Goal: Task Accomplishment & Management: Use online tool/utility

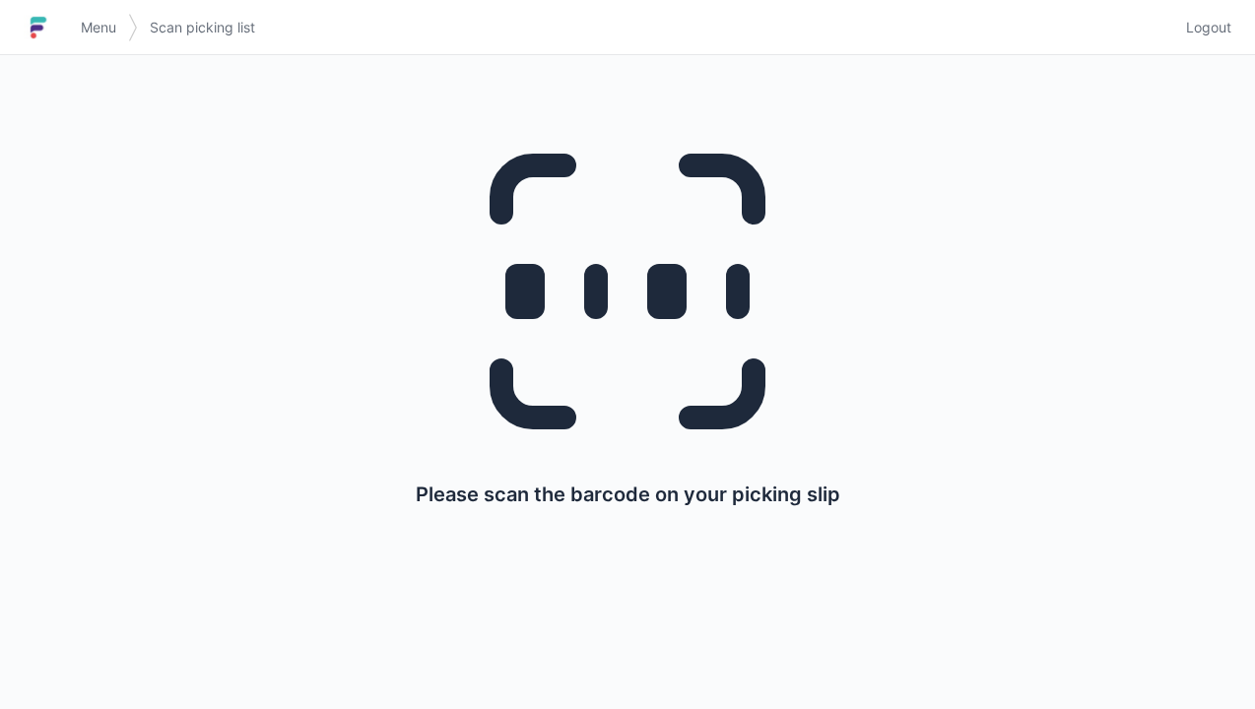
click at [69, 21] on link "Menu" at bounding box center [98, 27] width 59 height 35
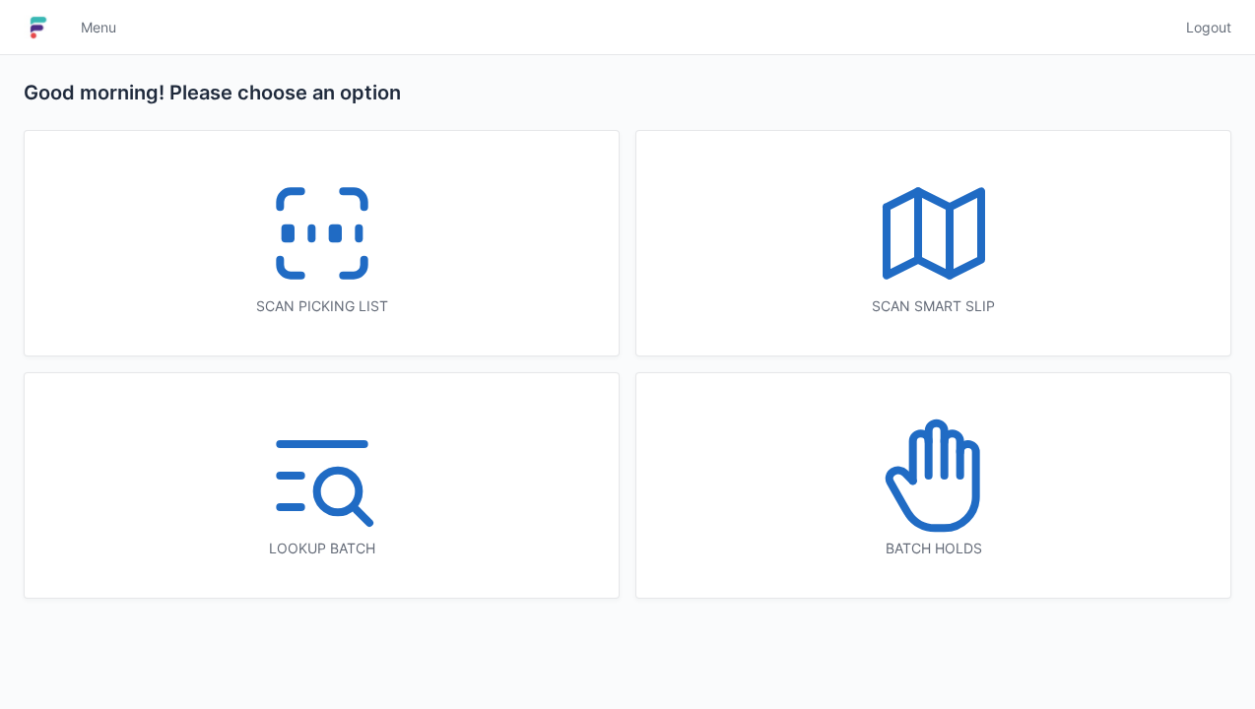
click at [935, 236] on icon at bounding box center [934, 233] width 126 height 126
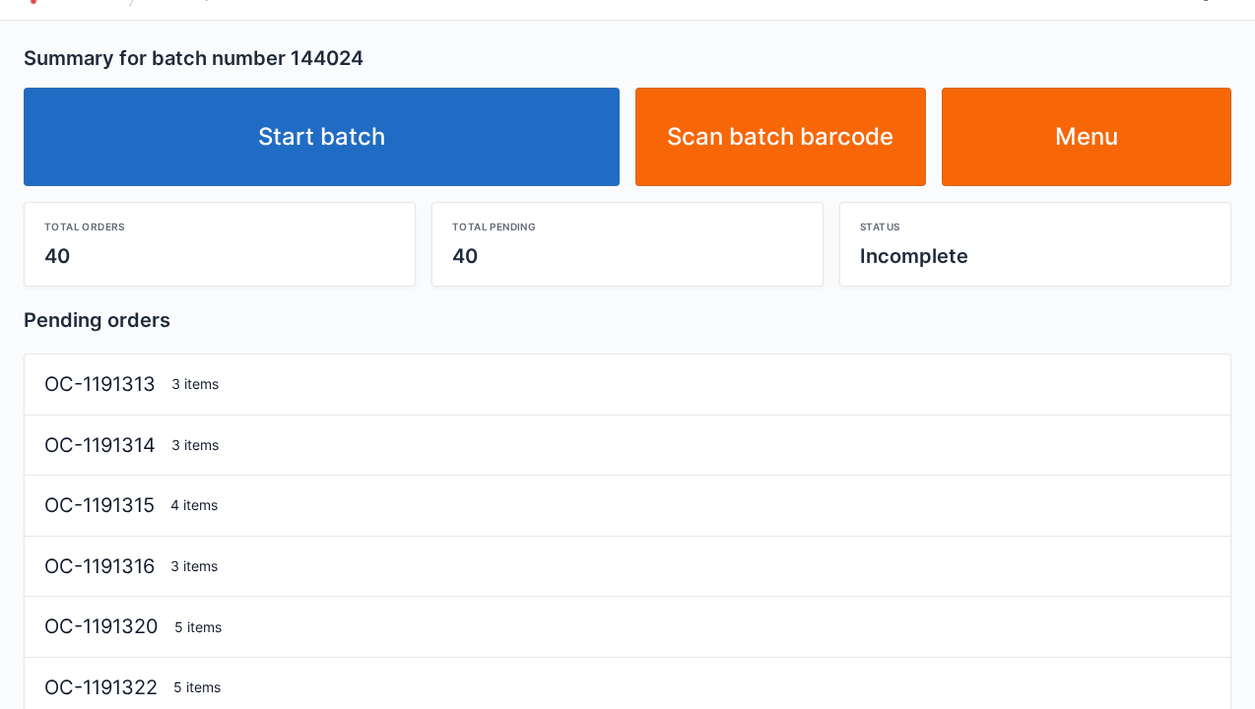
scroll to position [39, 0]
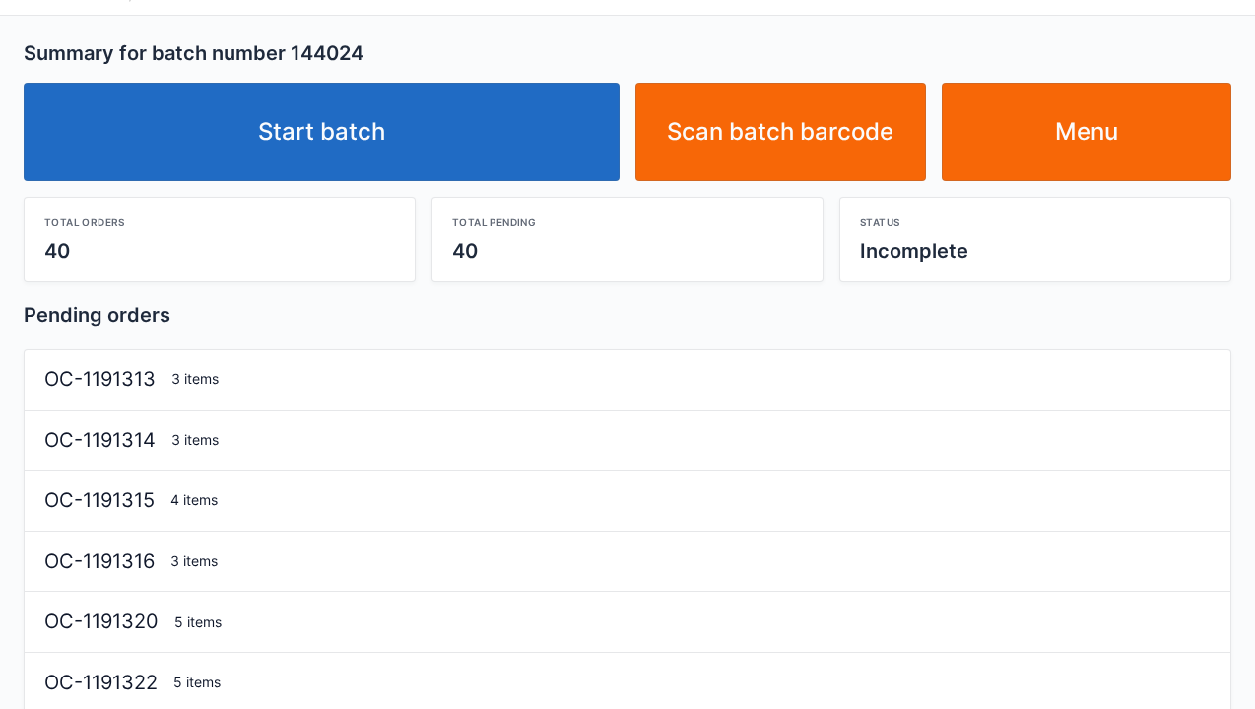
click at [340, 116] on link "Start batch" at bounding box center [322, 132] width 596 height 98
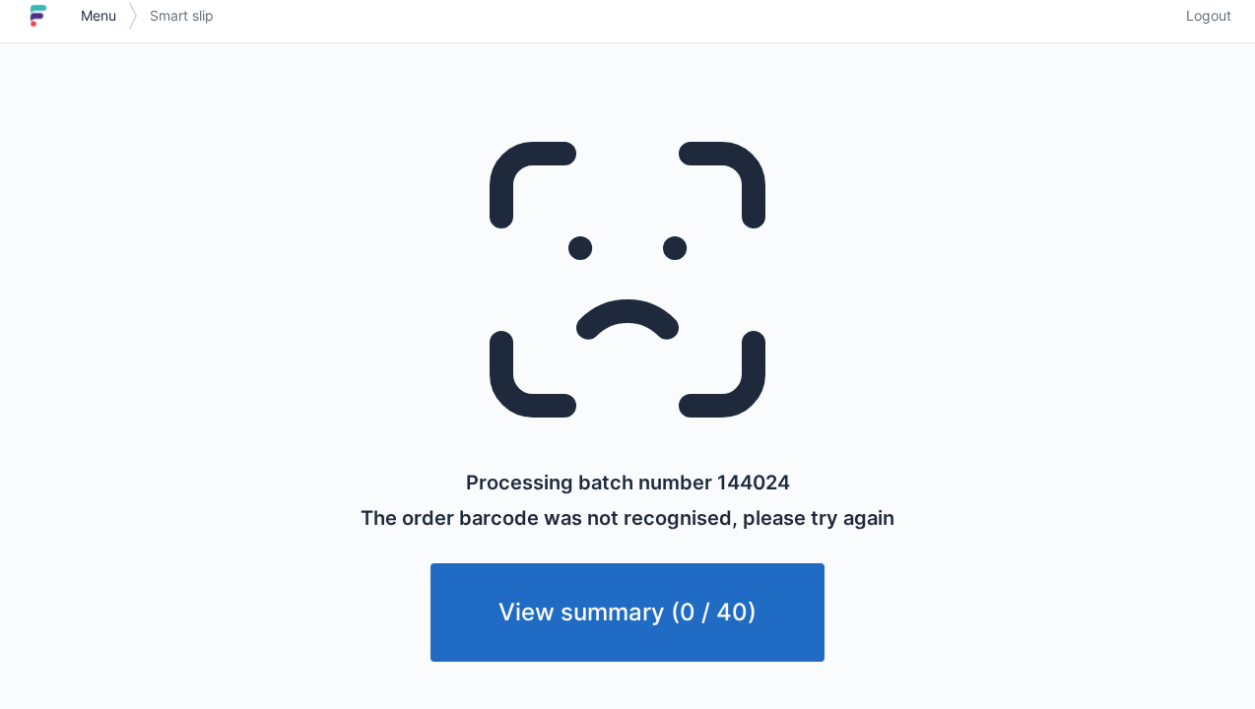
click at [69, 10] on link "Menu" at bounding box center [98, 15] width 59 height 35
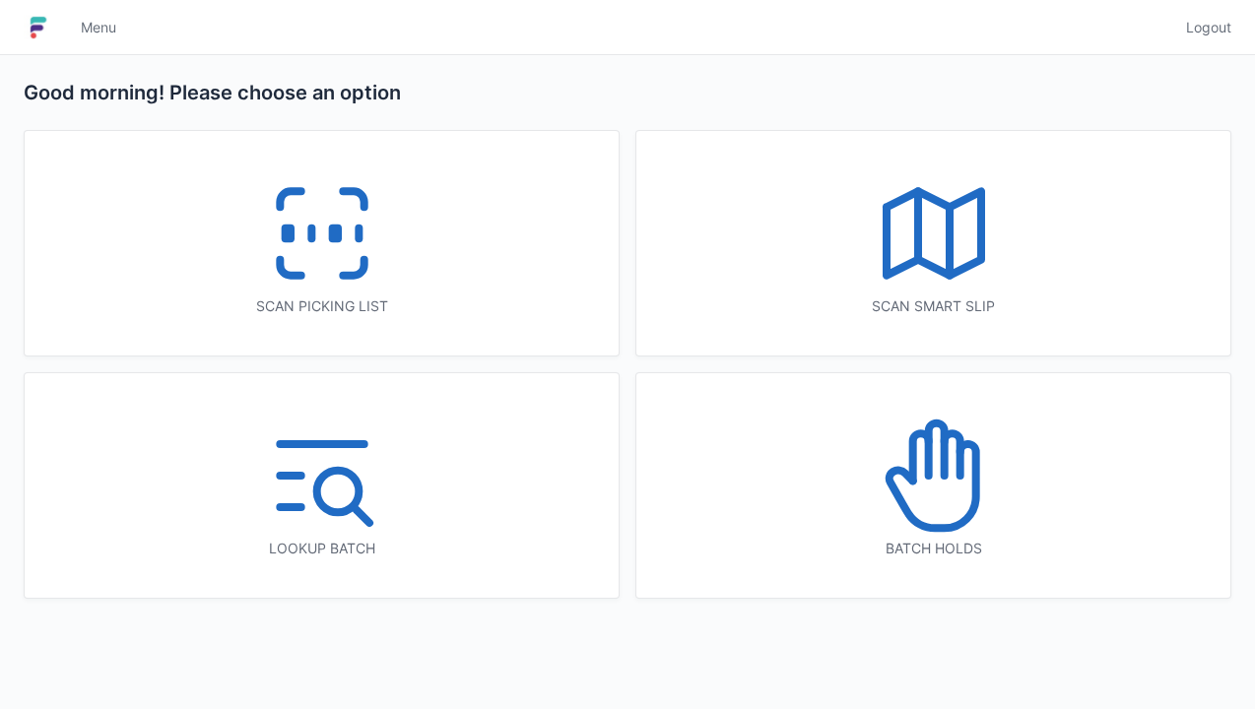
click at [934, 240] on icon at bounding box center [934, 233] width 126 height 126
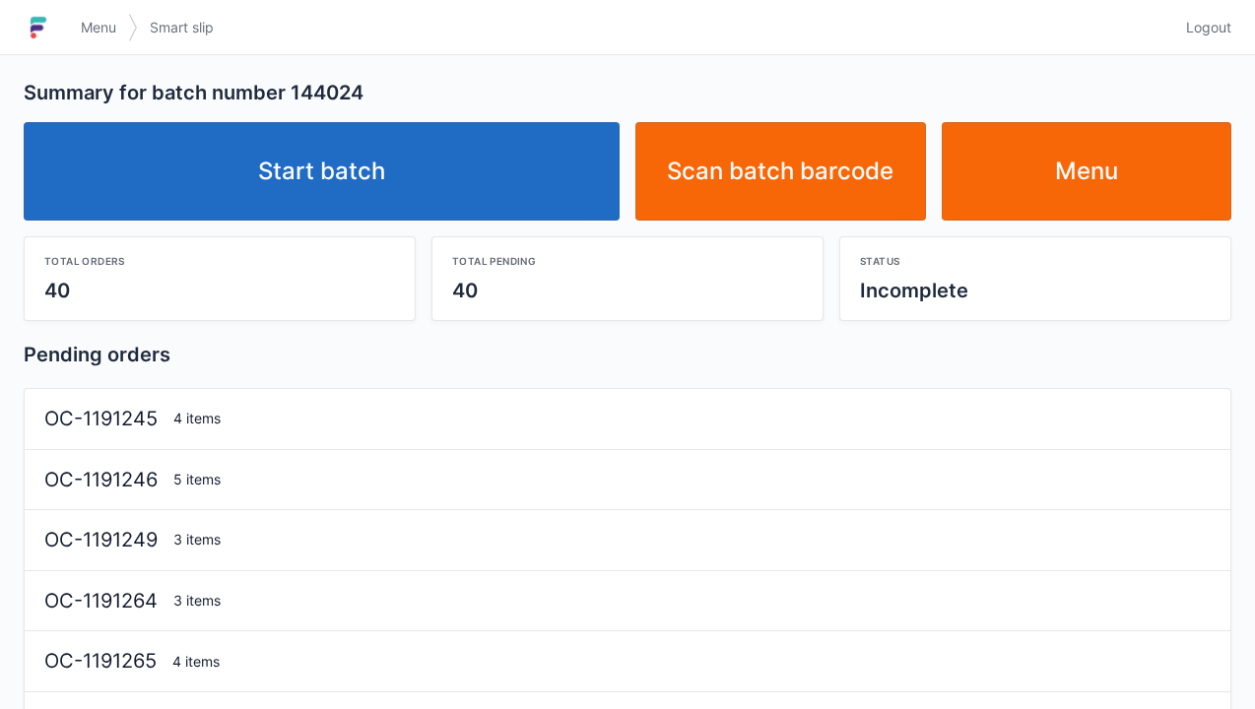
click at [367, 162] on link "Start batch" at bounding box center [322, 171] width 596 height 98
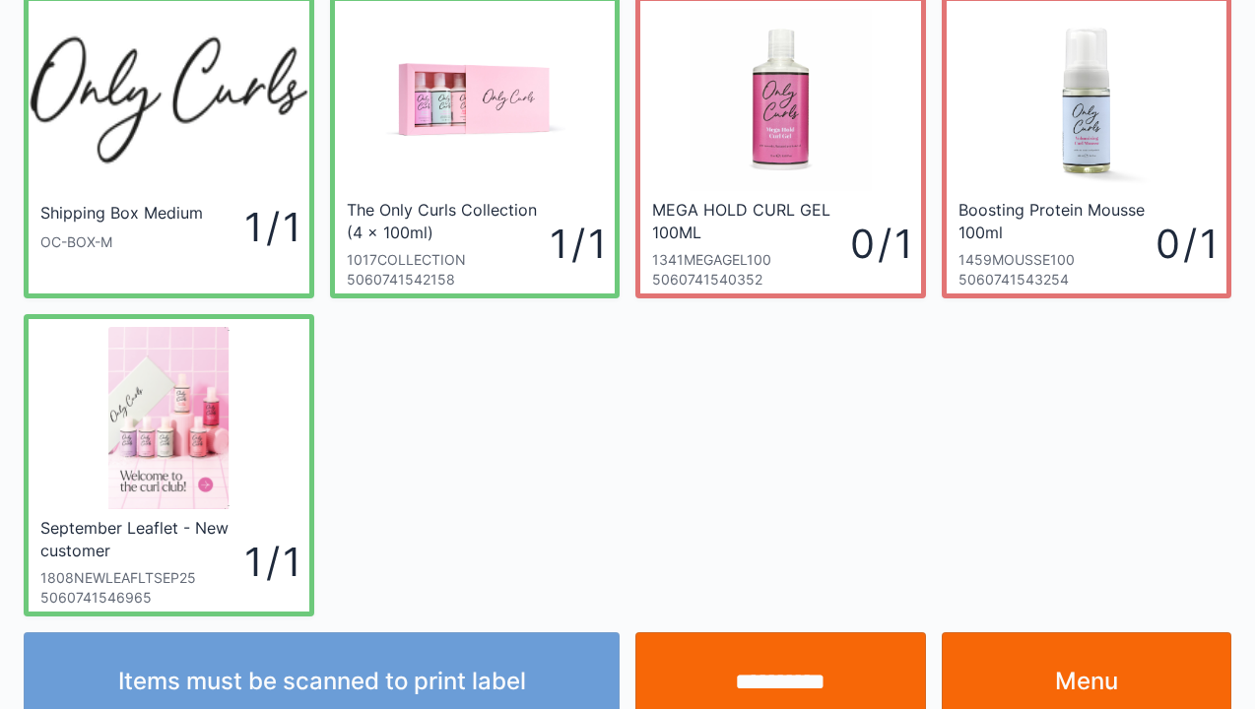
scroll to position [79, 0]
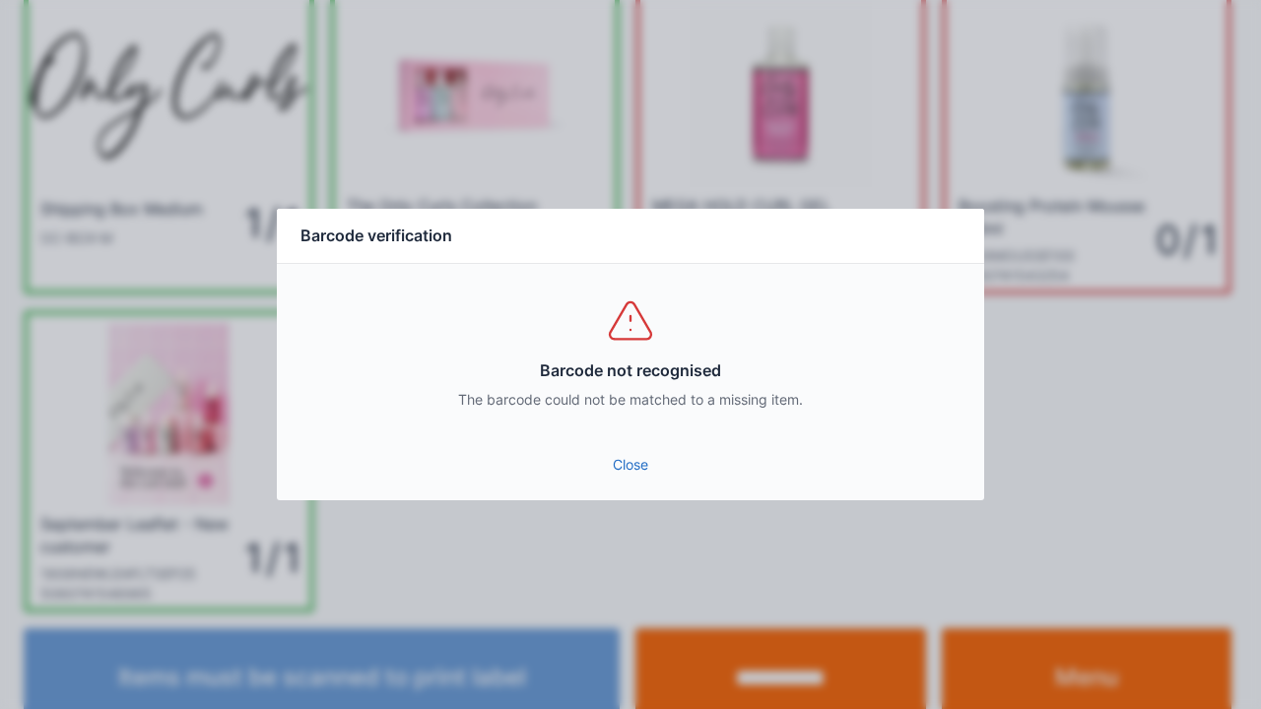
click at [634, 492] on div "Close" at bounding box center [630, 470] width 707 height 59
click at [627, 493] on div "Close" at bounding box center [630, 470] width 707 height 59
click at [650, 480] on link "Close" at bounding box center [631, 464] width 676 height 35
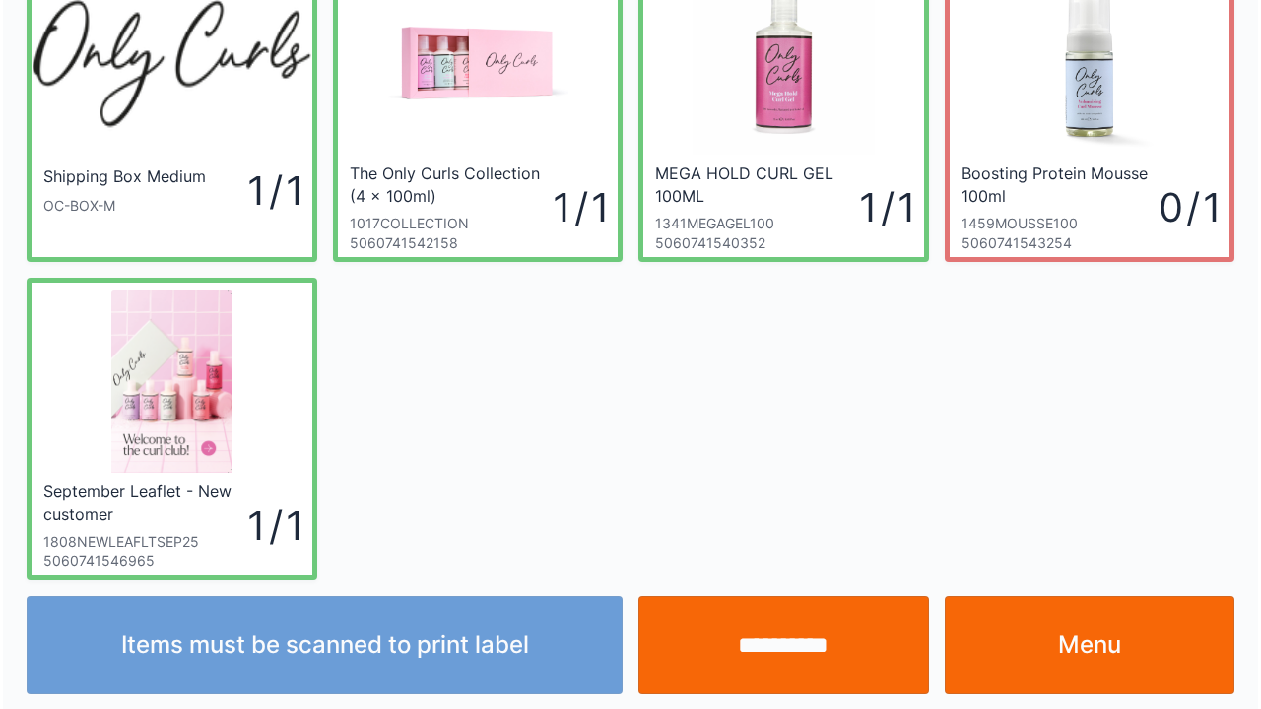
scroll to position [114, 0]
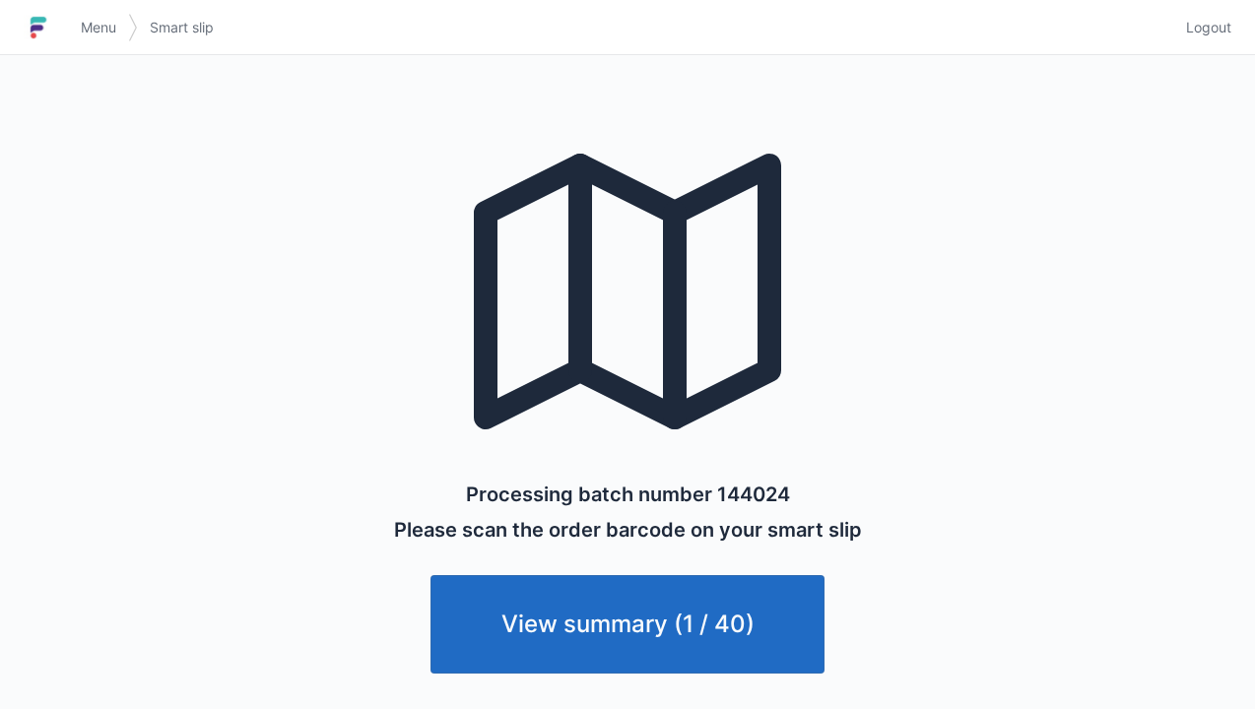
click at [66, 33] on h1 at bounding box center [46, 27] width 45 height 47
click at [89, 10] on link "Menu" at bounding box center [98, 27] width 59 height 35
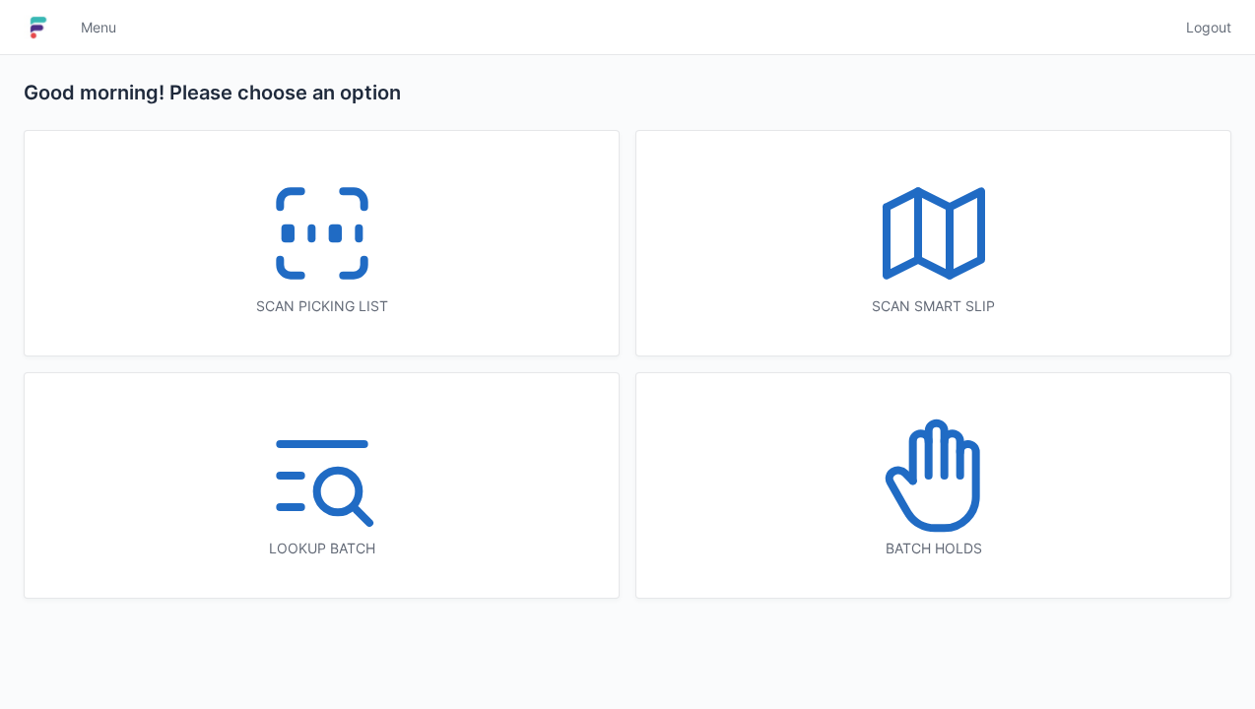
click at [319, 228] on icon at bounding box center [322, 233] width 126 height 126
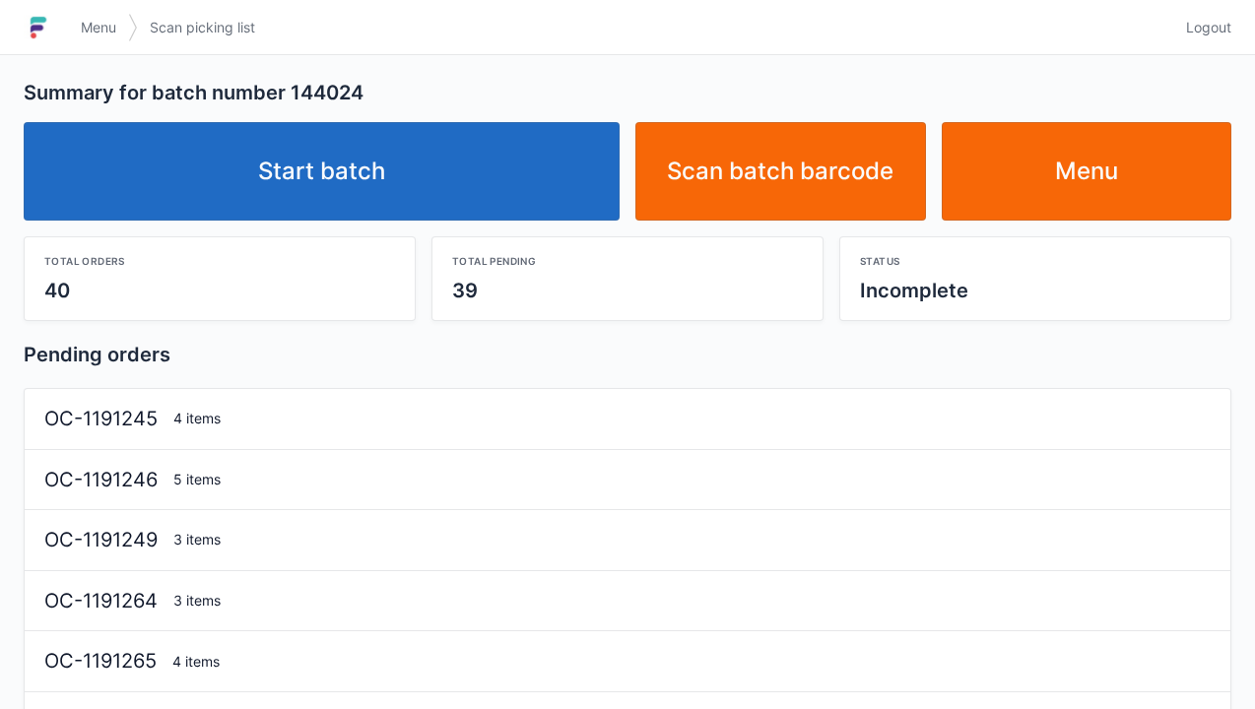
click at [354, 156] on link "Start batch" at bounding box center [322, 171] width 596 height 98
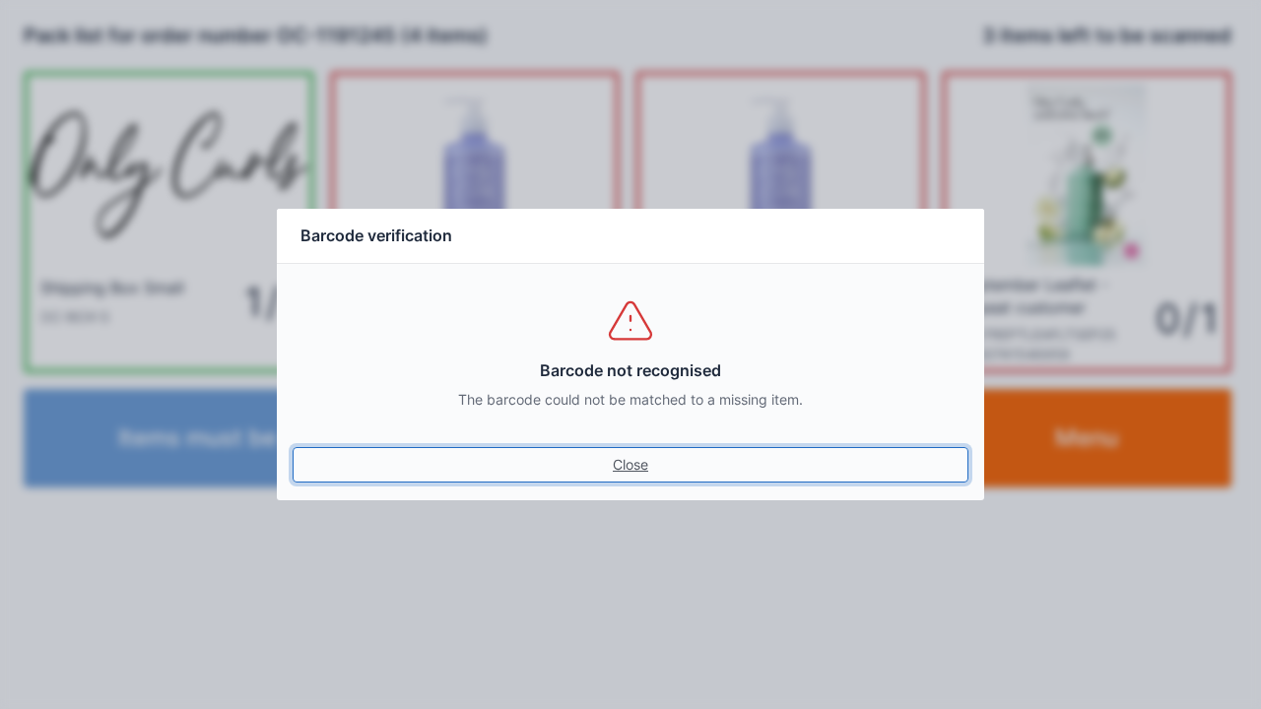
click at [613, 450] on link "Close" at bounding box center [631, 464] width 676 height 35
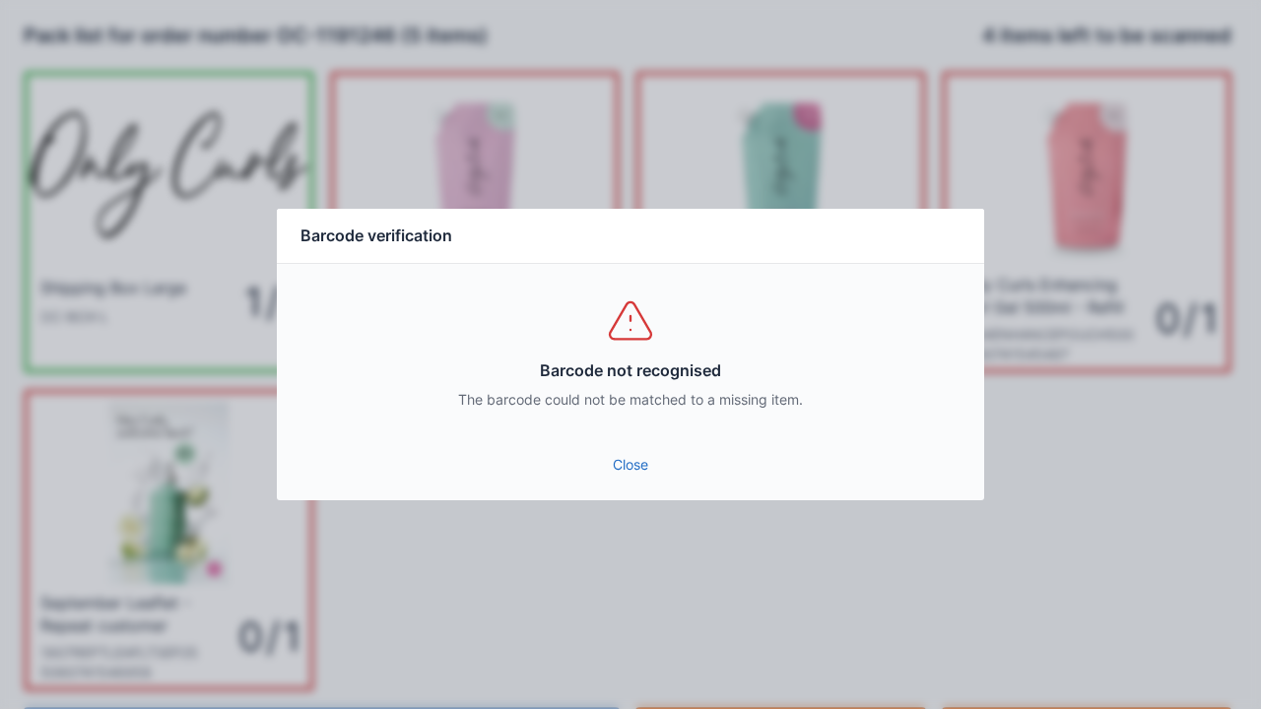
click at [609, 478] on link "Close" at bounding box center [631, 464] width 676 height 35
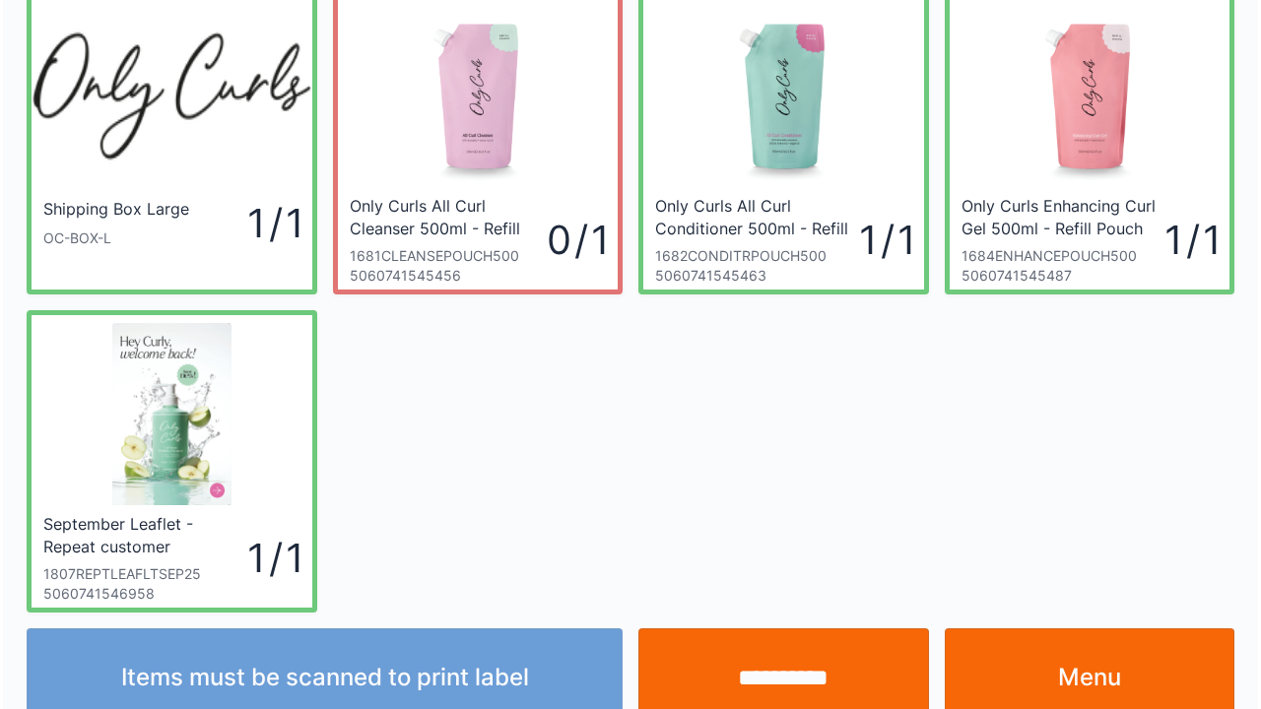
scroll to position [114, 0]
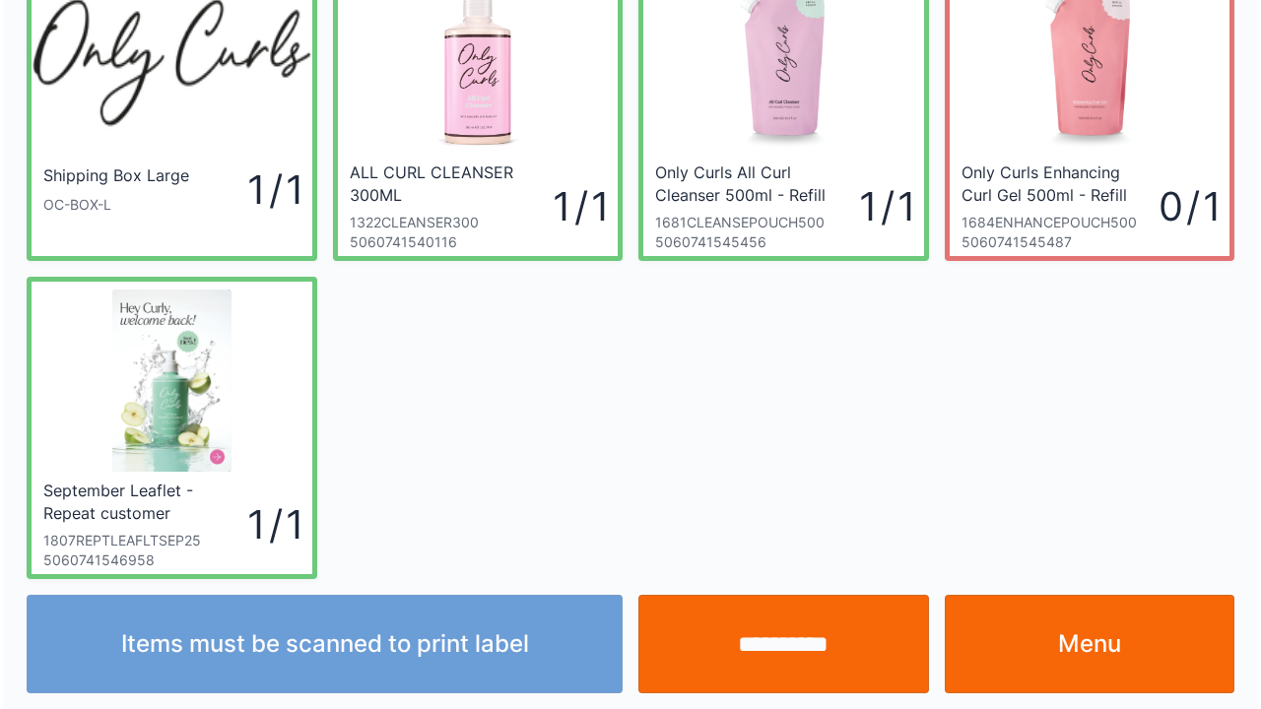
scroll to position [114, 0]
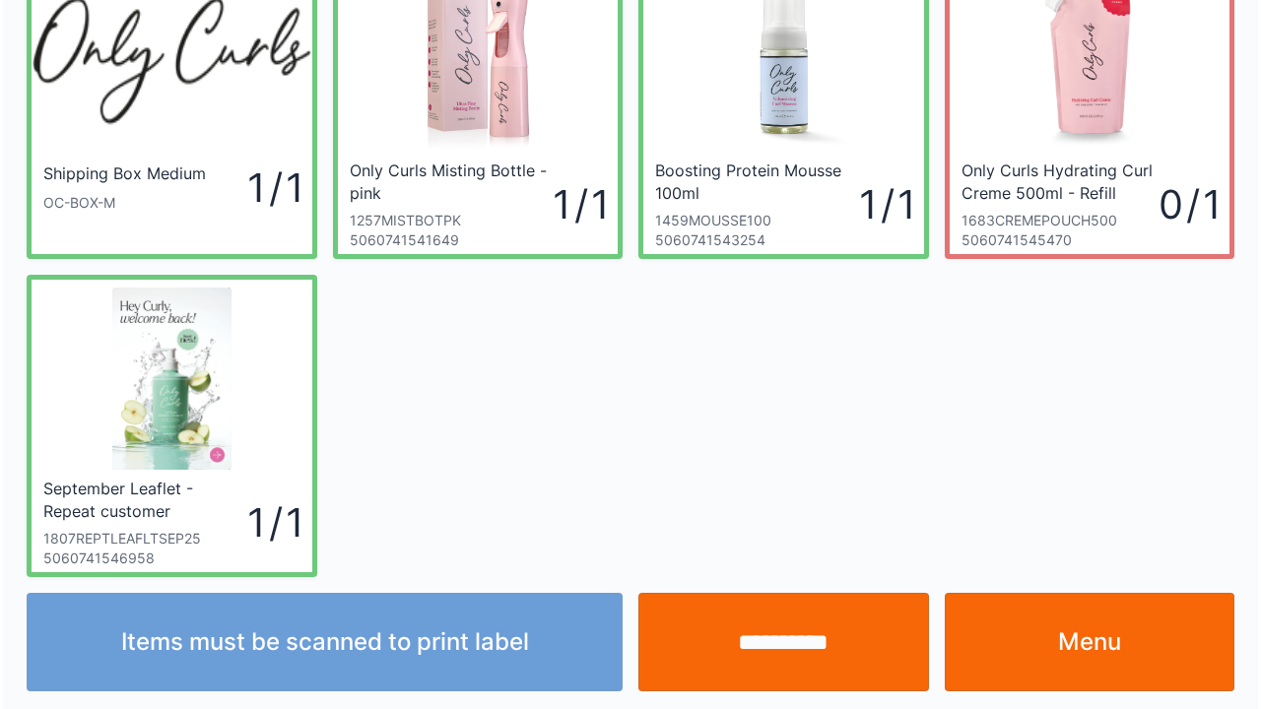
scroll to position [114, 0]
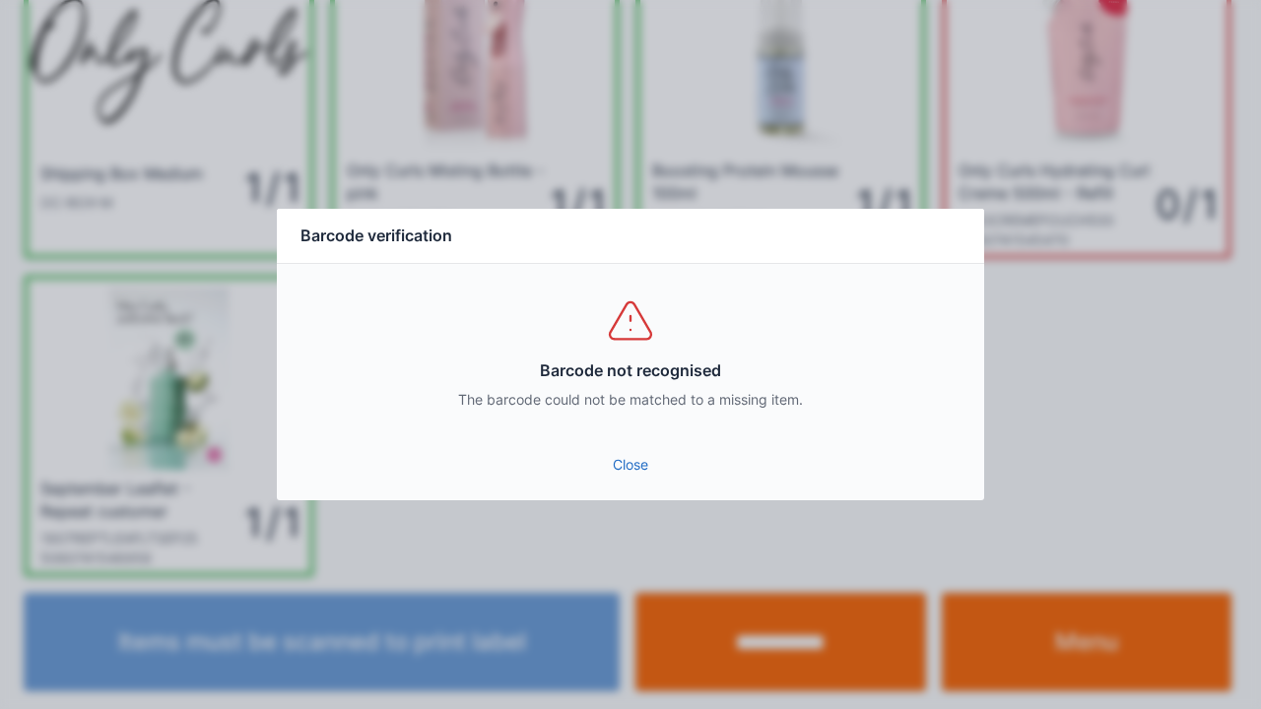
click at [636, 460] on link "Close" at bounding box center [631, 464] width 676 height 35
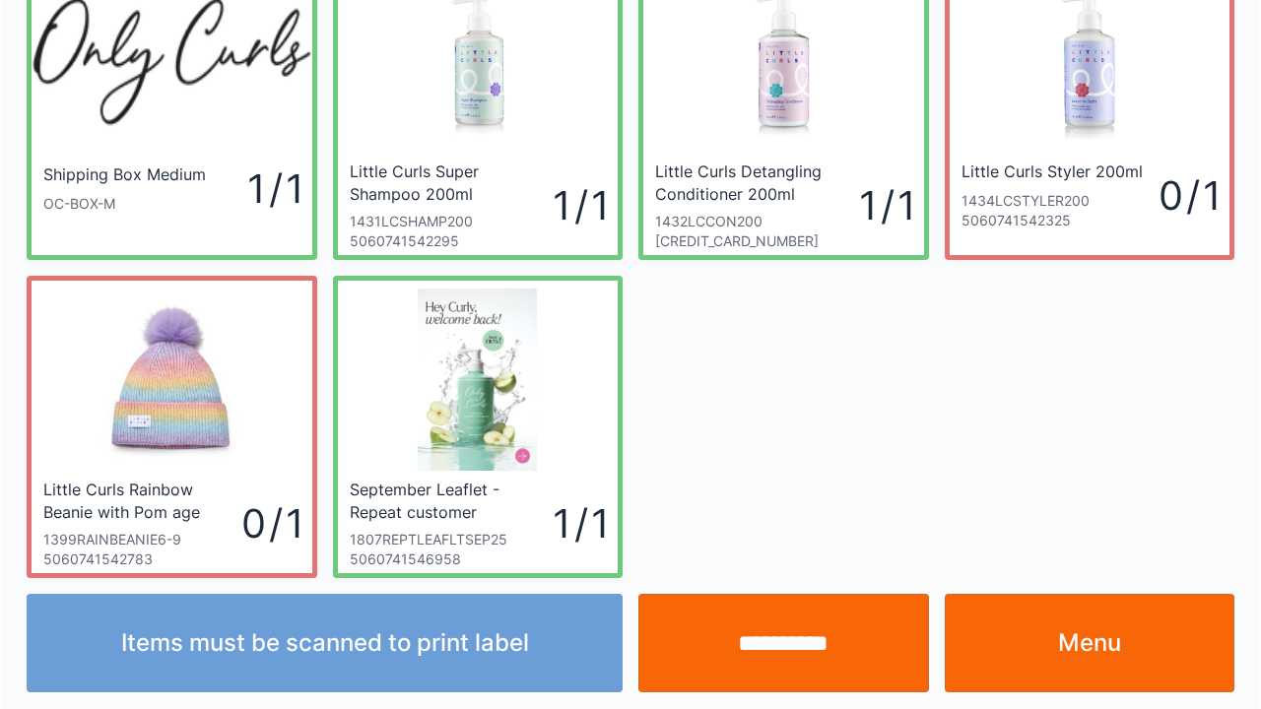
scroll to position [114, 0]
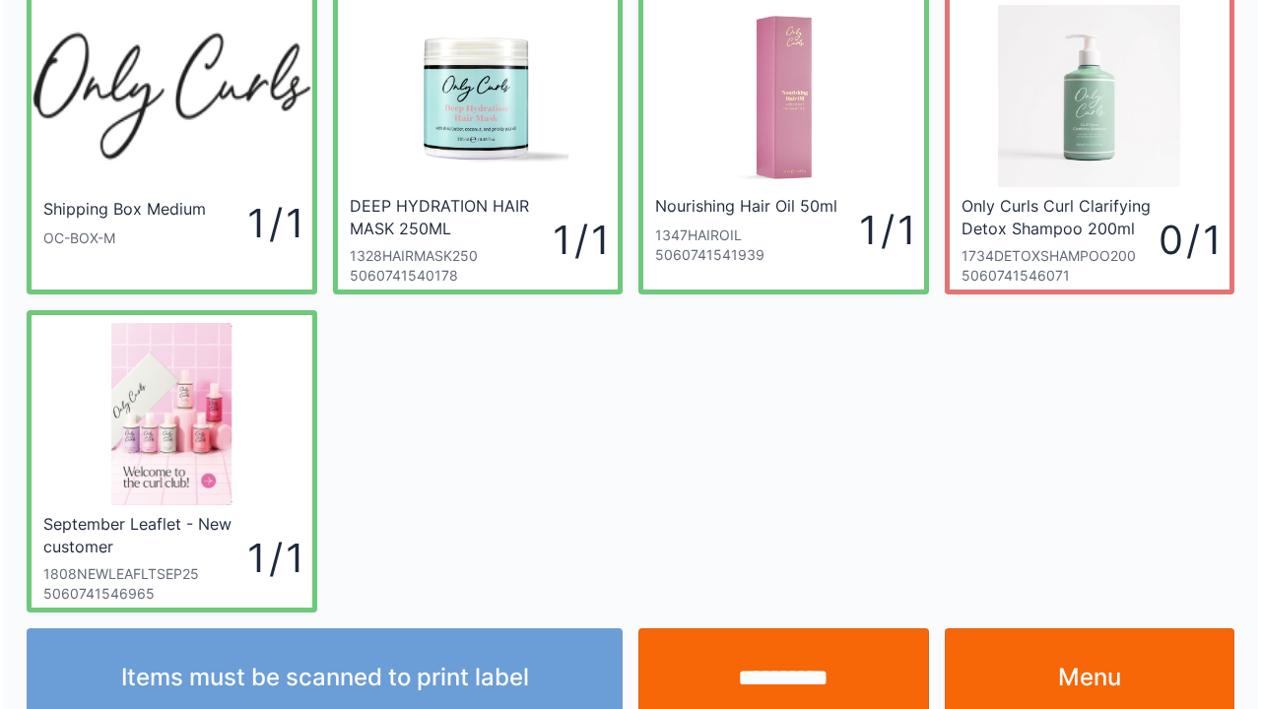
scroll to position [114, 0]
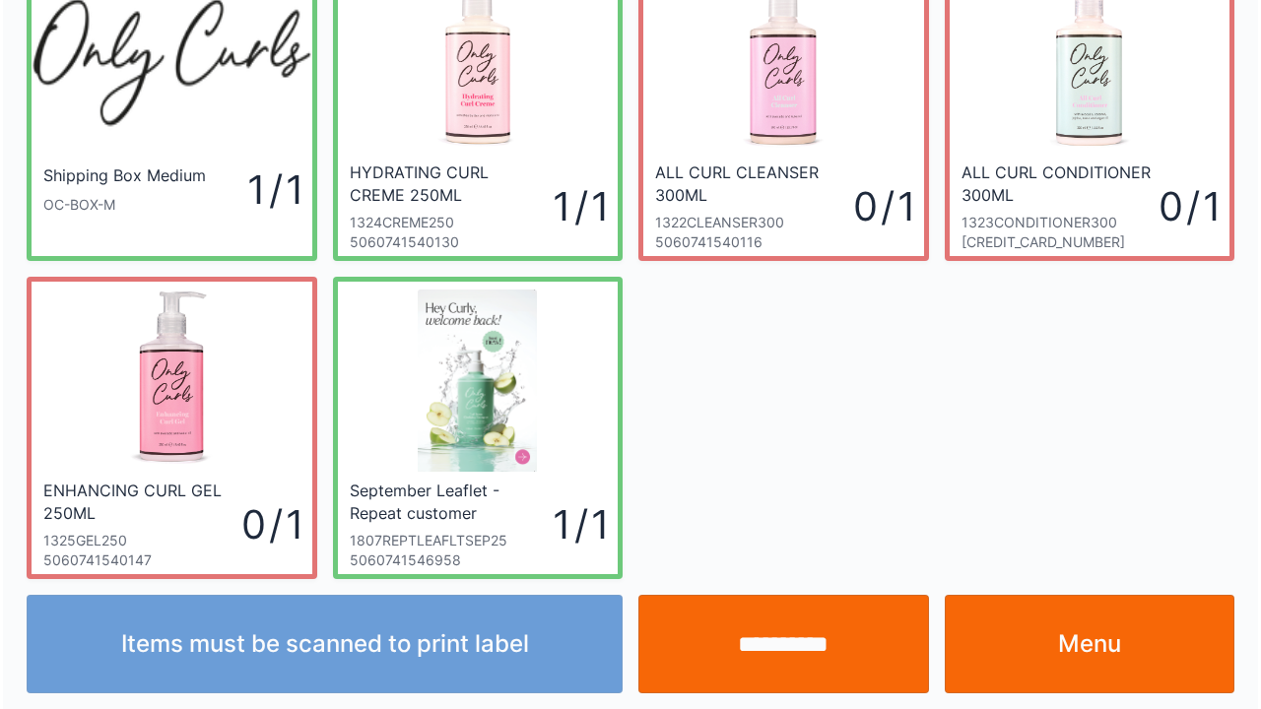
scroll to position [114, 0]
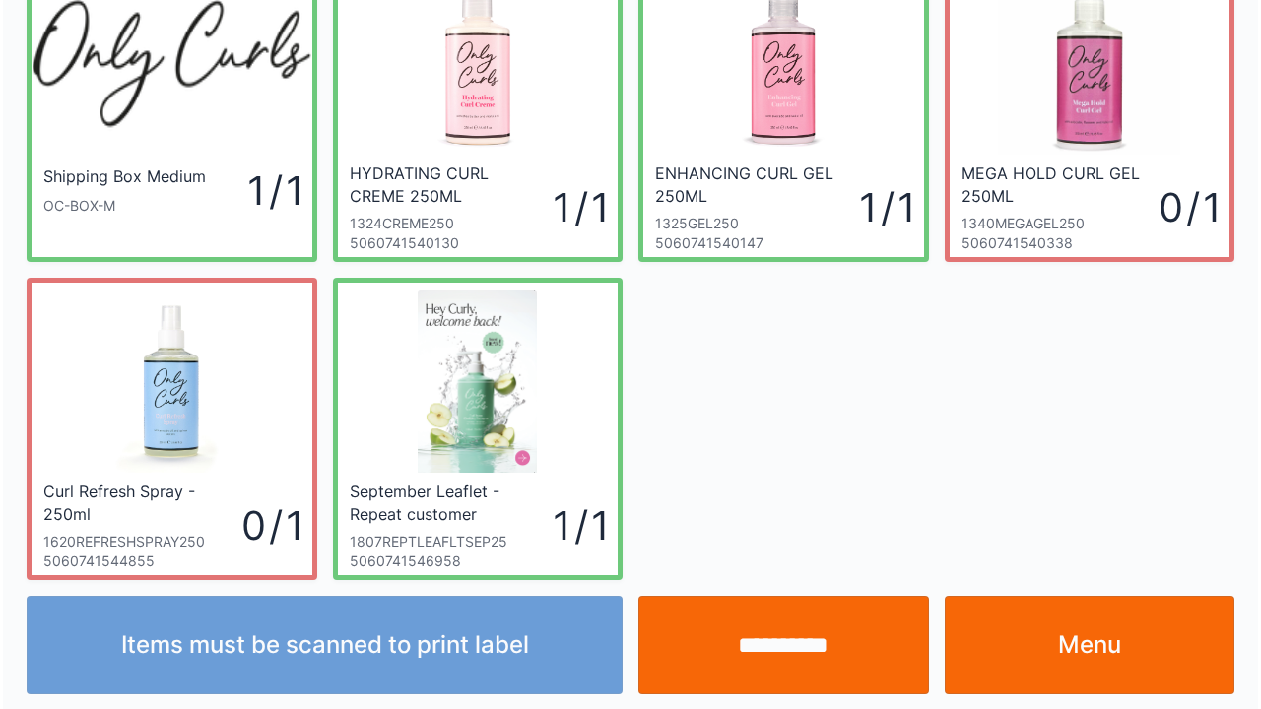
scroll to position [114, 0]
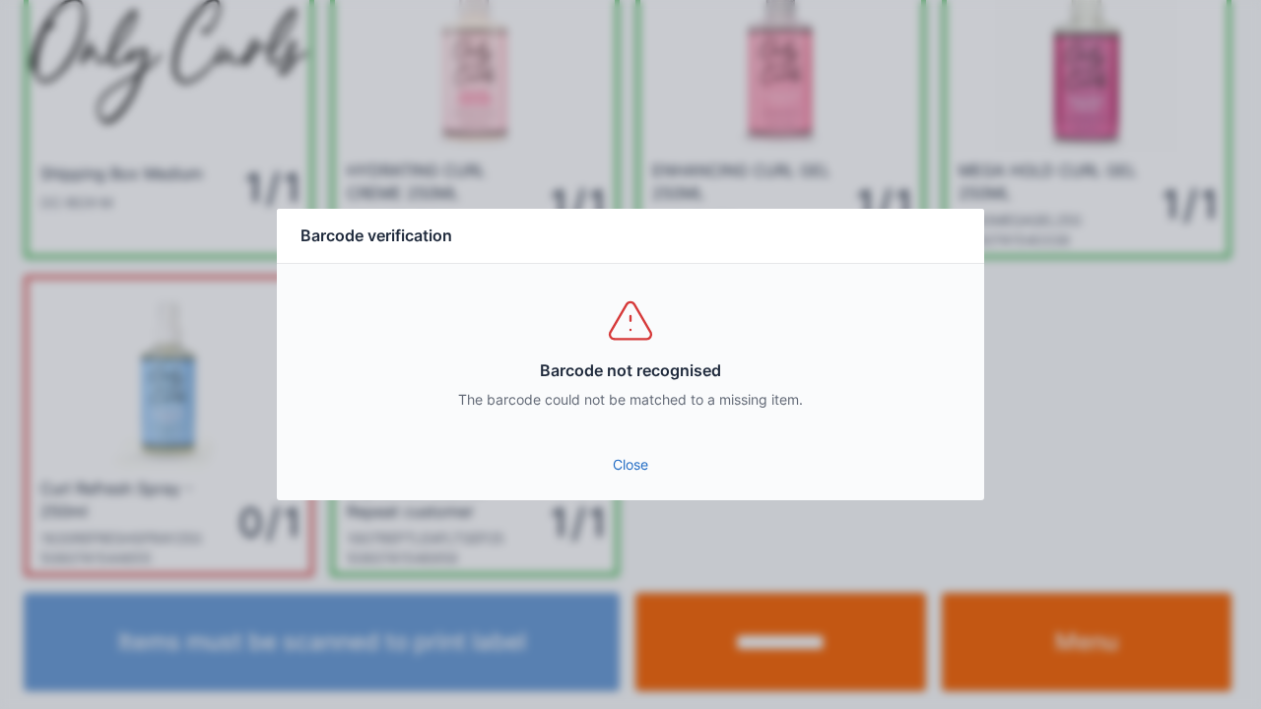
click at [614, 449] on link "Close" at bounding box center [631, 464] width 676 height 35
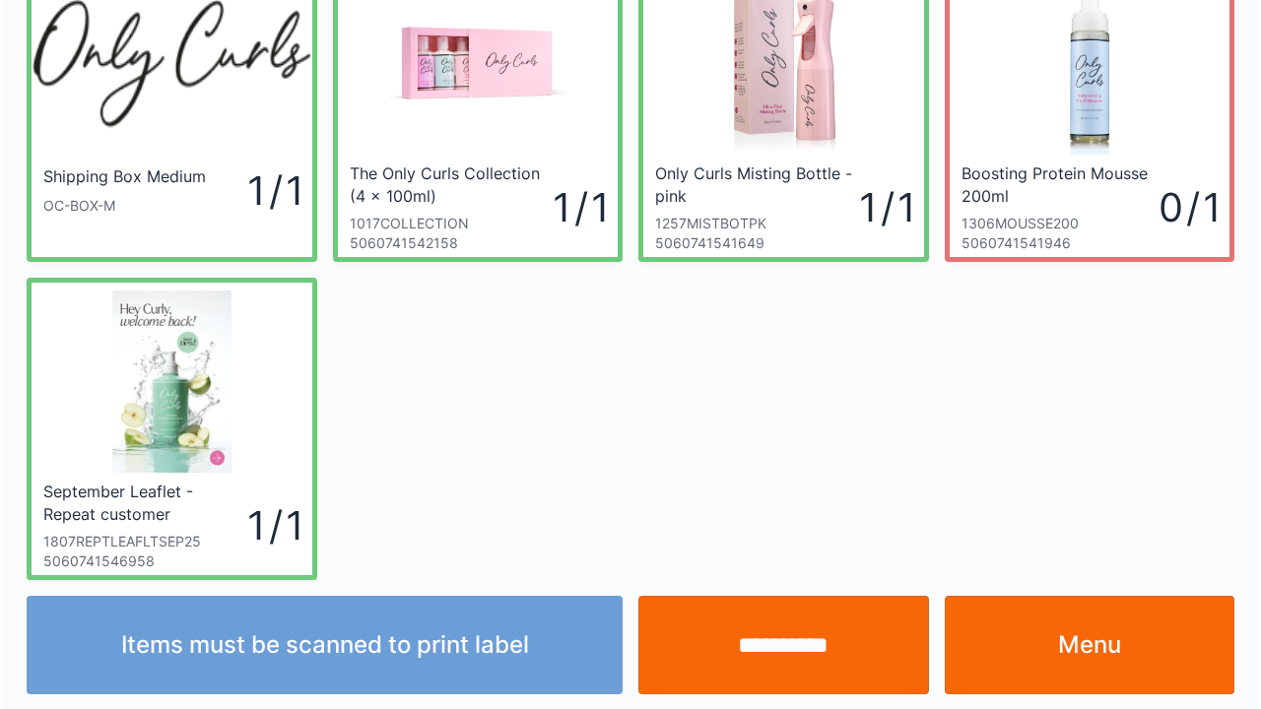
scroll to position [114, 0]
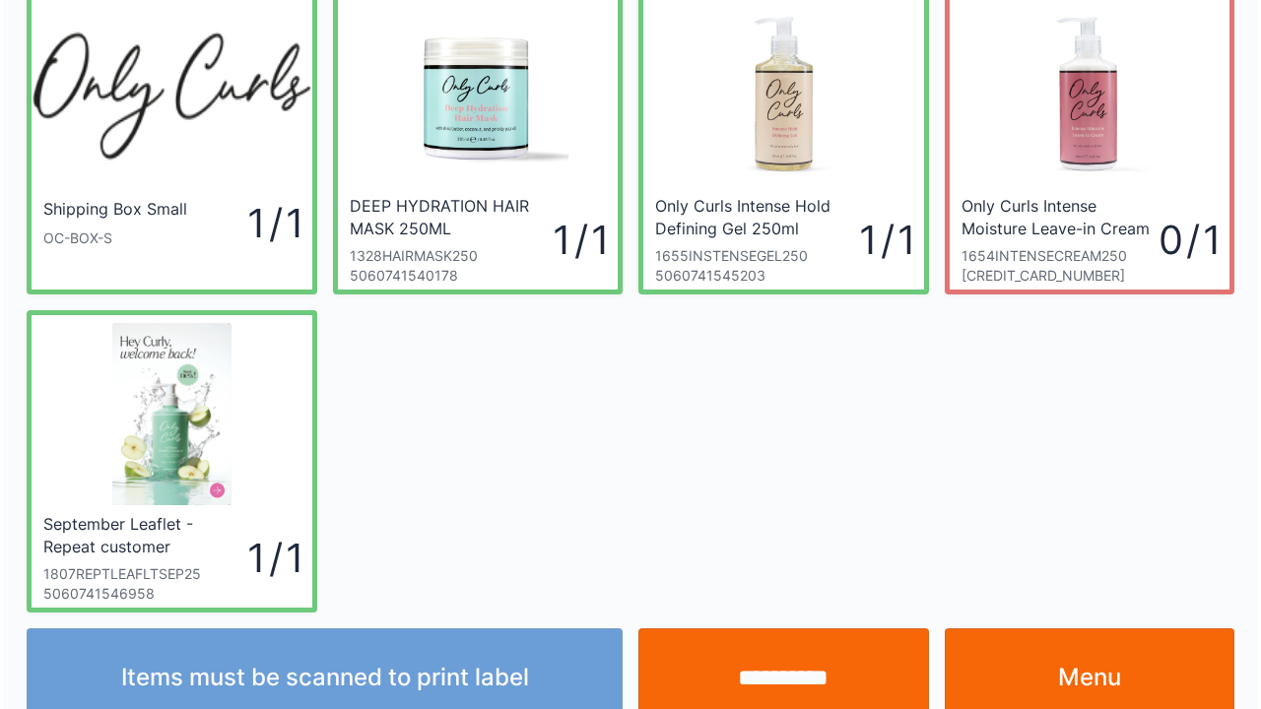
scroll to position [114, 0]
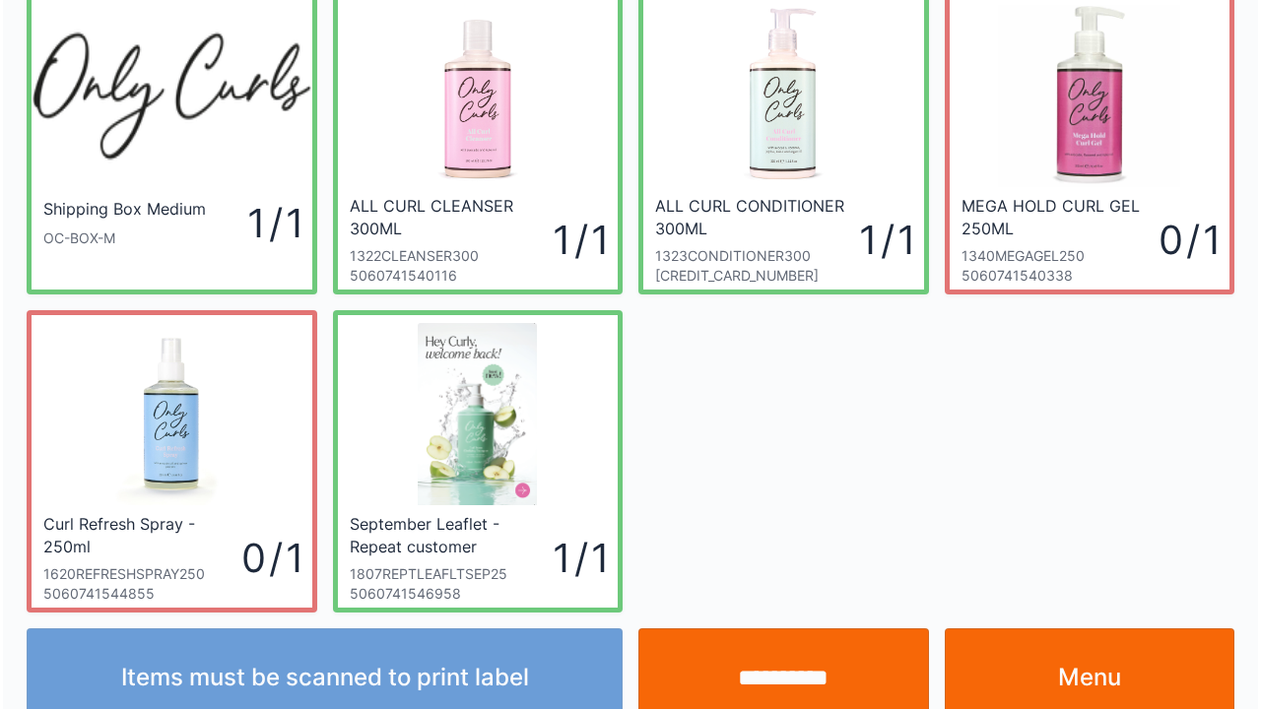
scroll to position [114, 0]
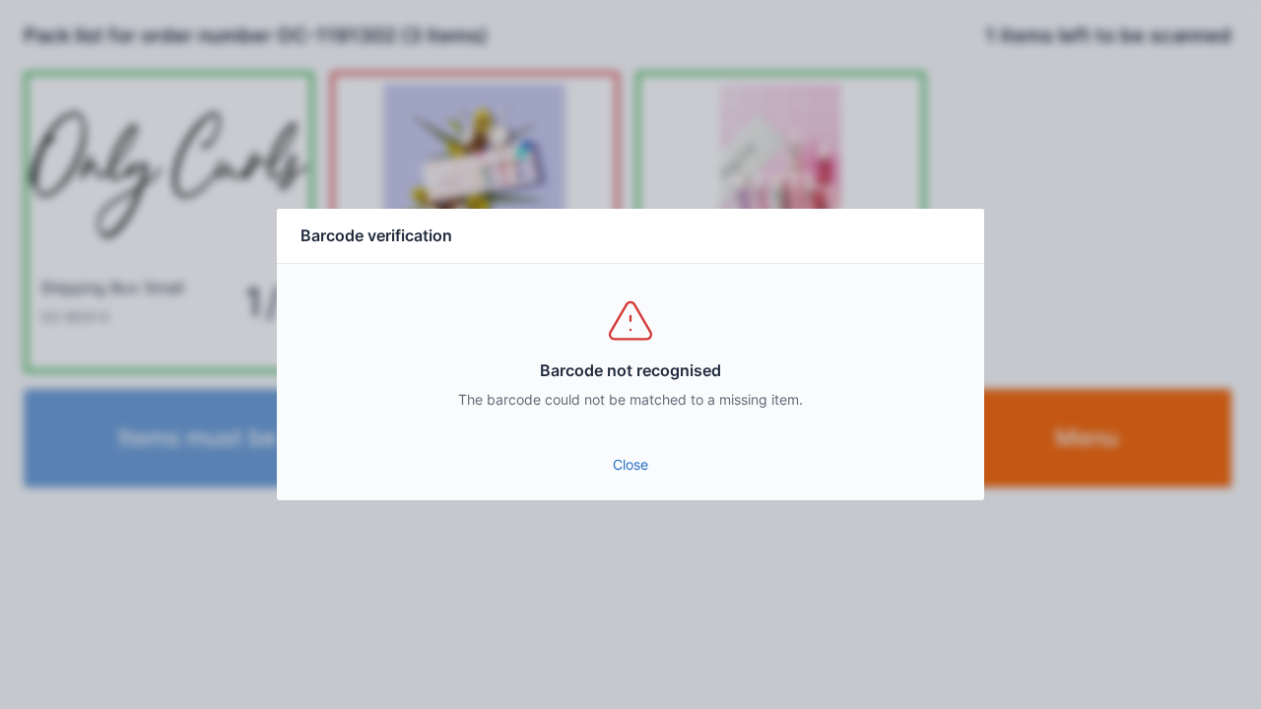
click at [617, 435] on div "Barcode not recognised The barcode could not be matched to a missing item." at bounding box center [630, 352] width 707 height 177
click at [634, 480] on link "Close" at bounding box center [631, 464] width 676 height 35
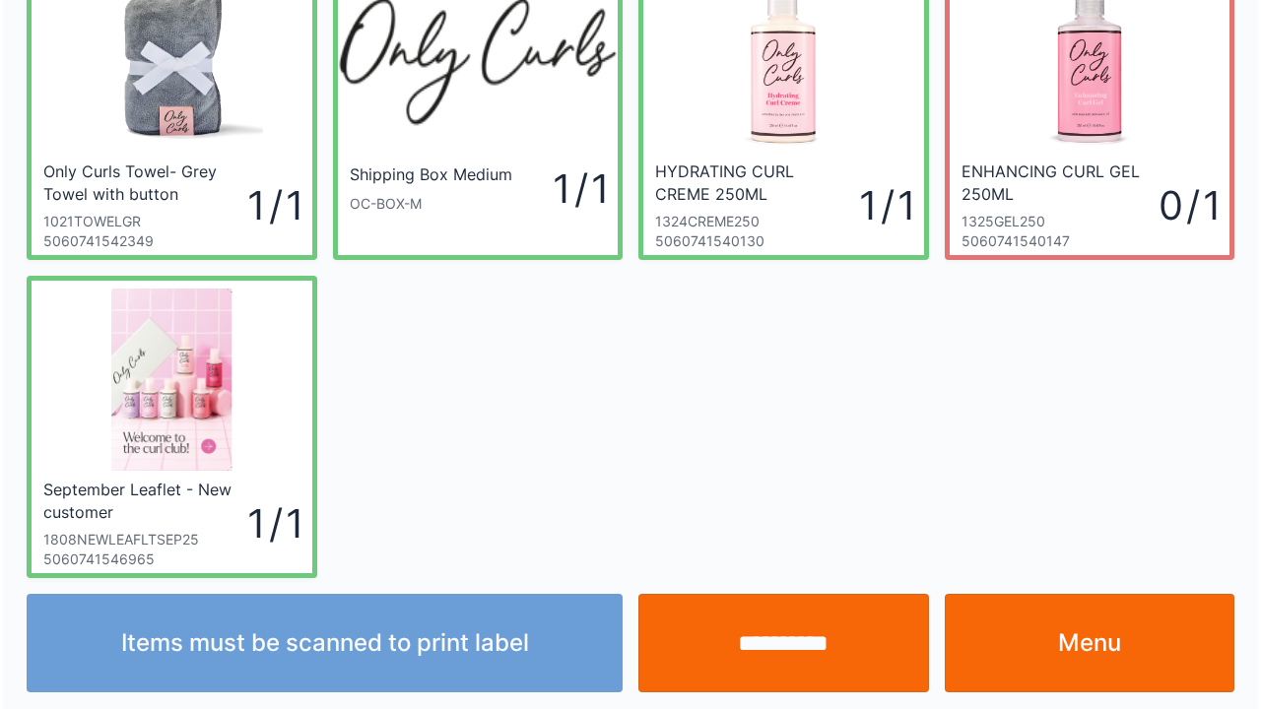
scroll to position [114, 0]
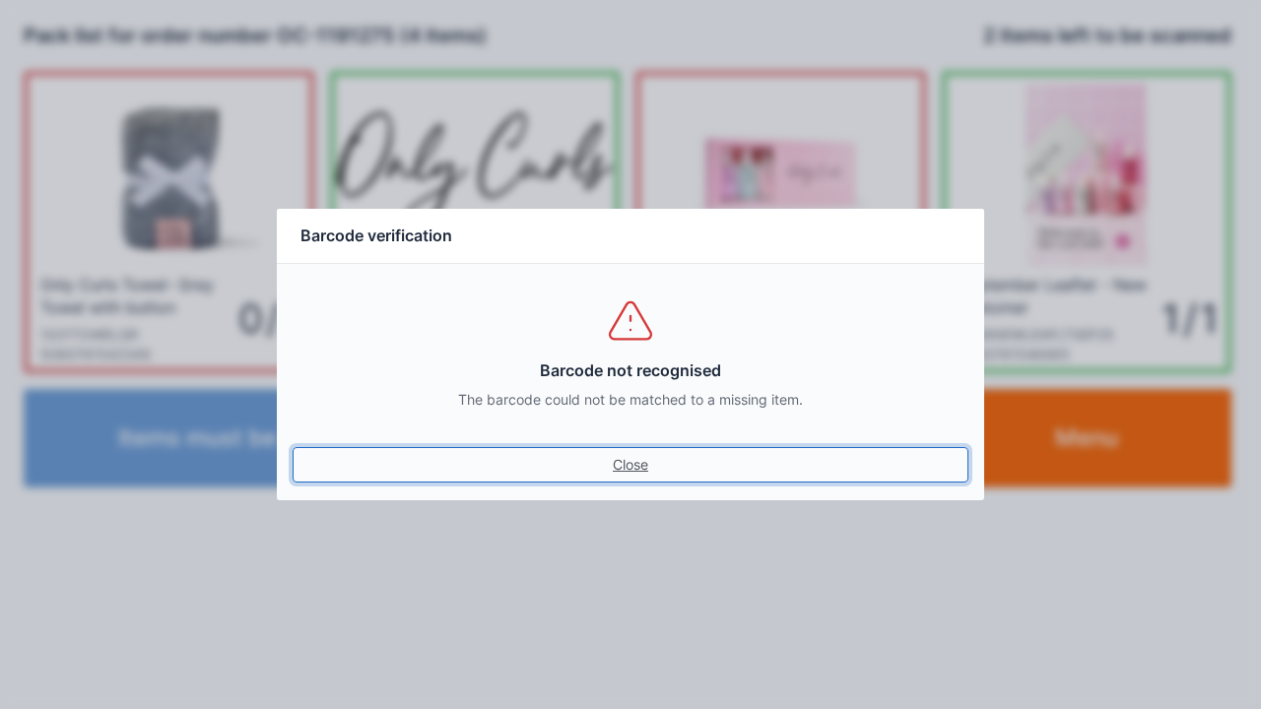
click at [621, 473] on link "Close" at bounding box center [631, 464] width 676 height 35
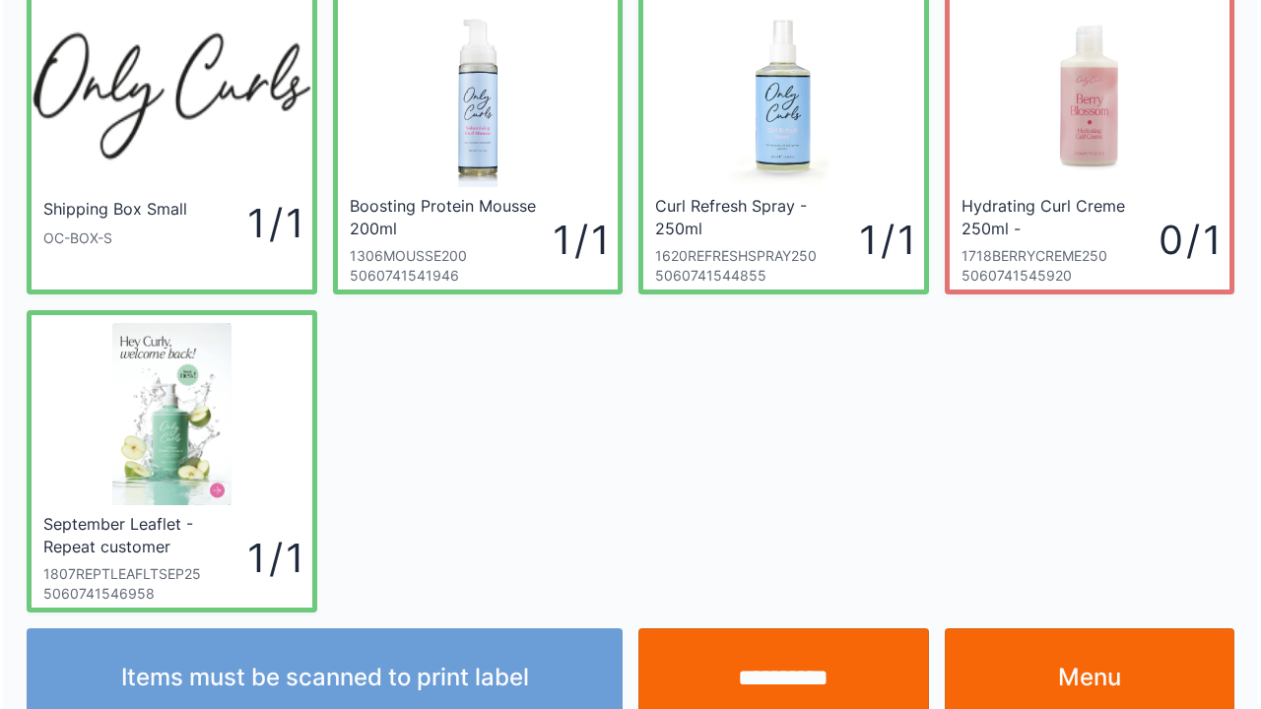
scroll to position [114, 0]
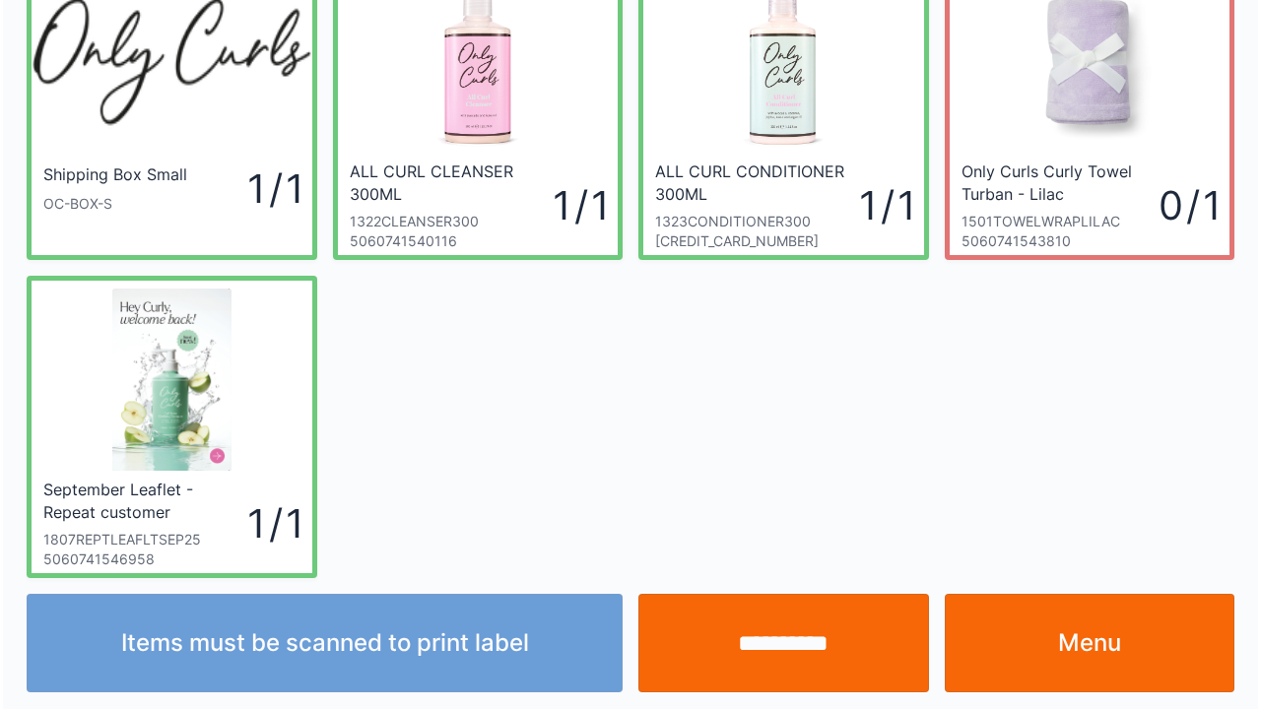
scroll to position [114, 0]
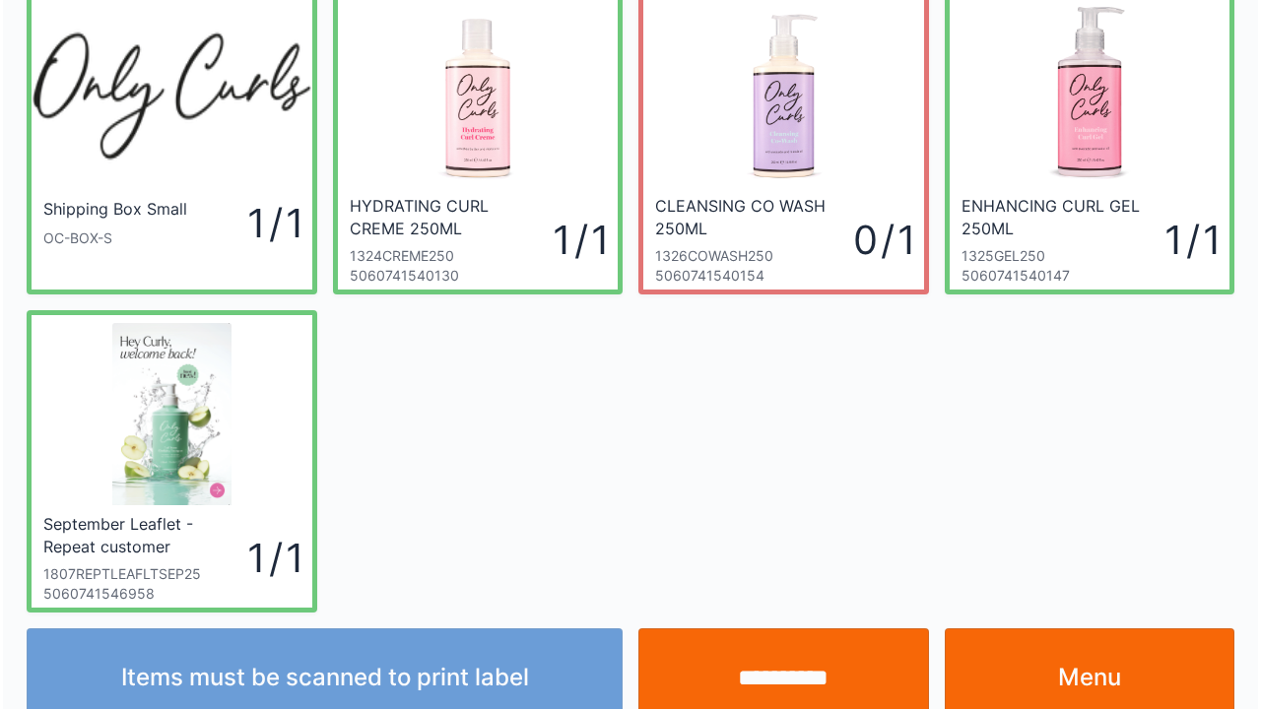
scroll to position [114, 0]
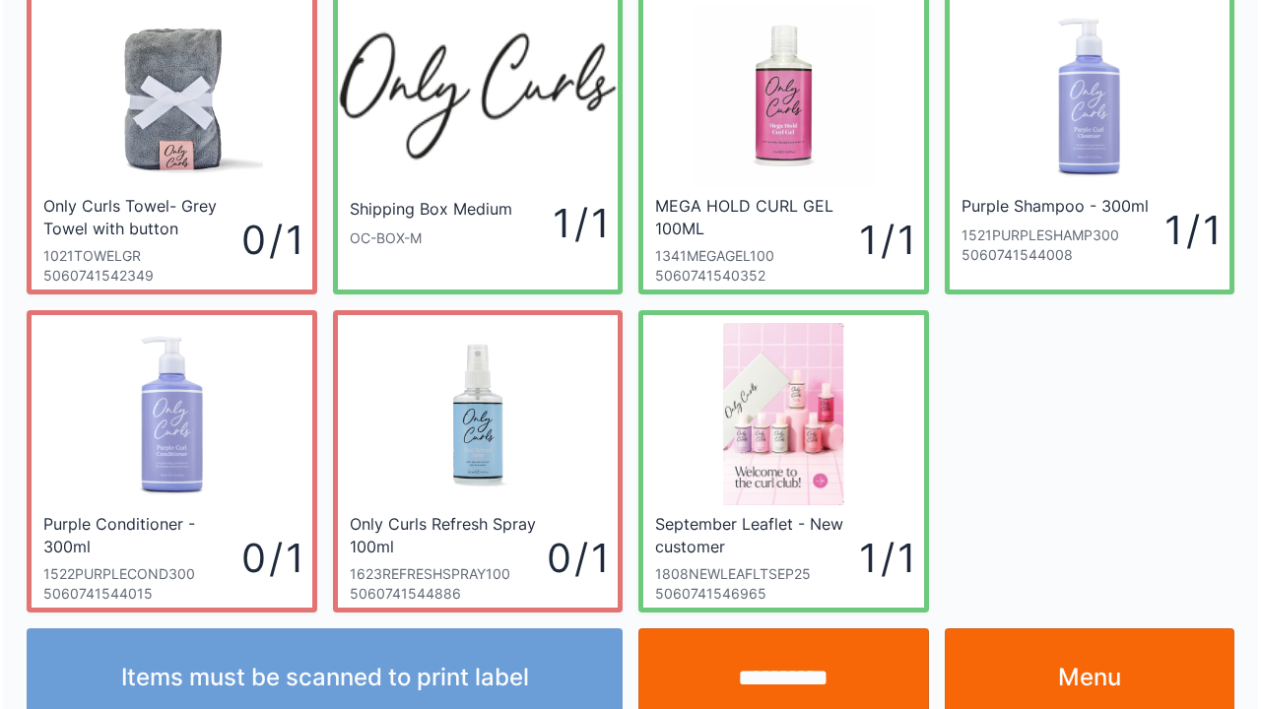
scroll to position [114, 0]
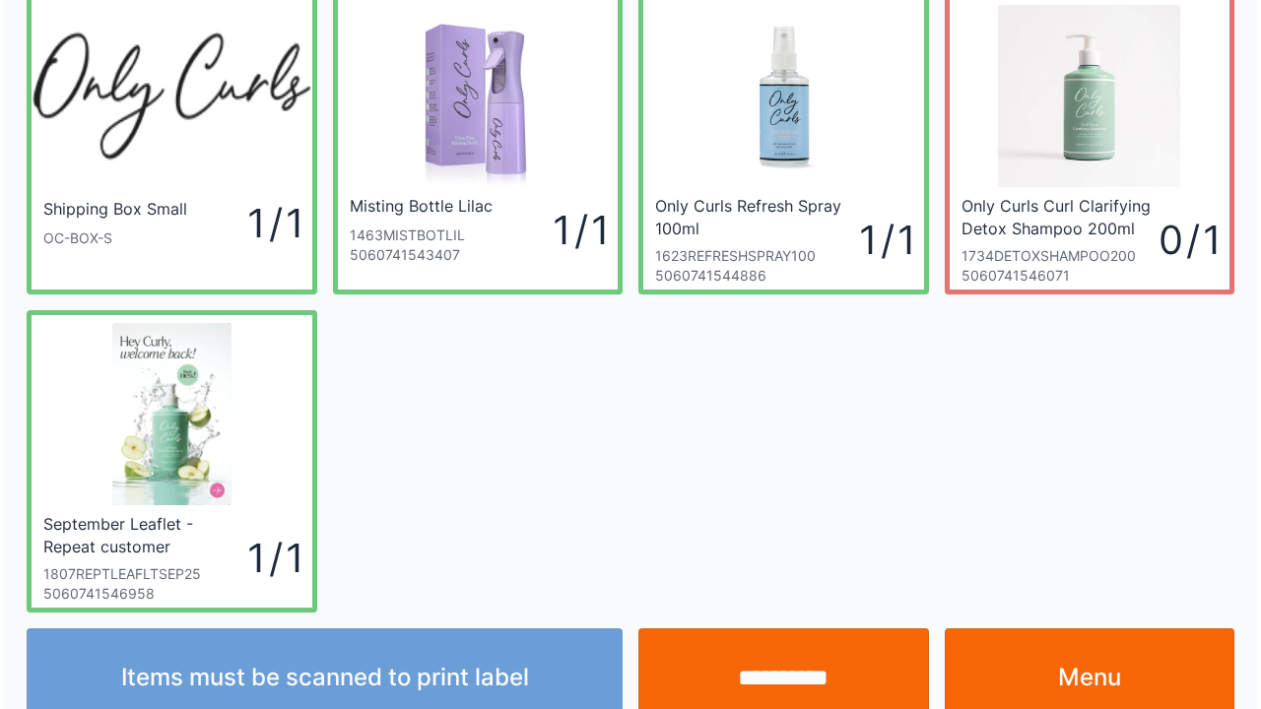
scroll to position [114, 0]
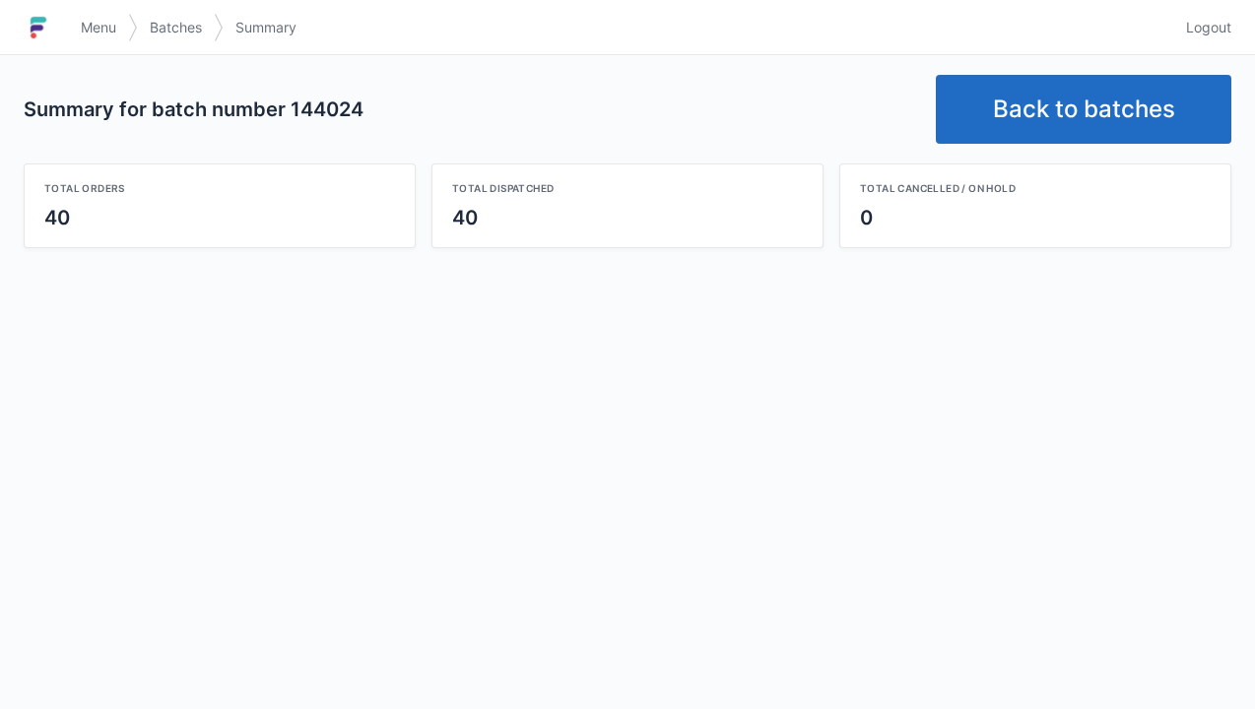
click at [1043, 126] on link "Back to batches" at bounding box center [1083, 109] width 295 height 69
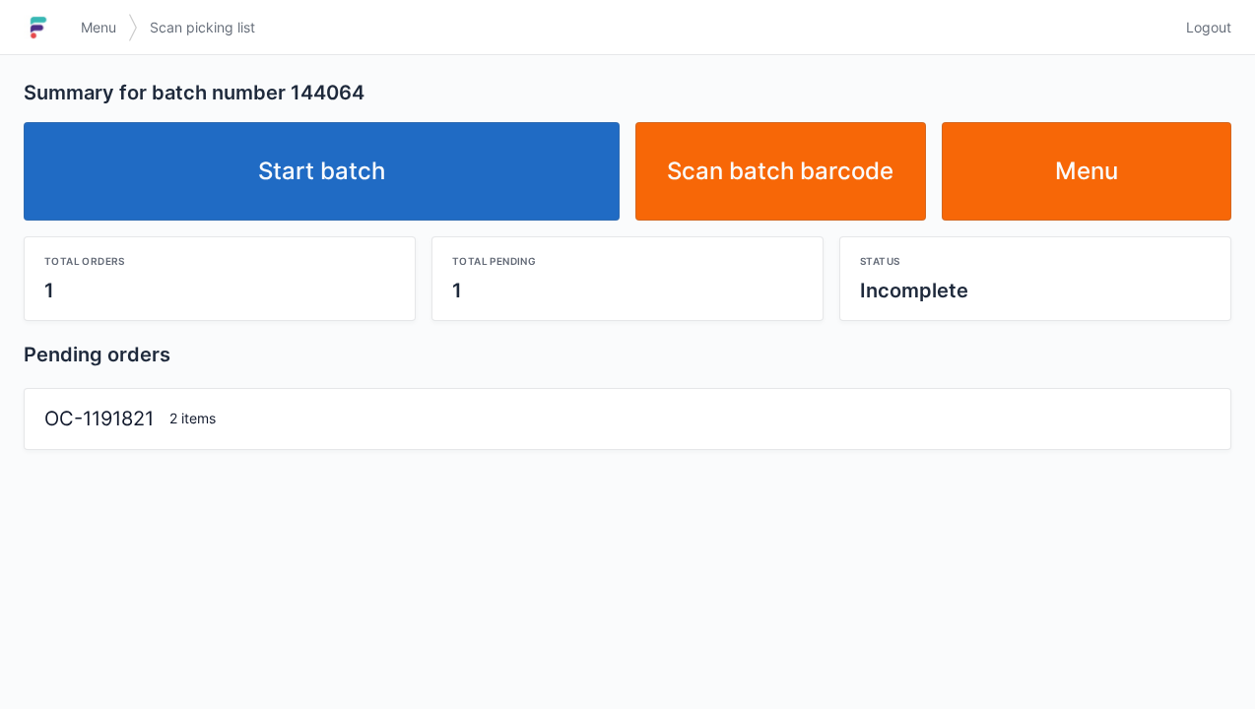
click at [286, 171] on link "Start batch" at bounding box center [322, 171] width 596 height 98
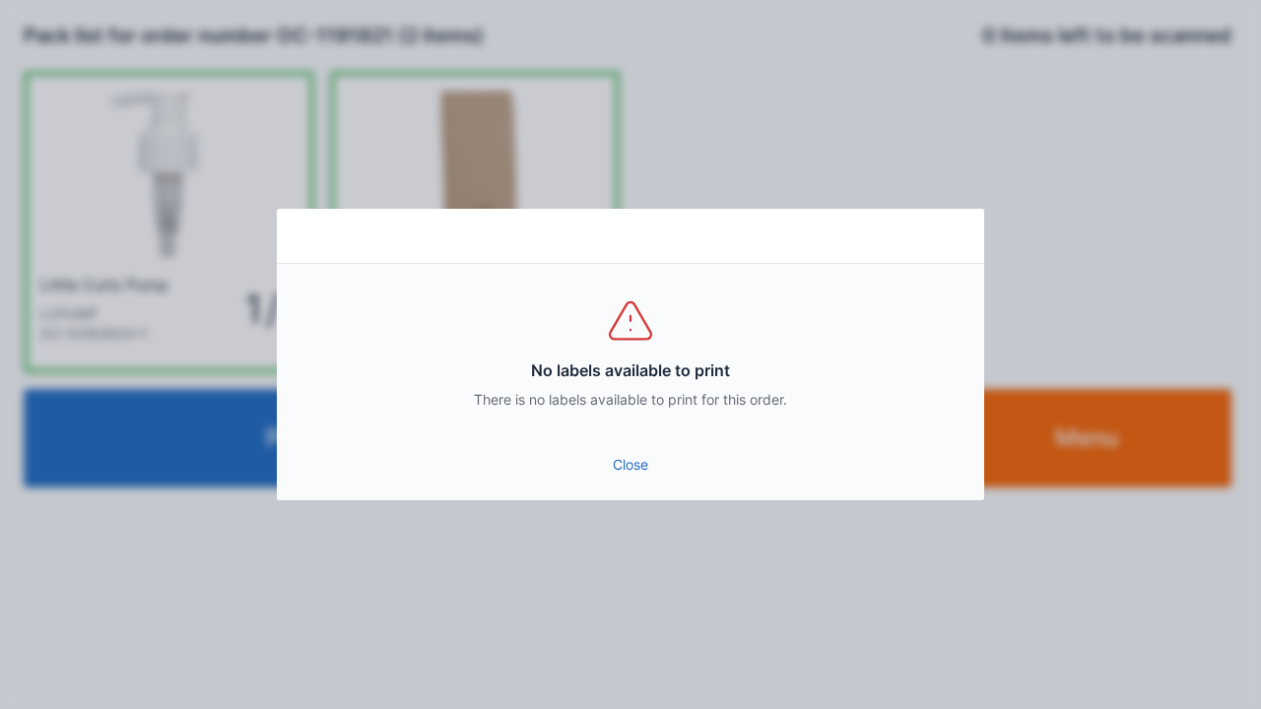
click at [612, 453] on link "Close" at bounding box center [631, 464] width 676 height 35
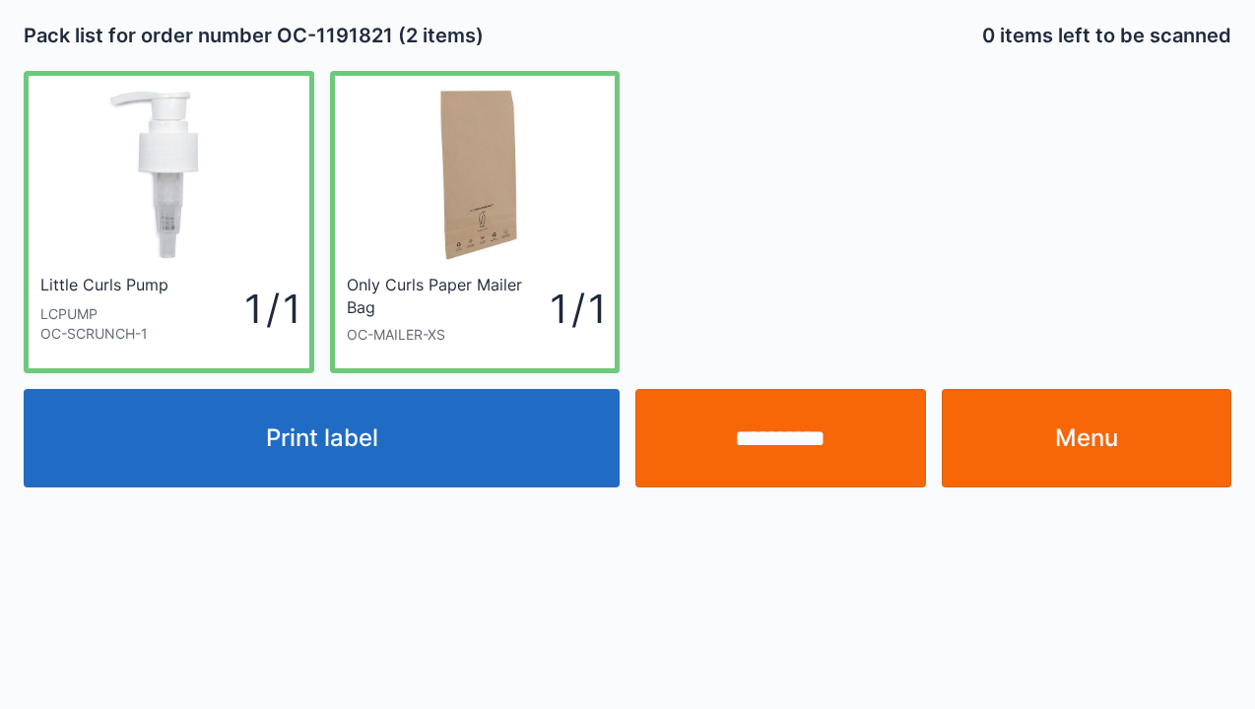
click at [1091, 433] on link "Menu" at bounding box center [1087, 438] width 291 height 98
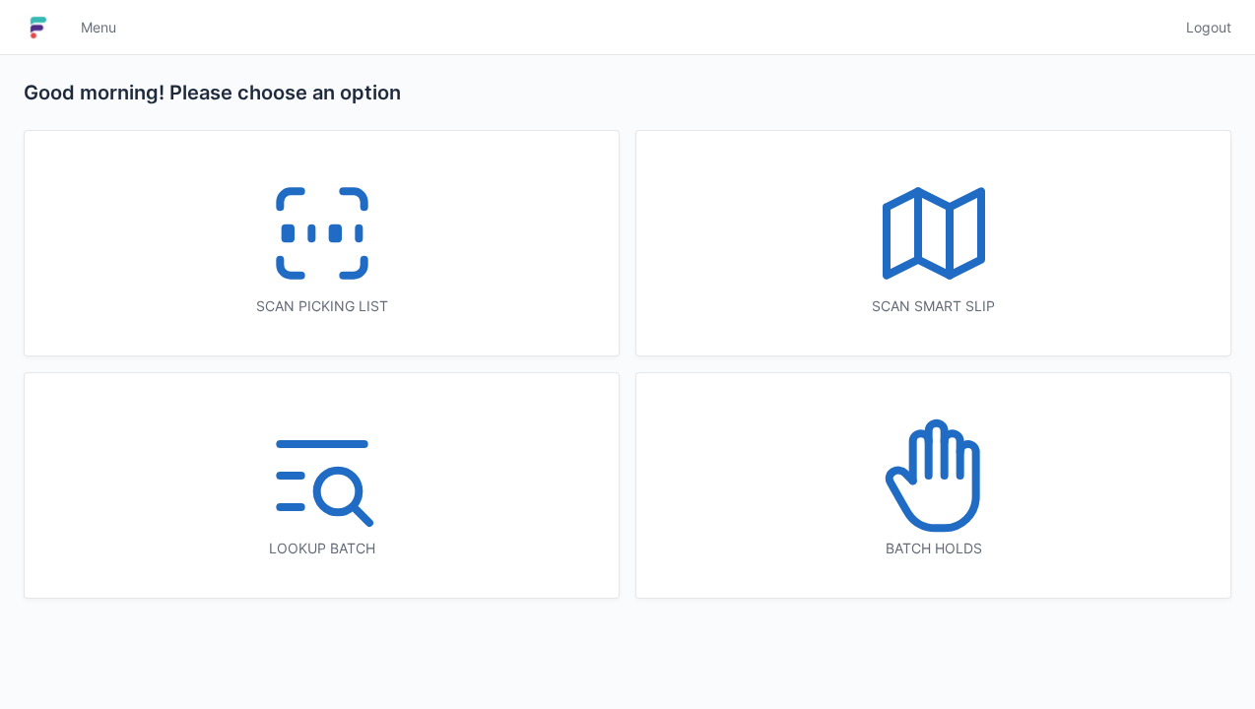
click at [324, 223] on icon at bounding box center [322, 233] width 126 height 126
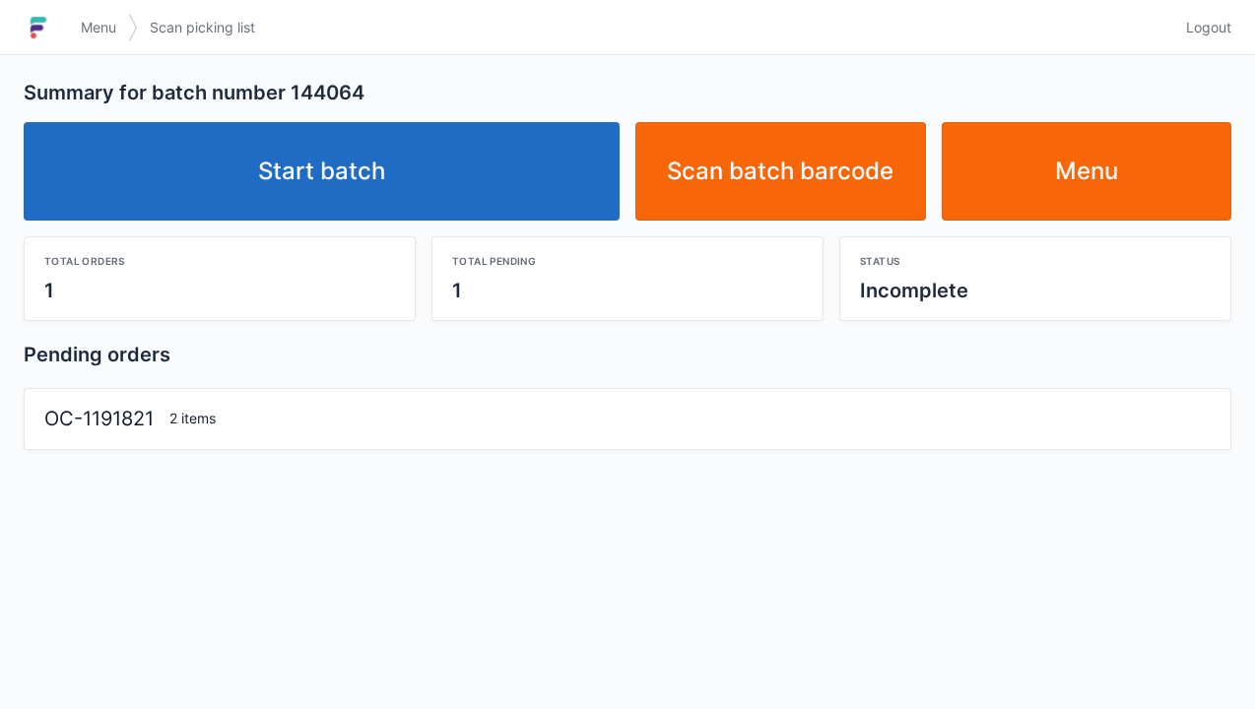
click at [304, 170] on link "Start batch" at bounding box center [322, 171] width 596 height 98
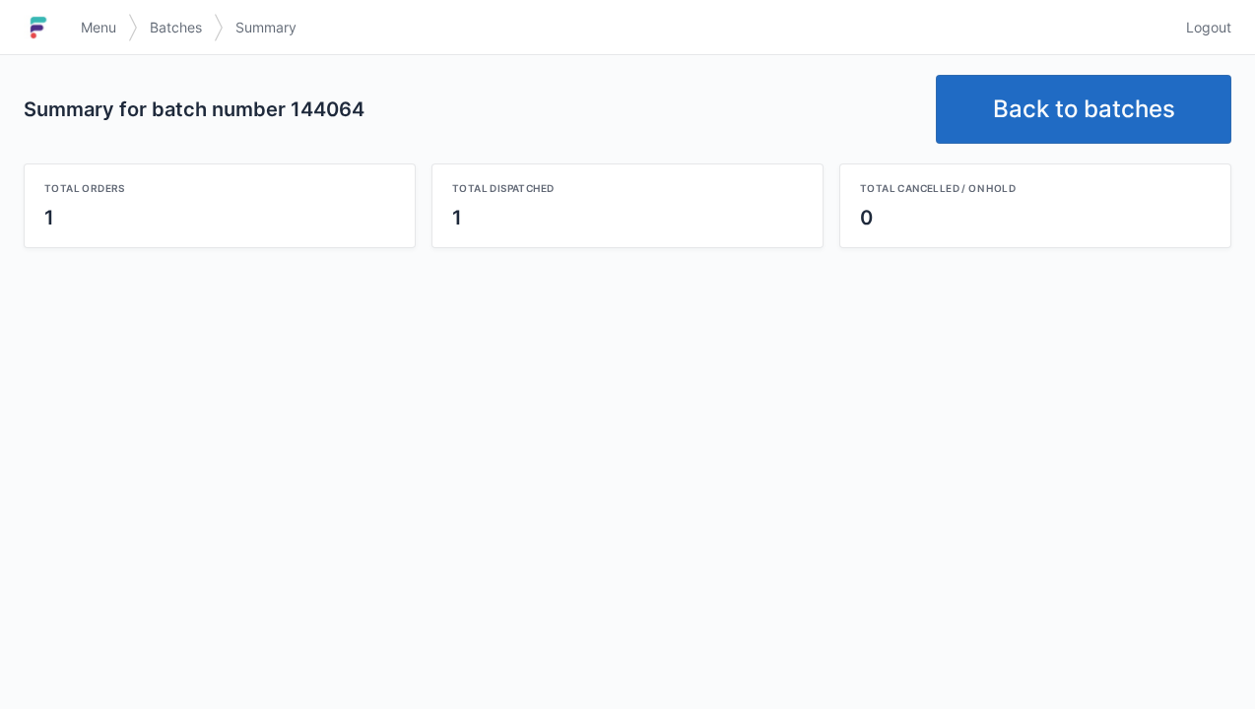
click at [1026, 116] on link "Back to batches" at bounding box center [1083, 109] width 295 height 69
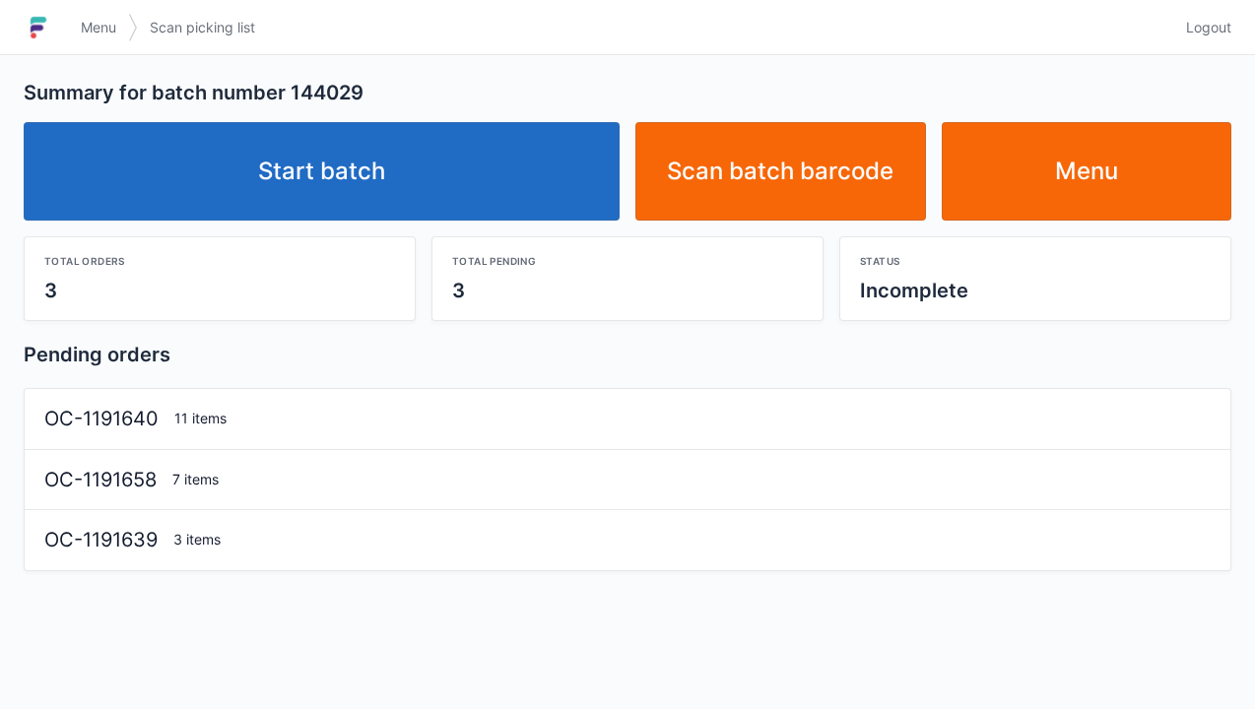
click at [365, 162] on link "Start batch" at bounding box center [322, 171] width 596 height 98
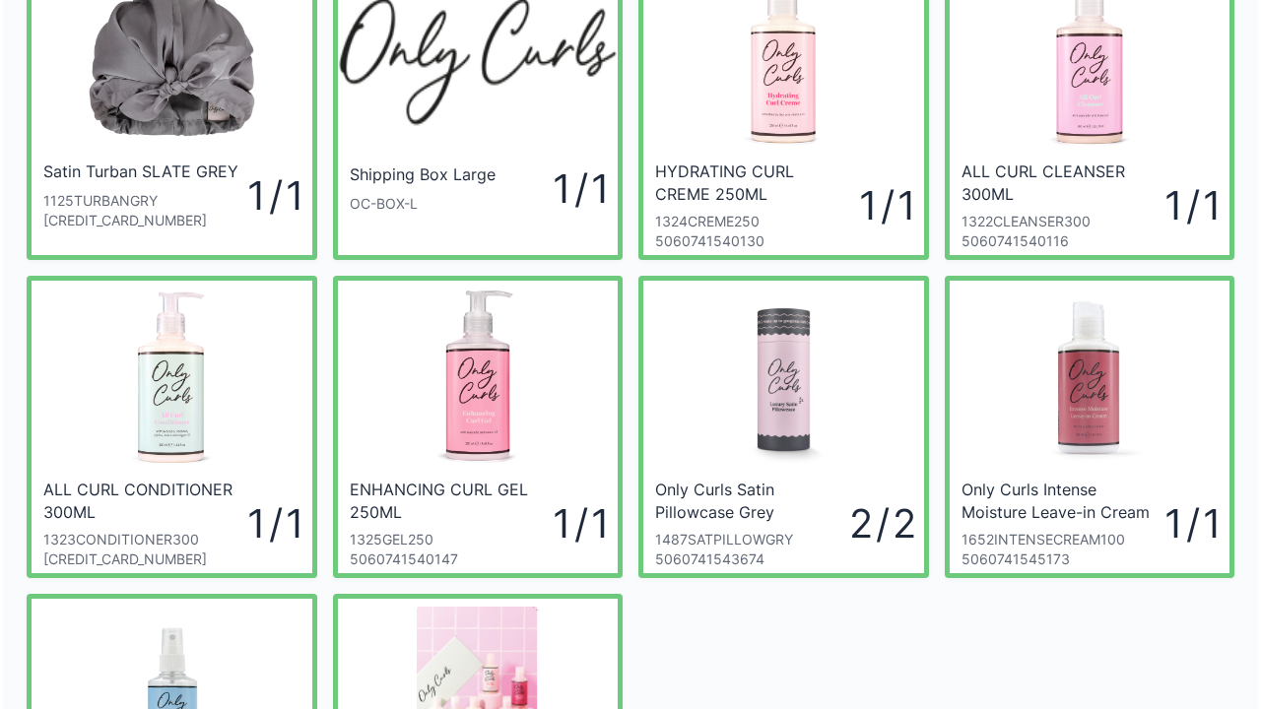
scroll to position [118, 0]
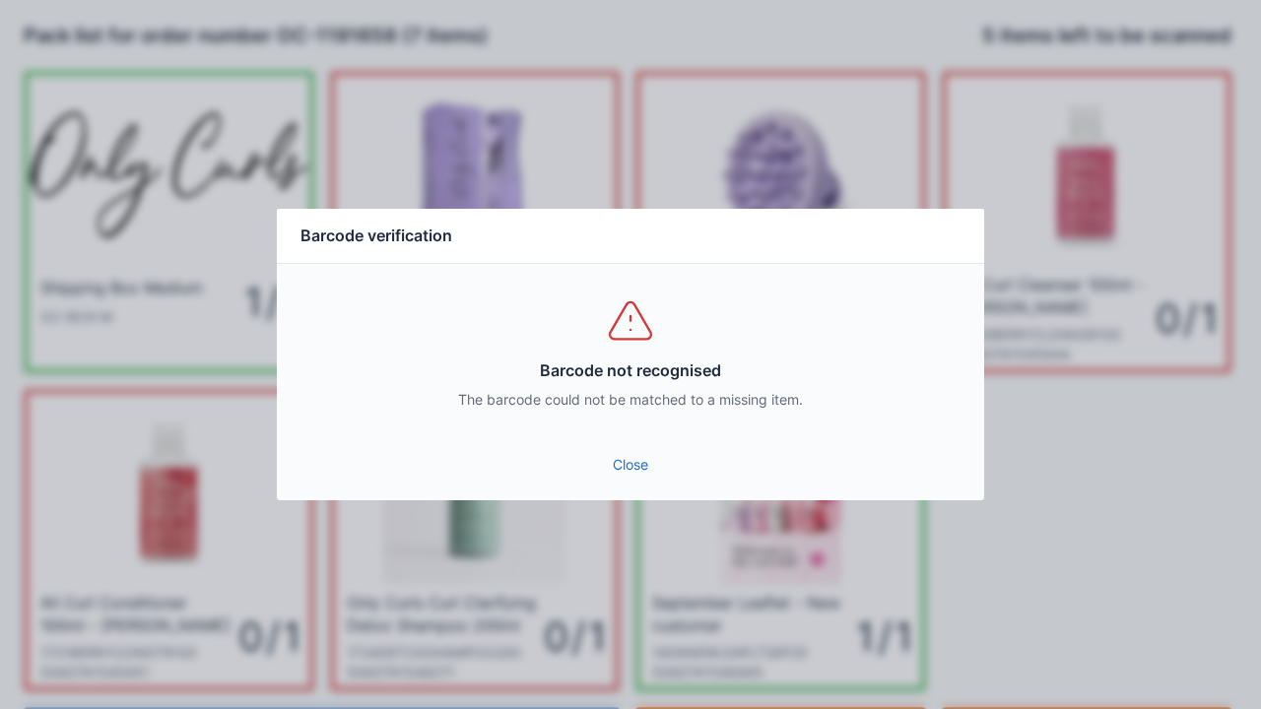
click at [624, 477] on link "Close" at bounding box center [631, 464] width 676 height 35
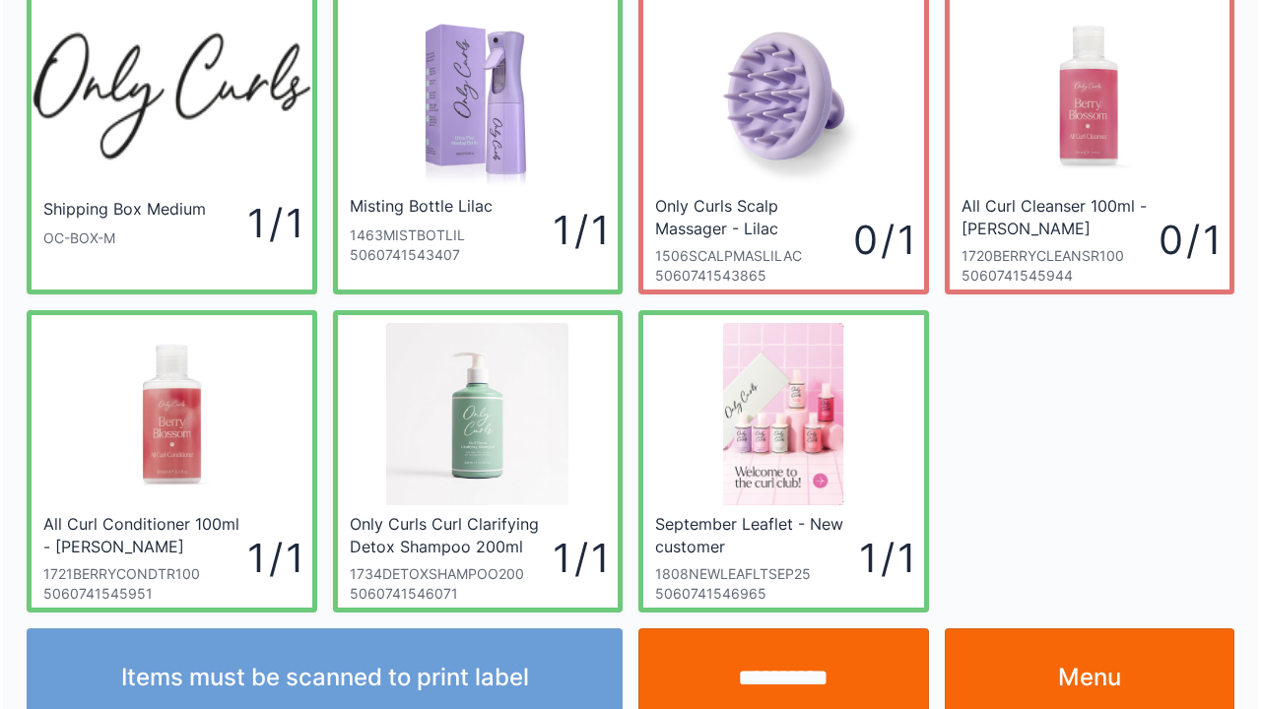
scroll to position [114, 0]
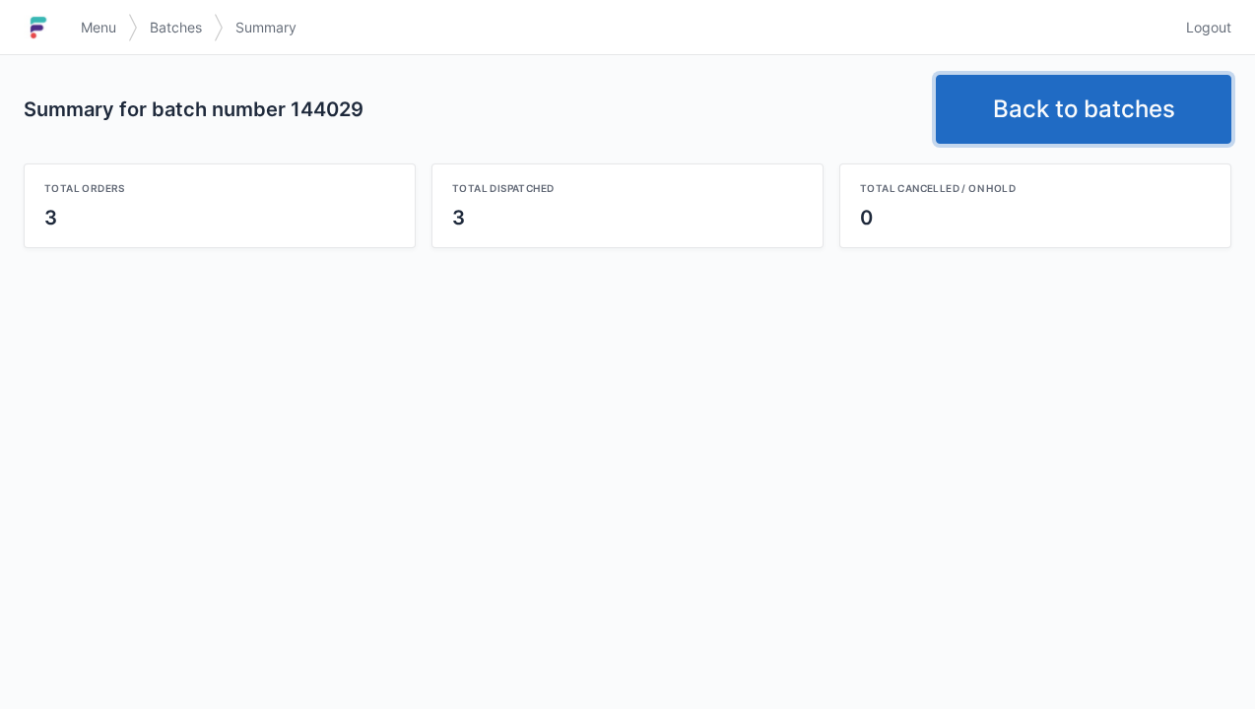
click at [1029, 106] on link "Back to batches" at bounding box center [1083, 109] width 295 height 69
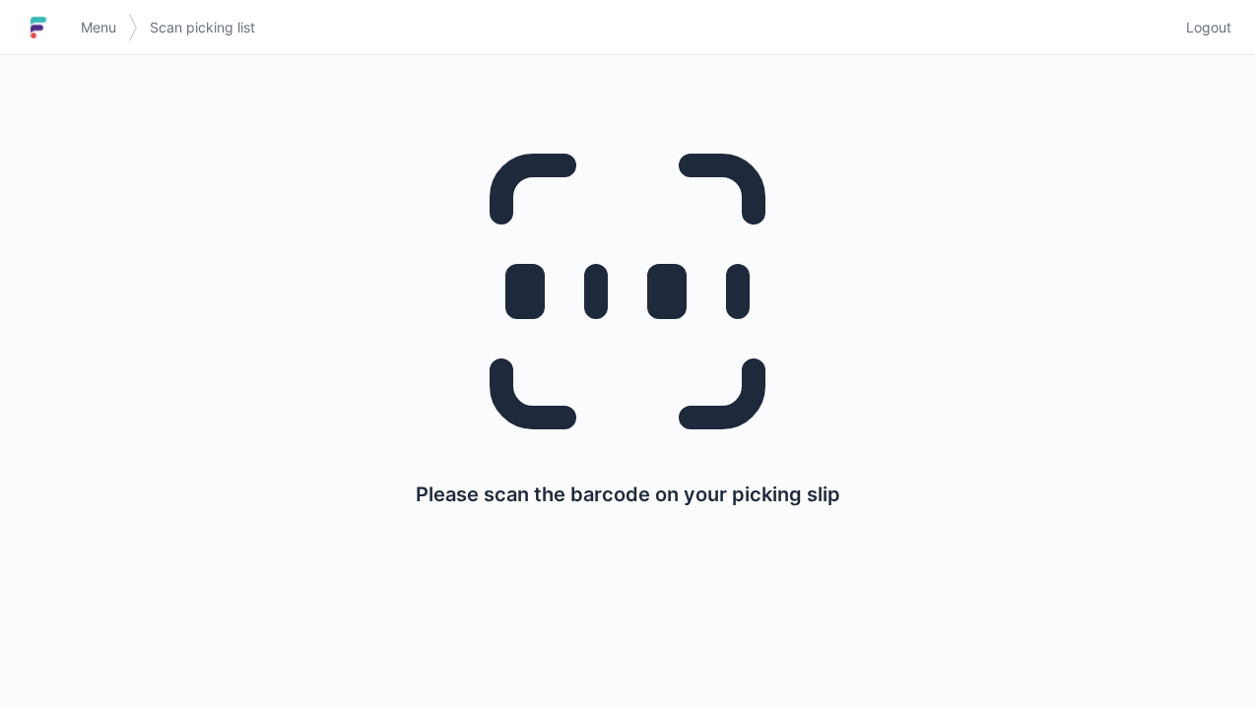
click at [79, 26] on link "Menu" at bounding box center [98, 27] width 59 height 35
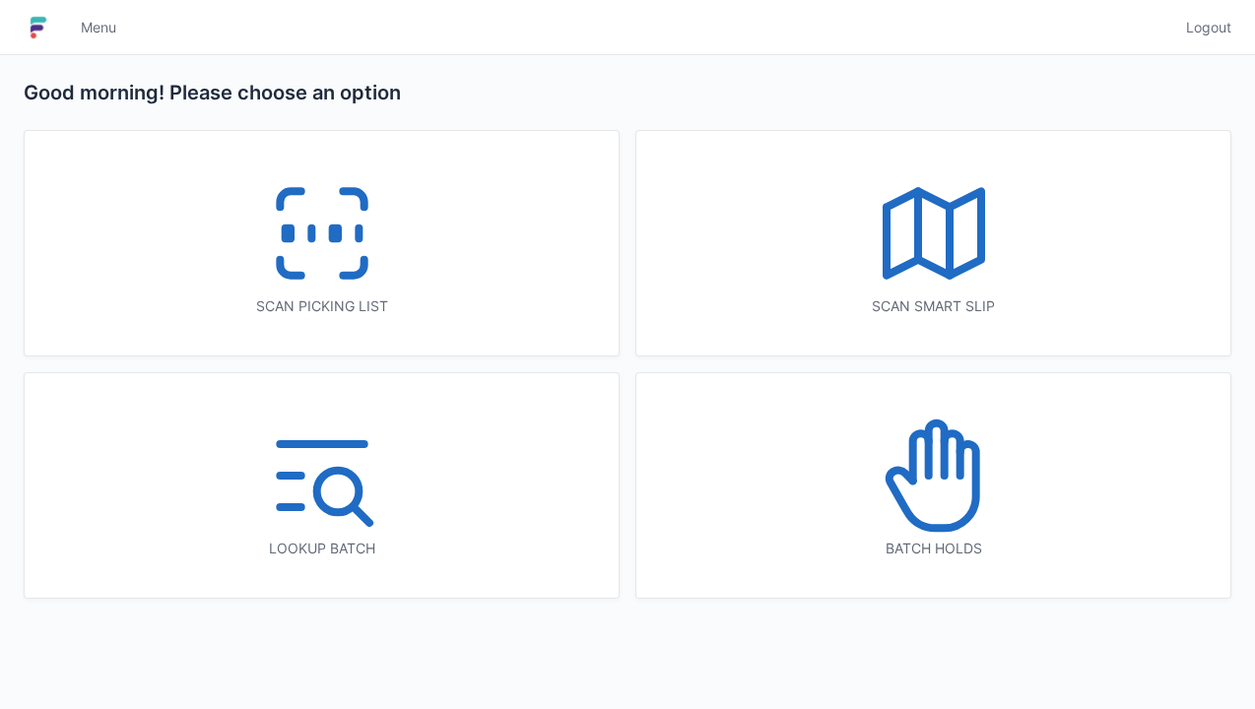
click at [926, 248] on icon at bounding box center [934, 233] width 126 height 126
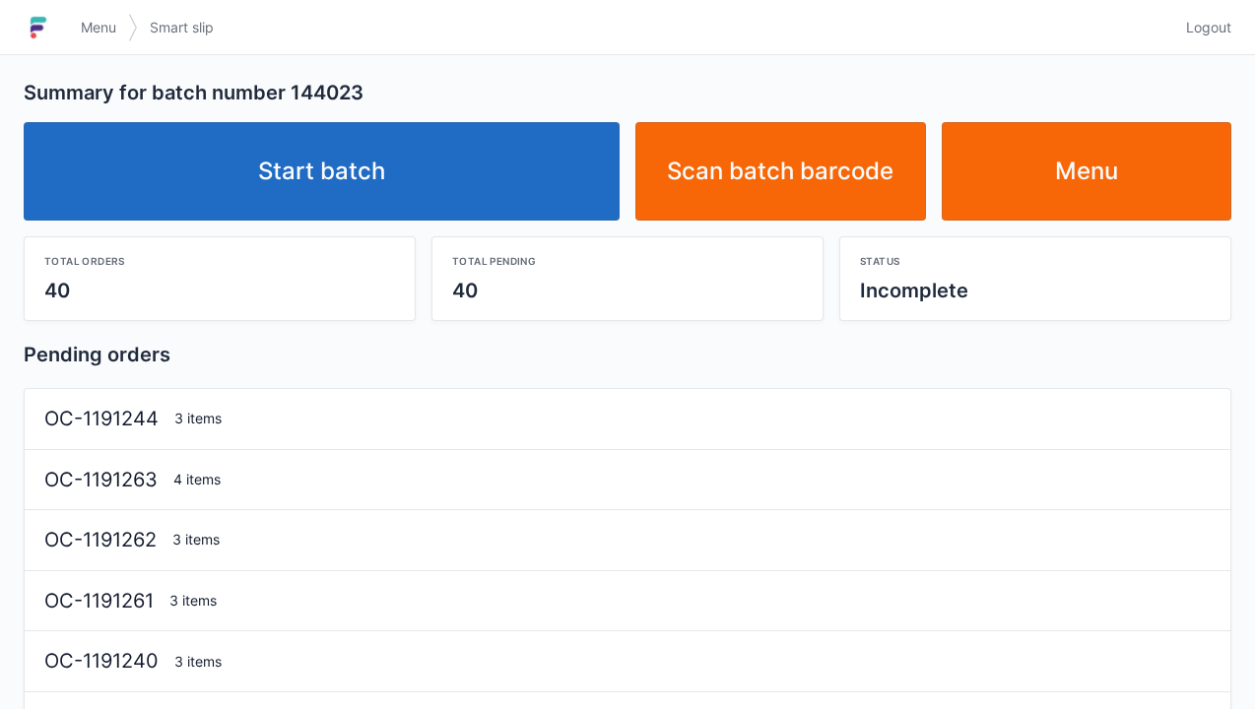
click at [339, 164] on link "Start batch" at bounding box center [322, 171] width 596 height 98
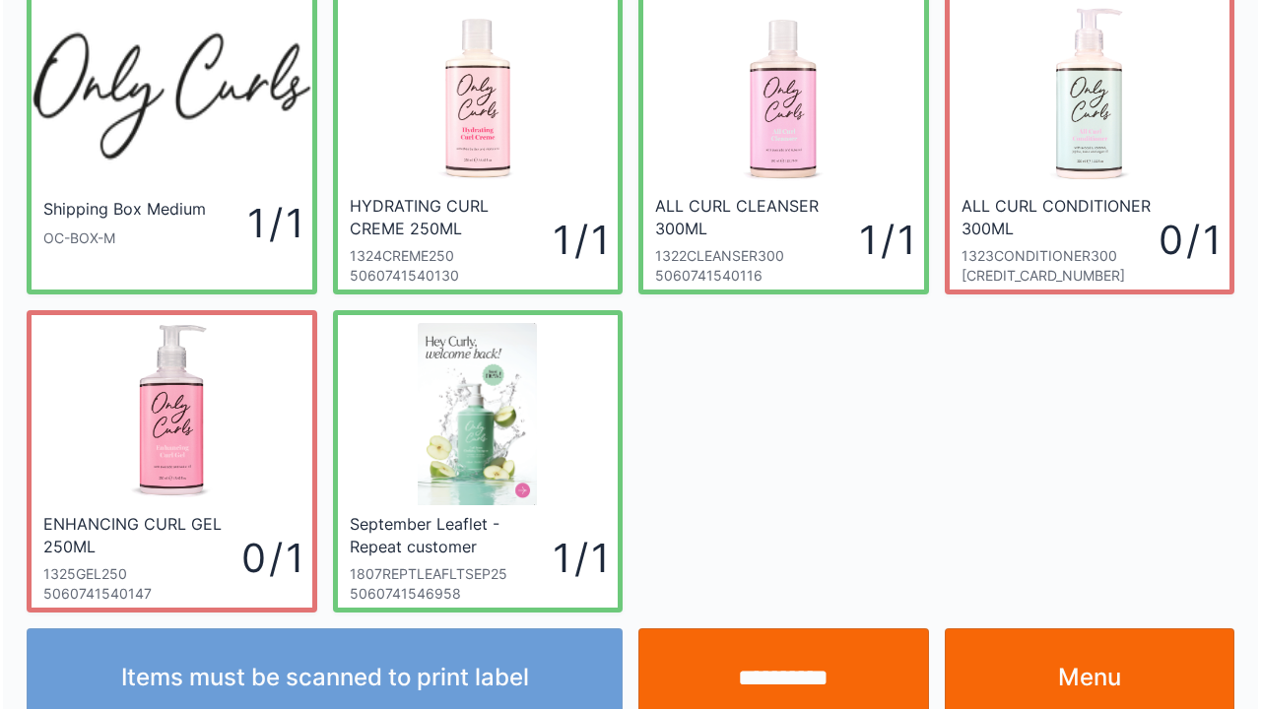
scroll to position [114, 0]
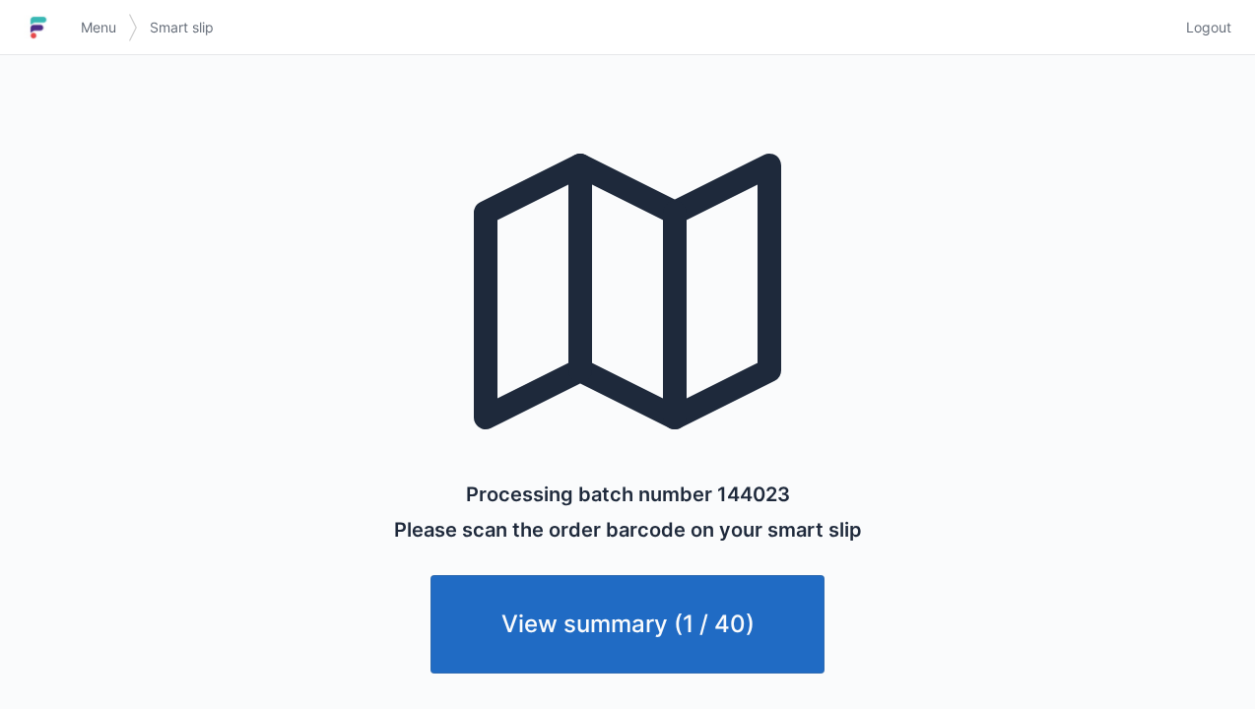
click at [84, 14] on link "Menu" at bounding box center [98, 27] width 59 height 35
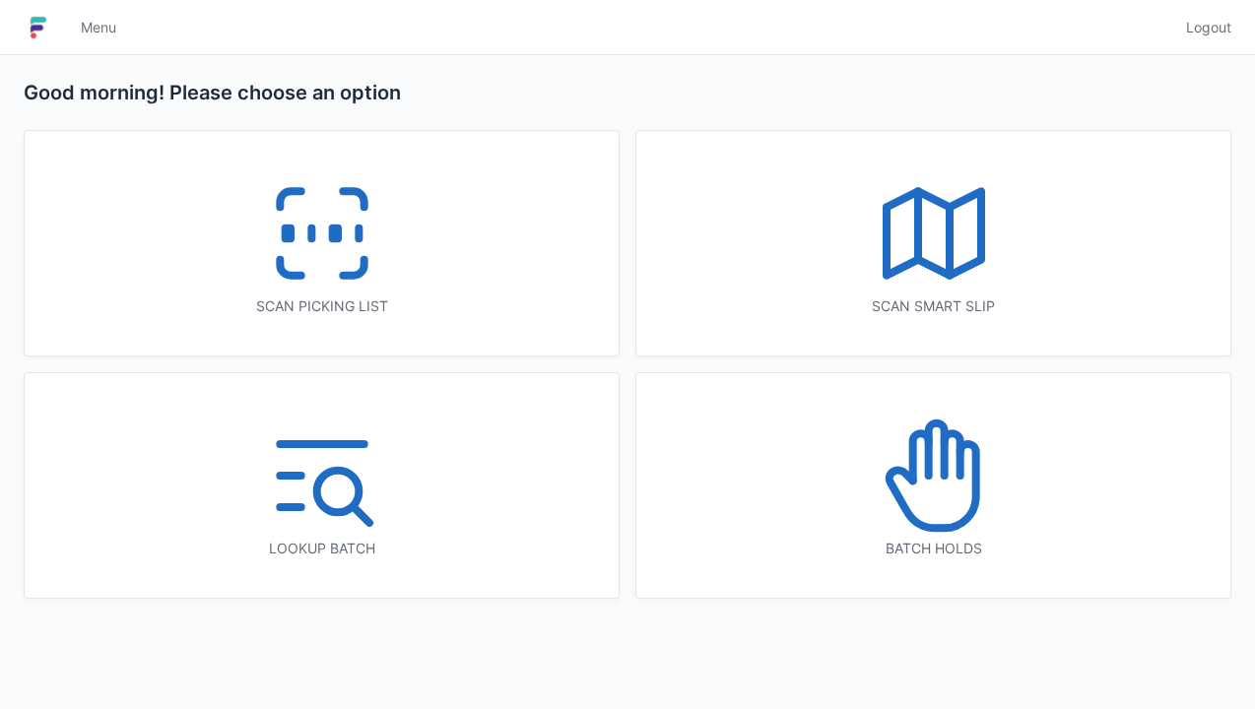
click at [89, 35] on span "Menu" at bounding box center [98, 28] width 35 height 20
click at [313, 218] on icon at bounding box center [322, 233] width 126 height 126
click at [317, 255] on icon at bounding box center [322, 233] width 126 height 126
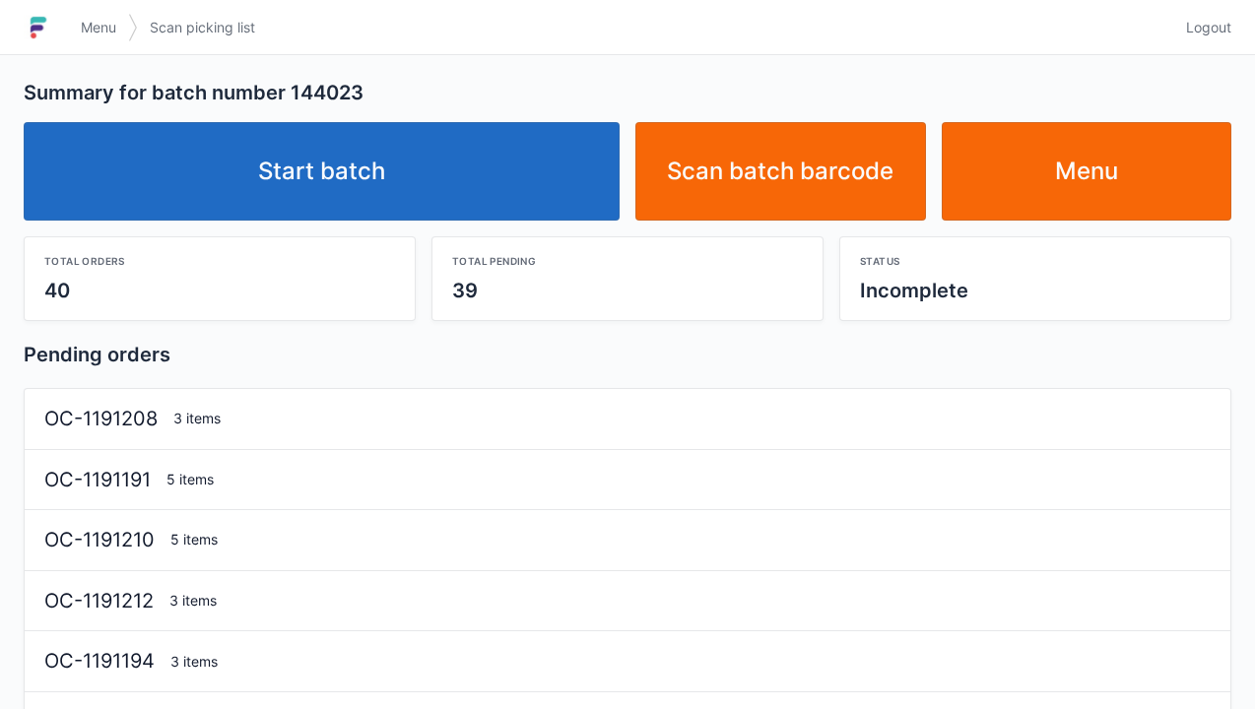
click at [368, 166] on link "Start batch" at bounding box center [322, 171] width 596 height 98
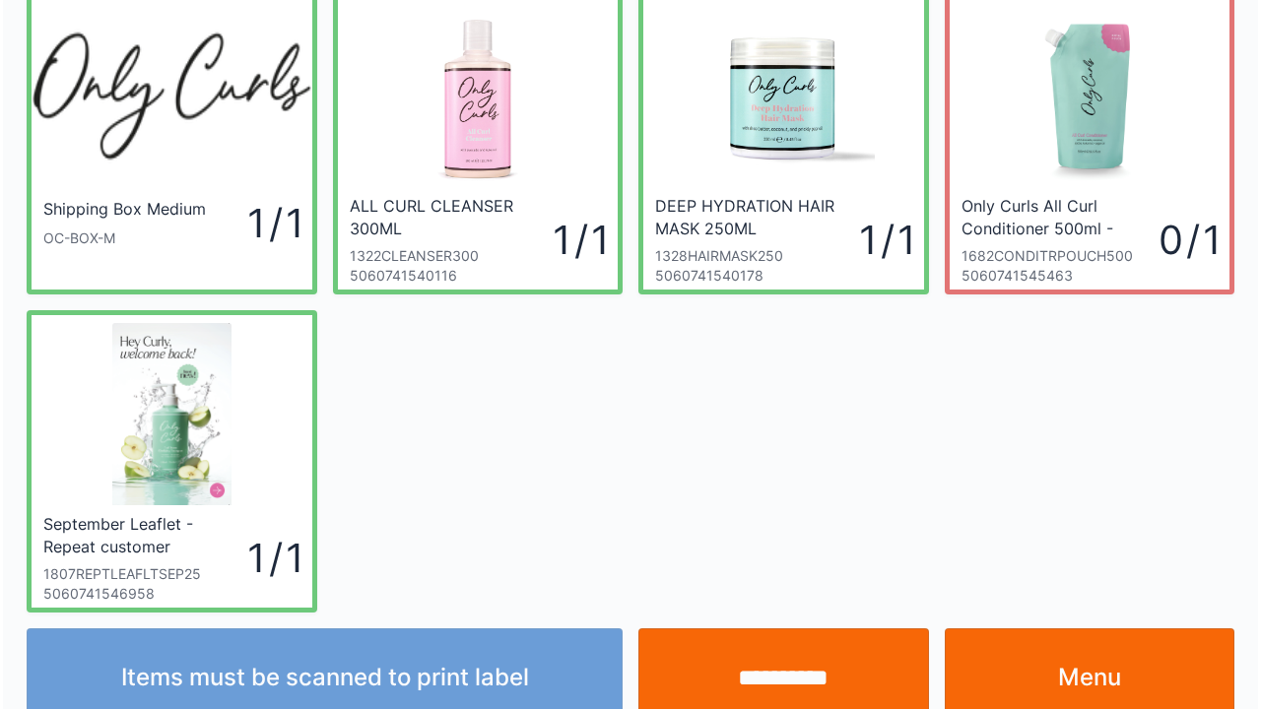
scroll to position [114, 0]
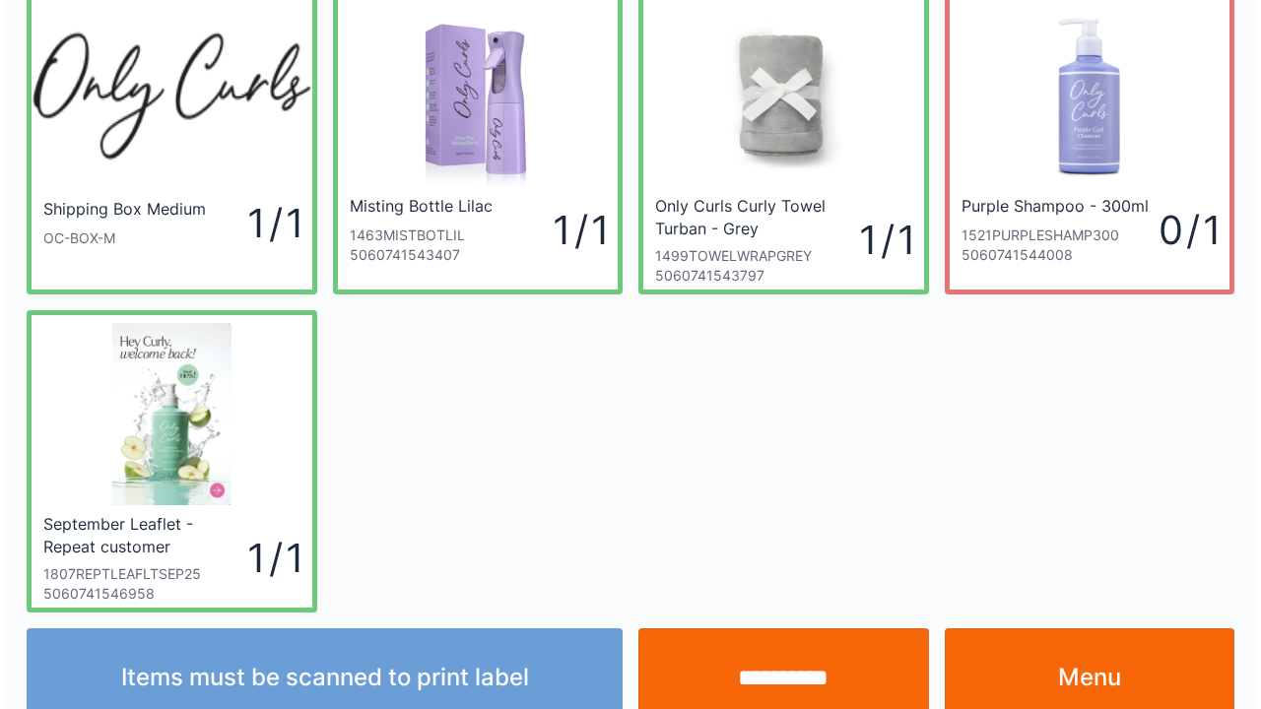
scroll to position [114, 0]
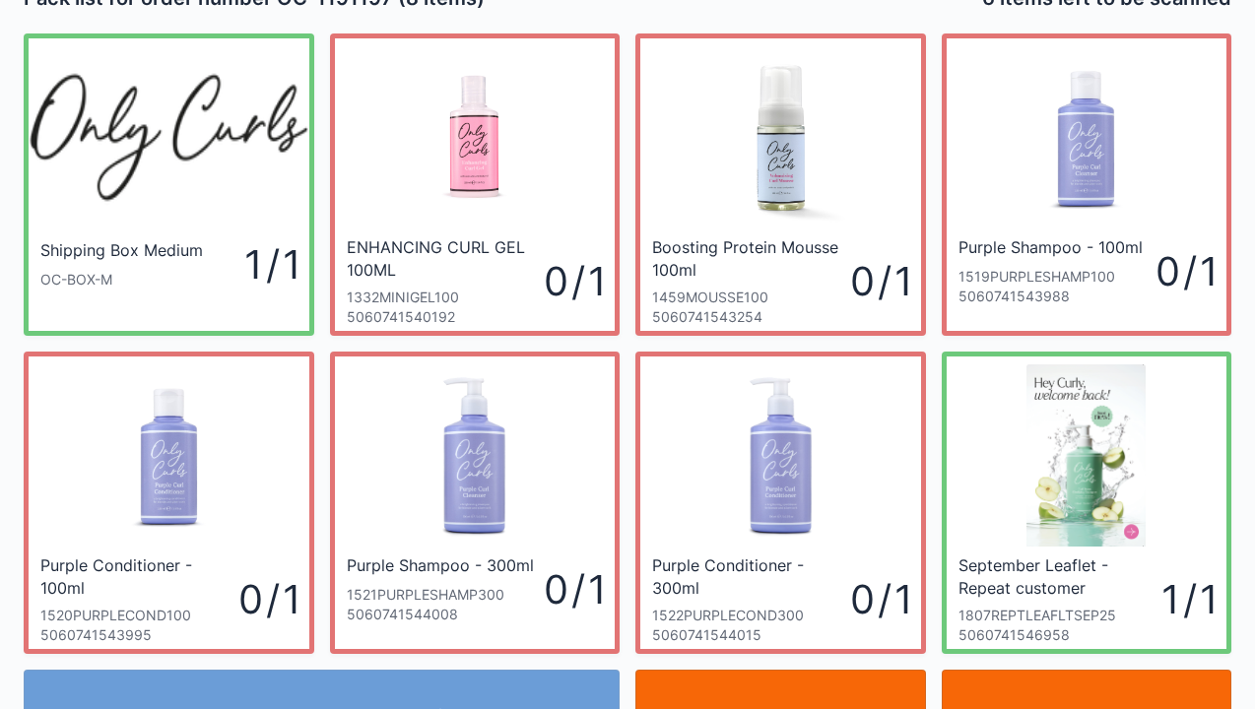
scroll to position [39, 0]
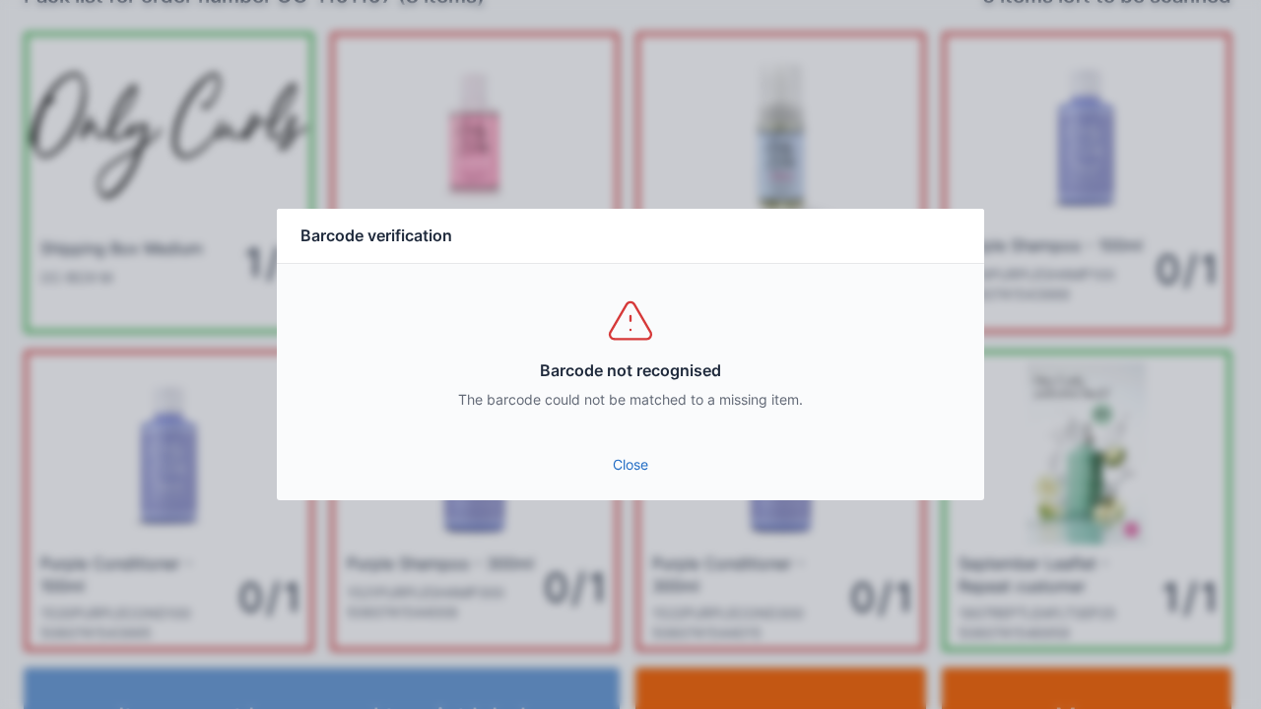
click at [642, 479] on link "Close" at bounding box center [631, 464] width 676 height 35
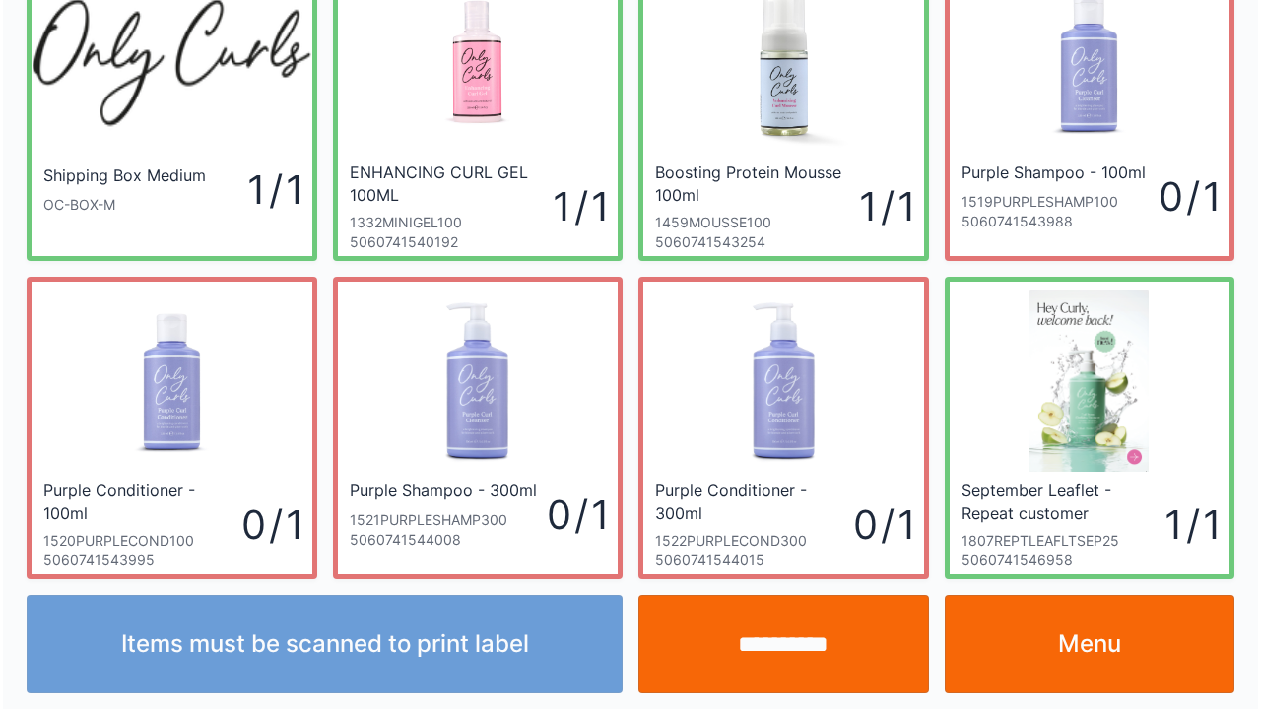
scroll to position [114, 0]
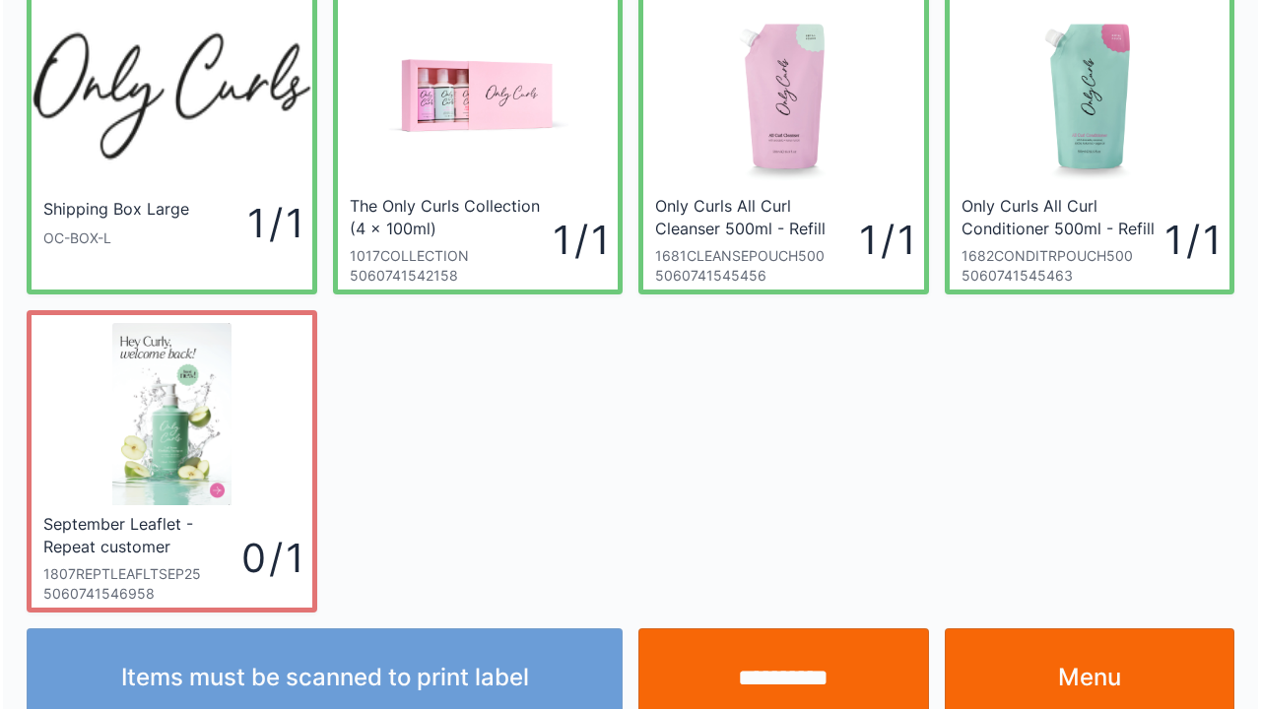
scroll to position [114, 0]
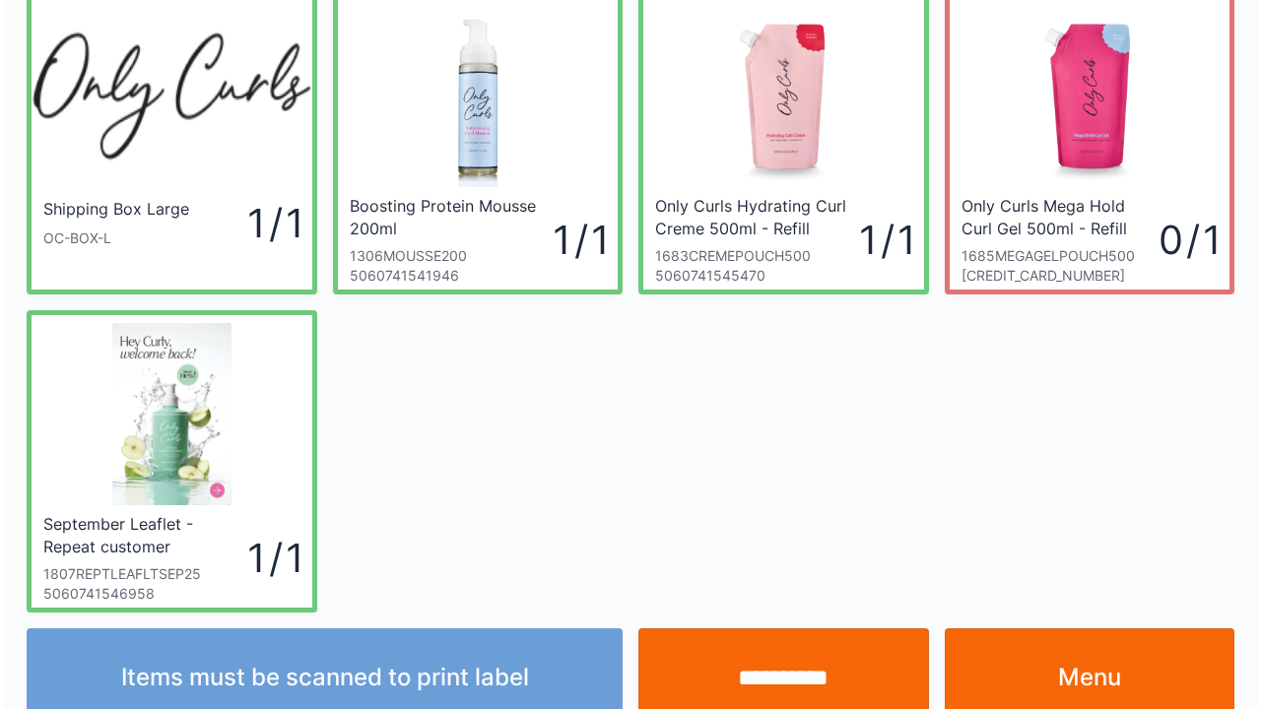
scroll to position [114, 0]
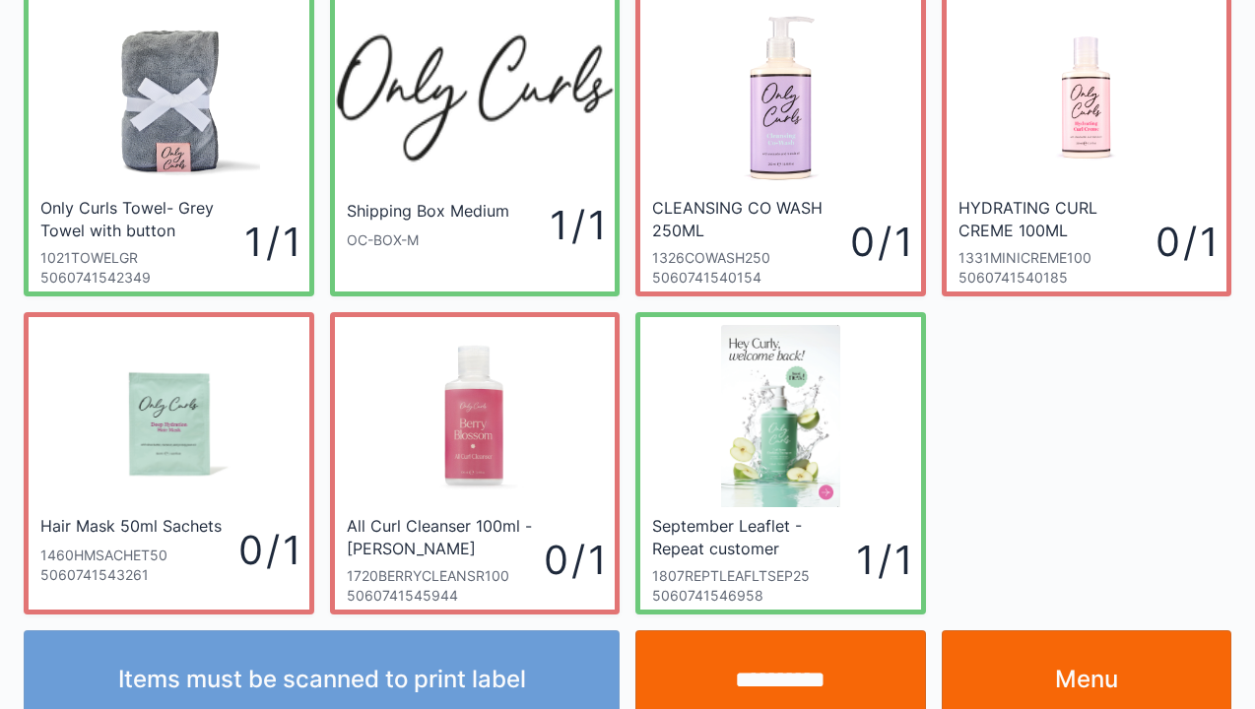
scroll to position [79, 0]
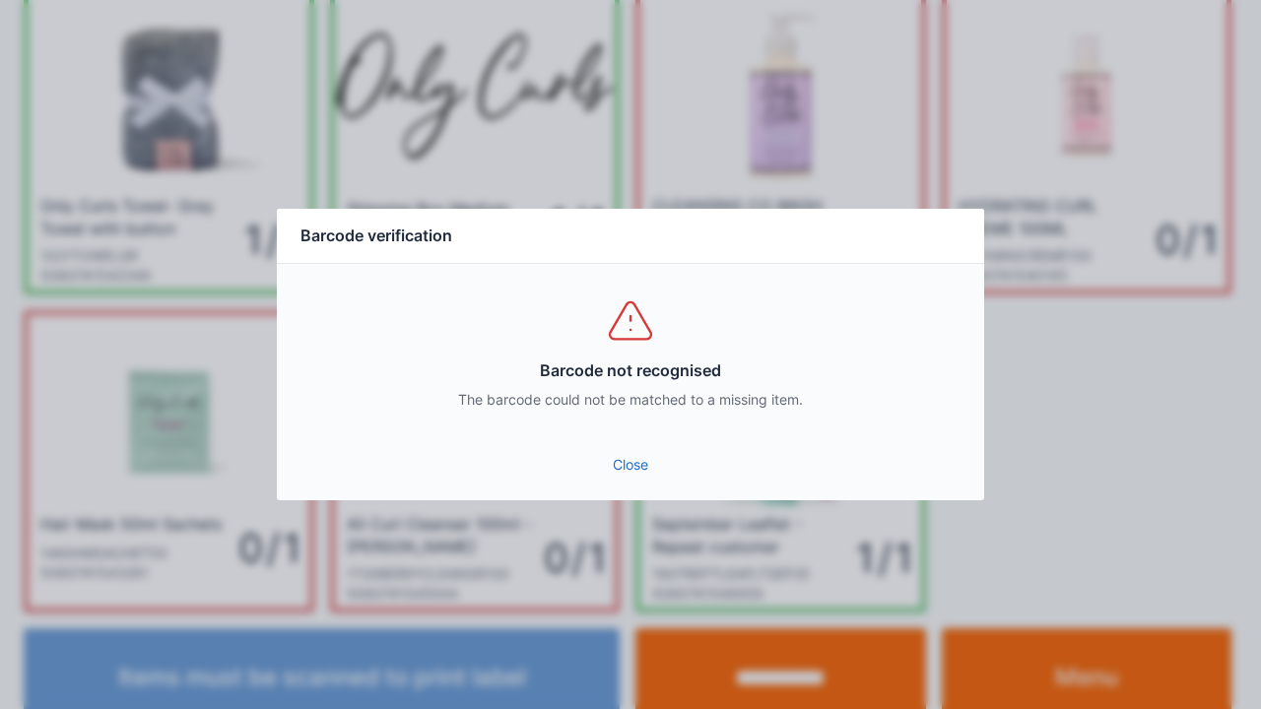
click at [630, 482] on link "Close" at bounding box center [631, 464] width 676 height 35
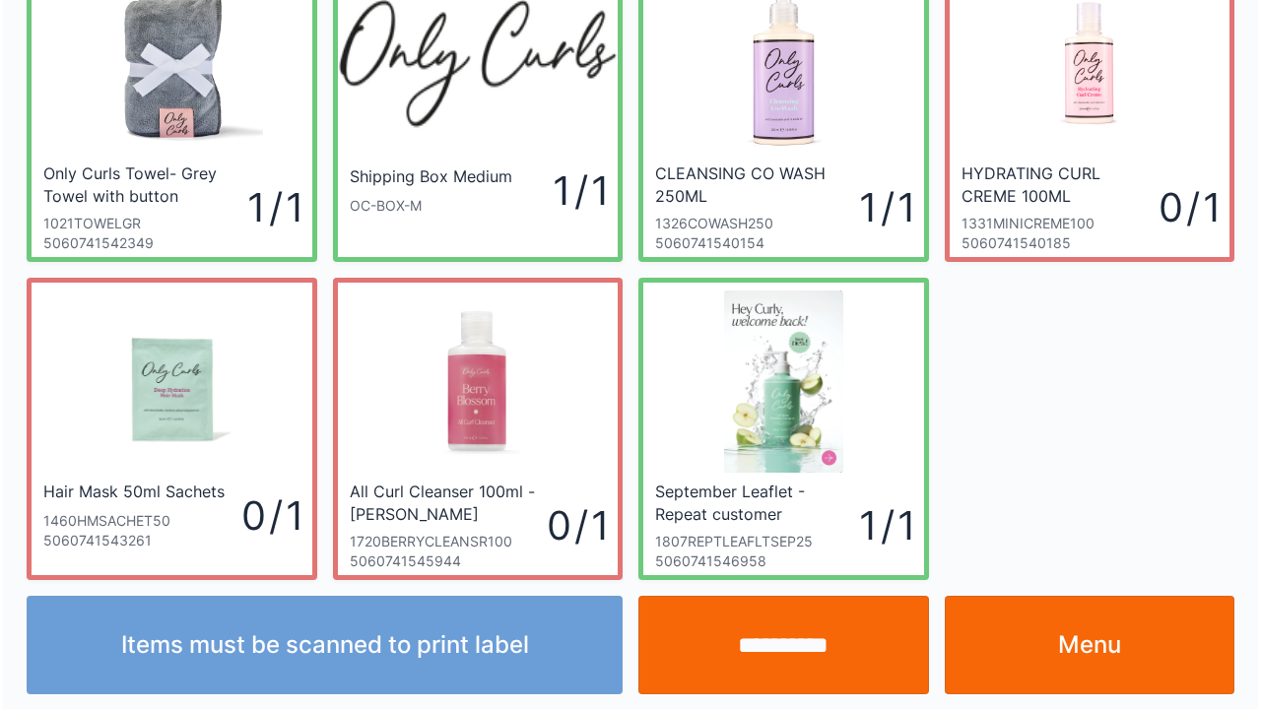
scroll to position [114, 0]
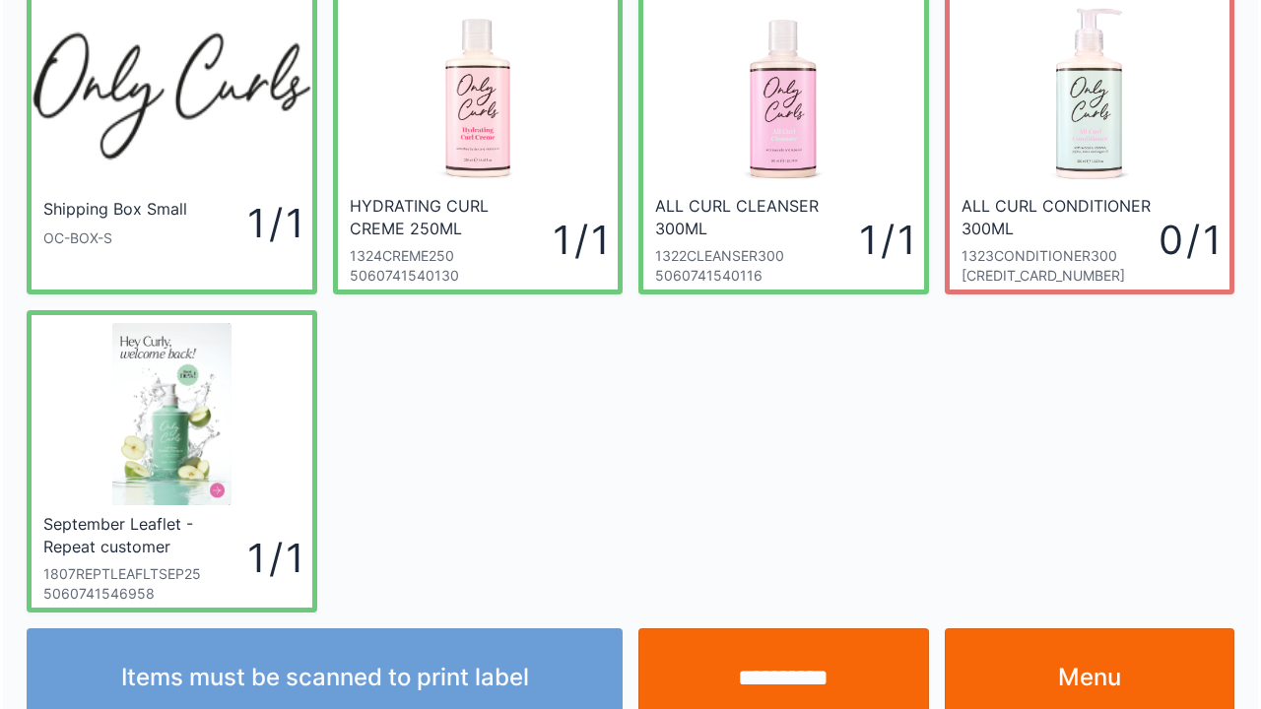
scroll to position [114, 0]
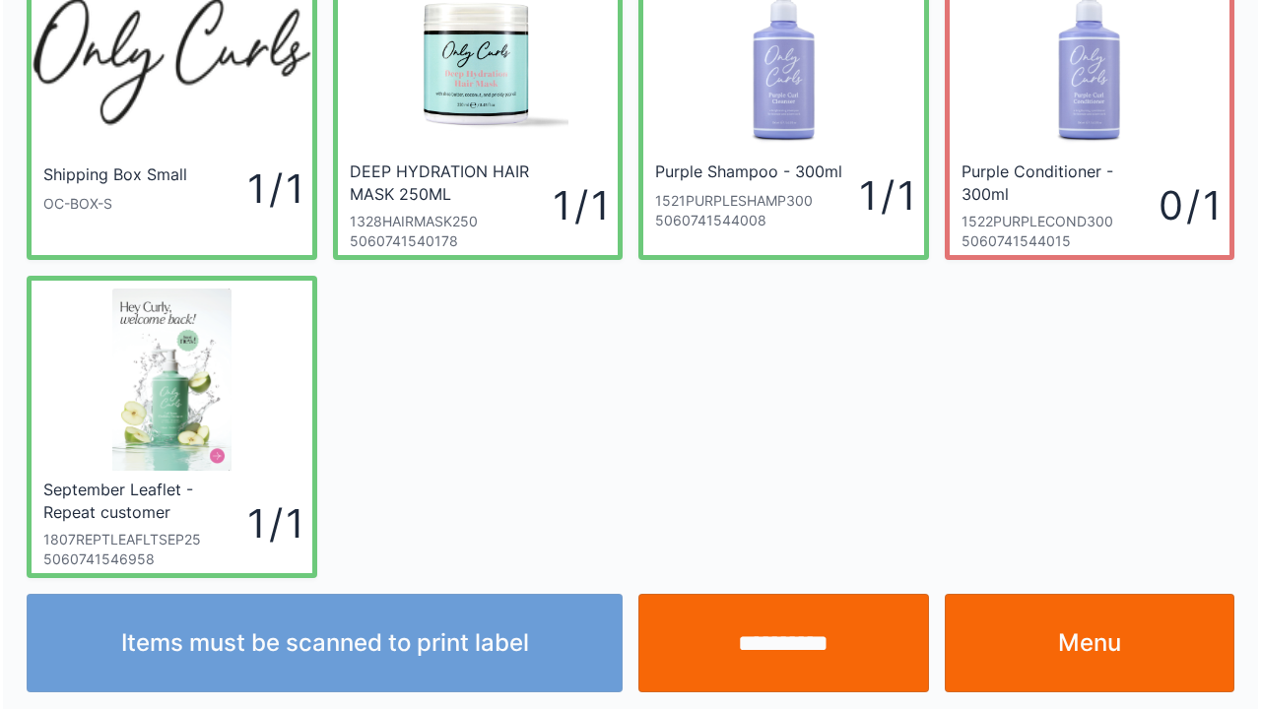
scroll to position [114, 0]
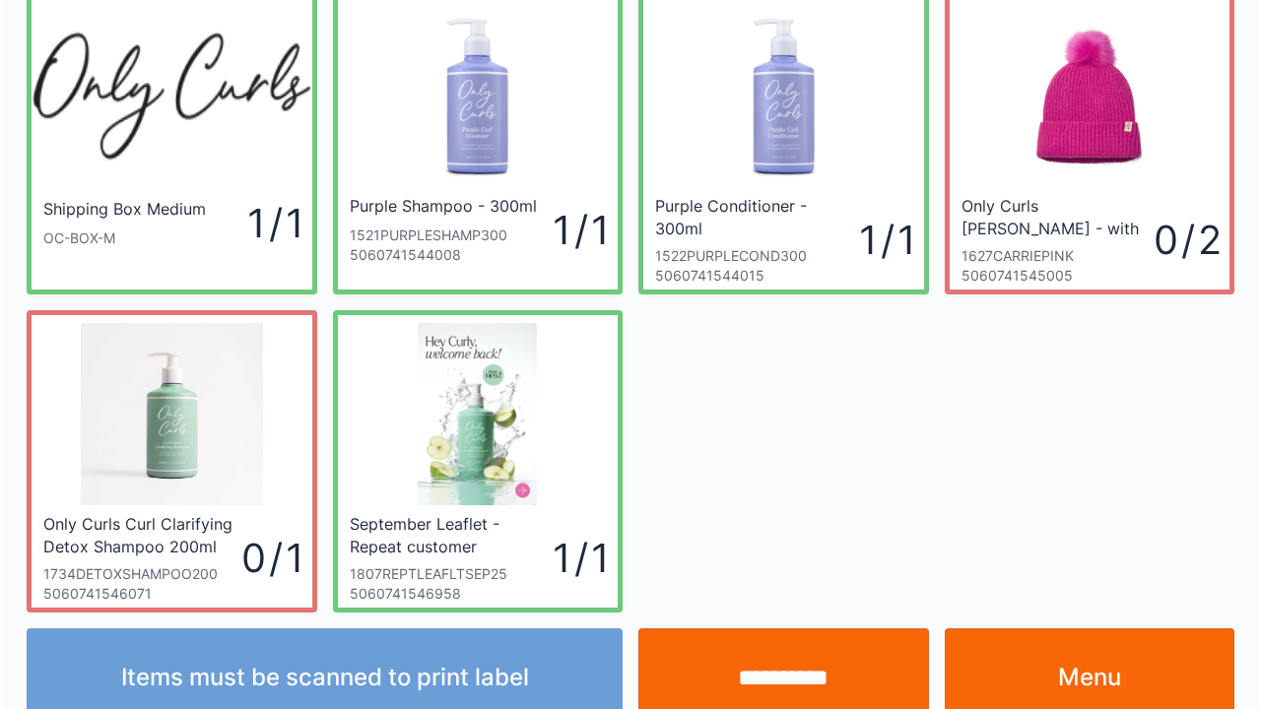
scroll to position [114, 0]
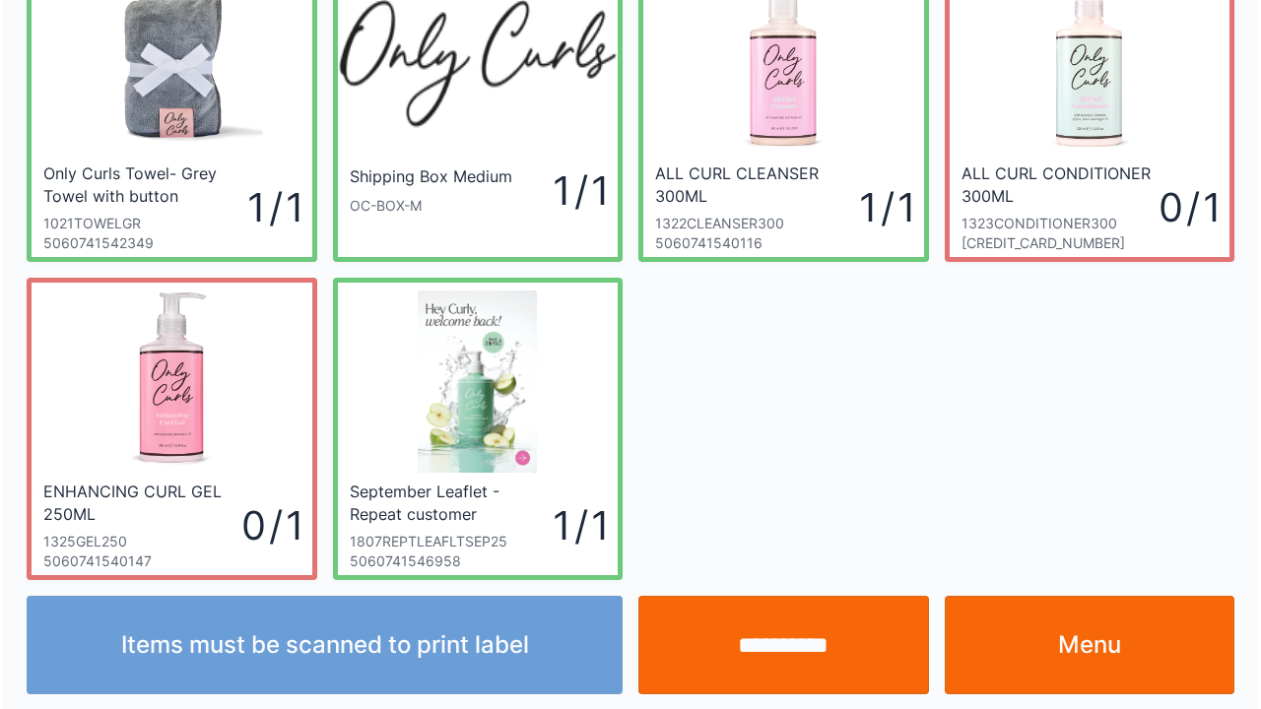
scroll to position [114, 0]
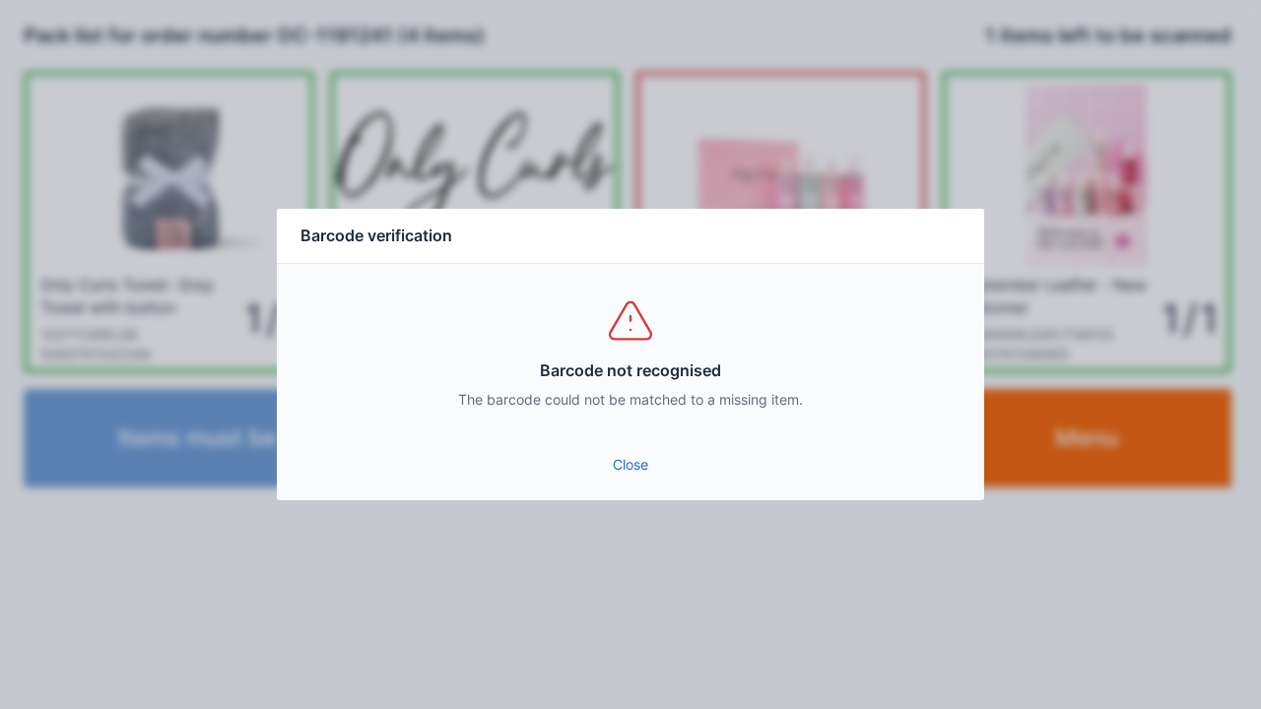
click at [628, 470] on link "Close" at bounding box center [631, 464] width 676 height 35
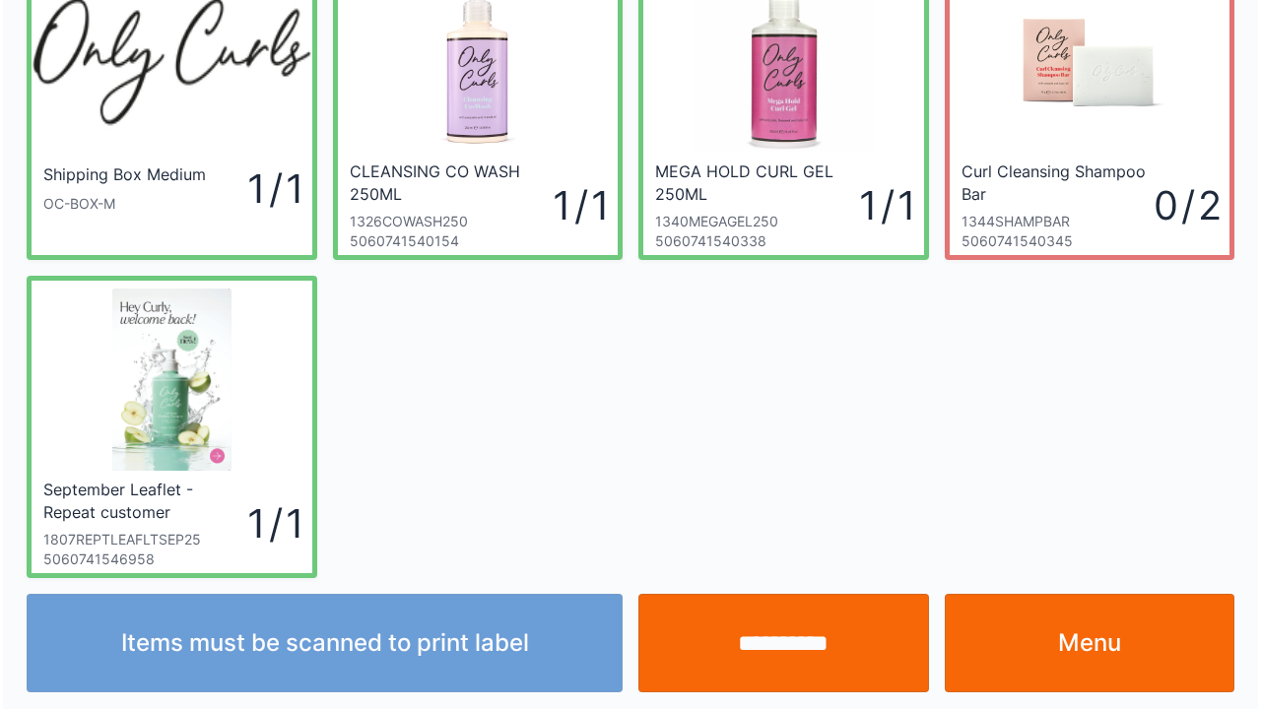
scroll to position [114, 0]
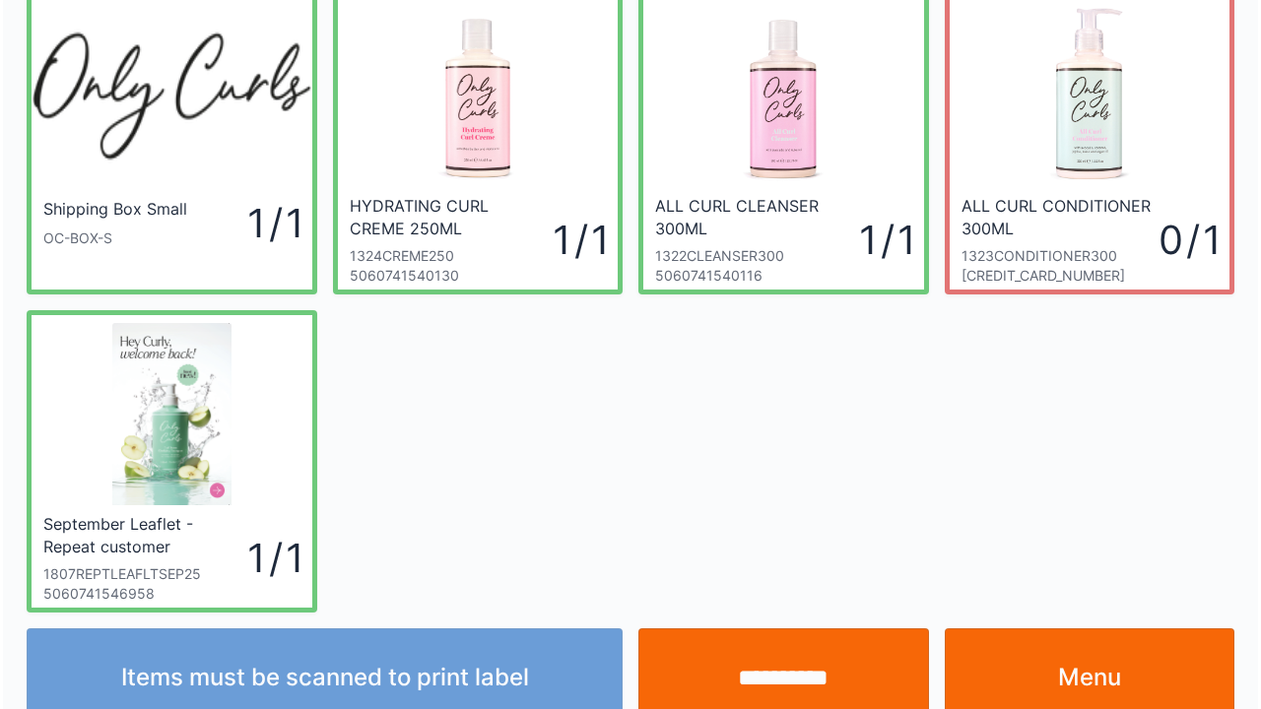
scroll to position [114, 0]
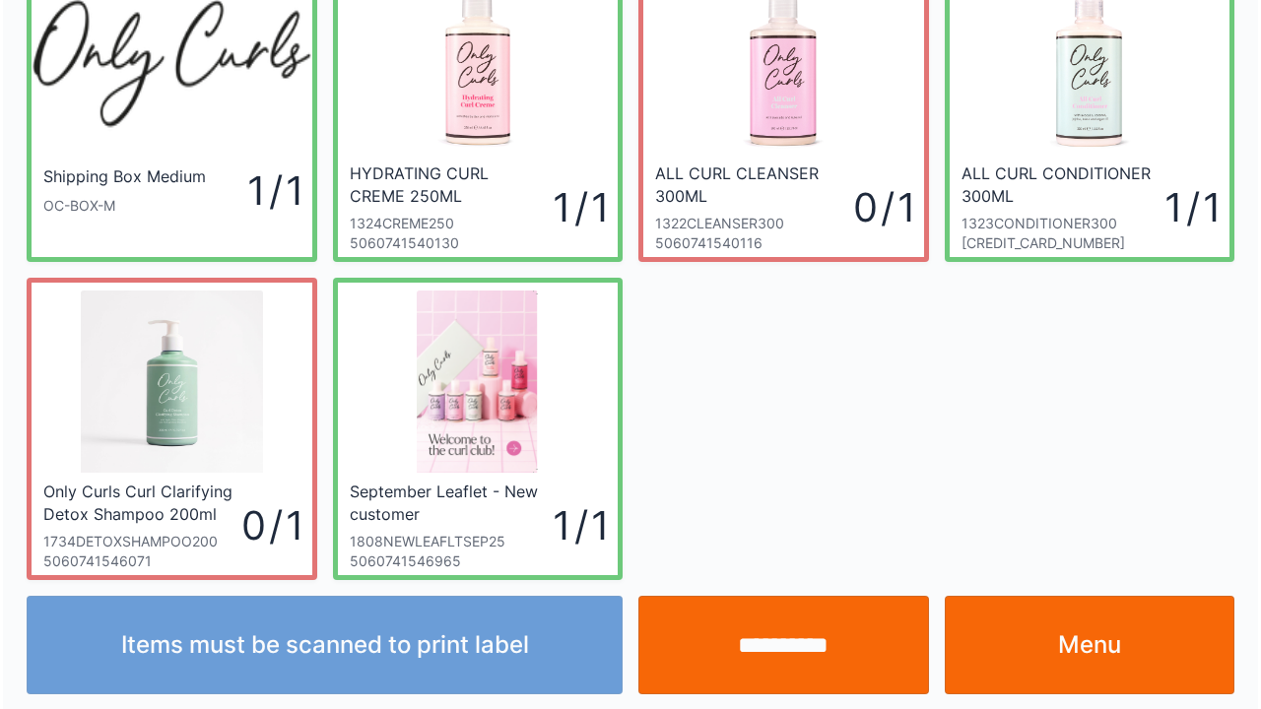
scroll to position [114, 0]
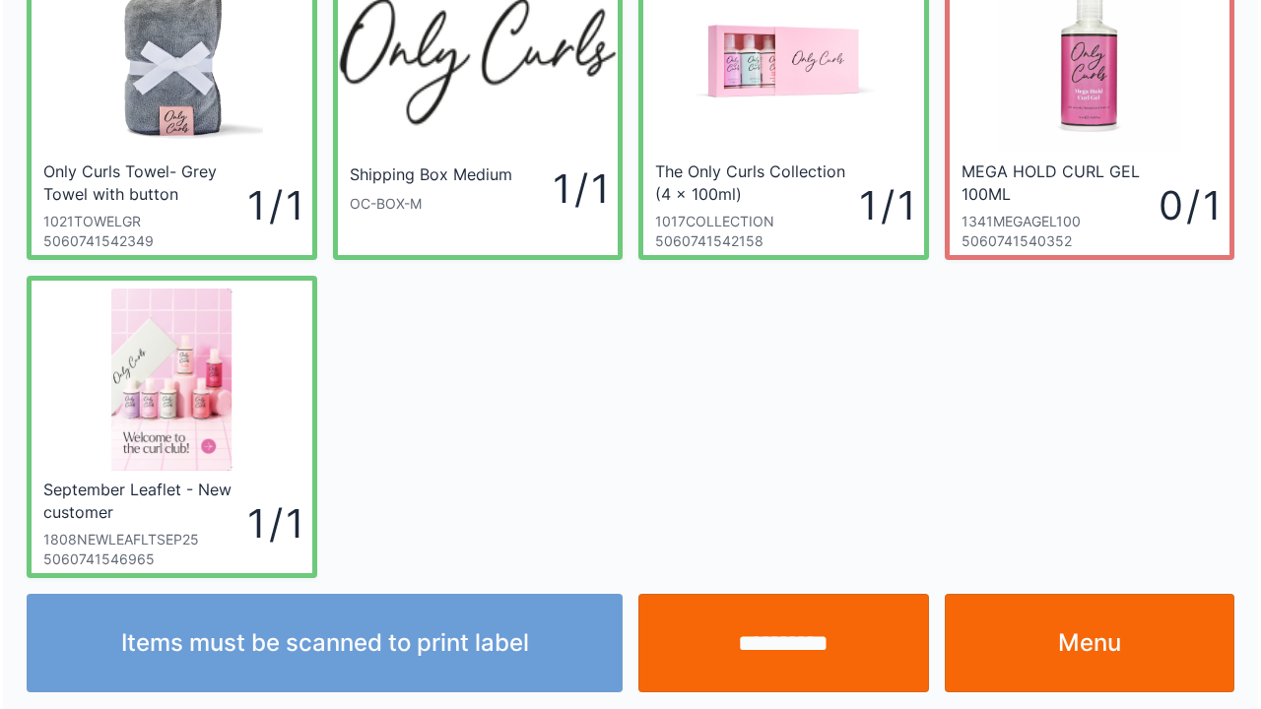
scroll to position [114, 0]
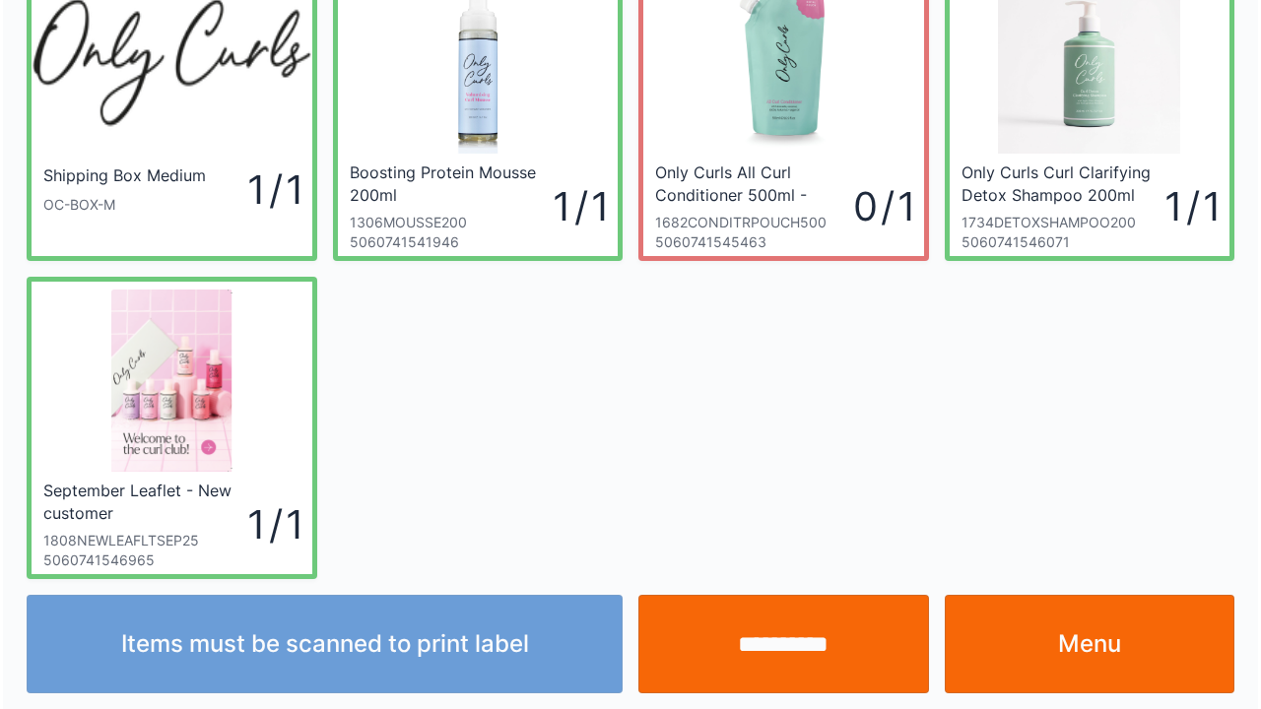
scroll to position [114, 0]
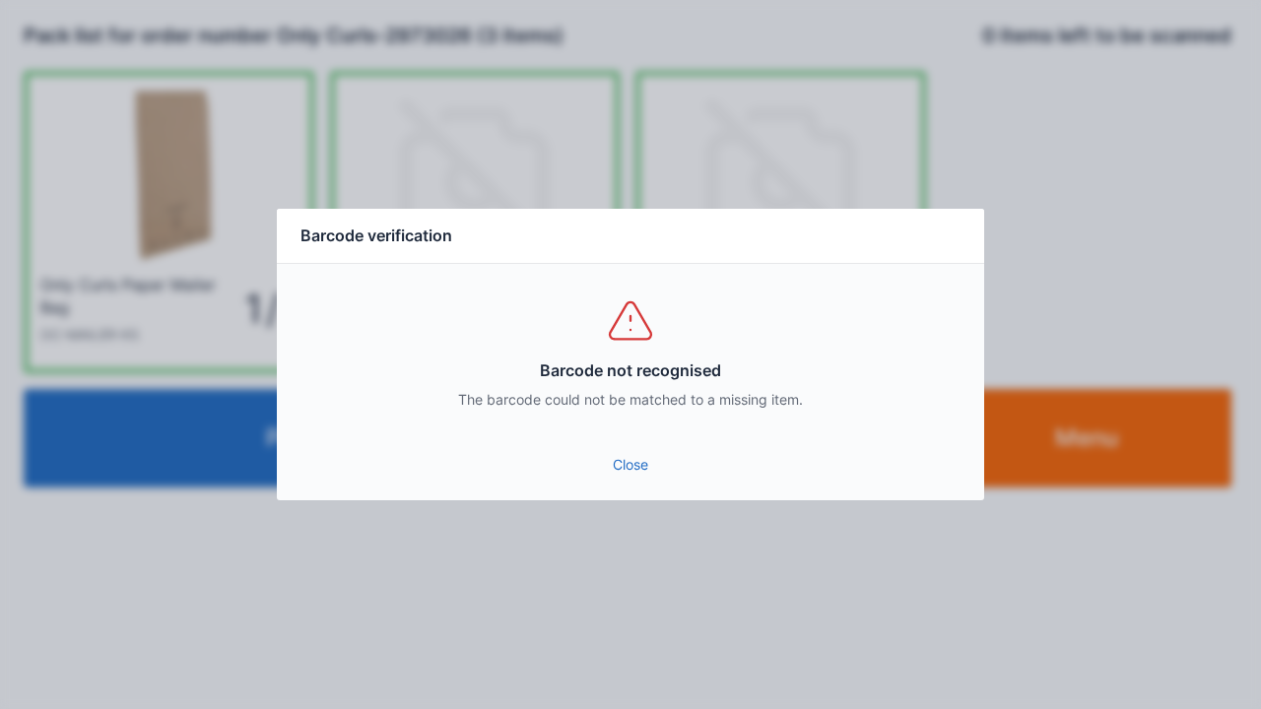
click at [626, 466] on link "Close" at bounding box center [631, 464] width 676 height 35
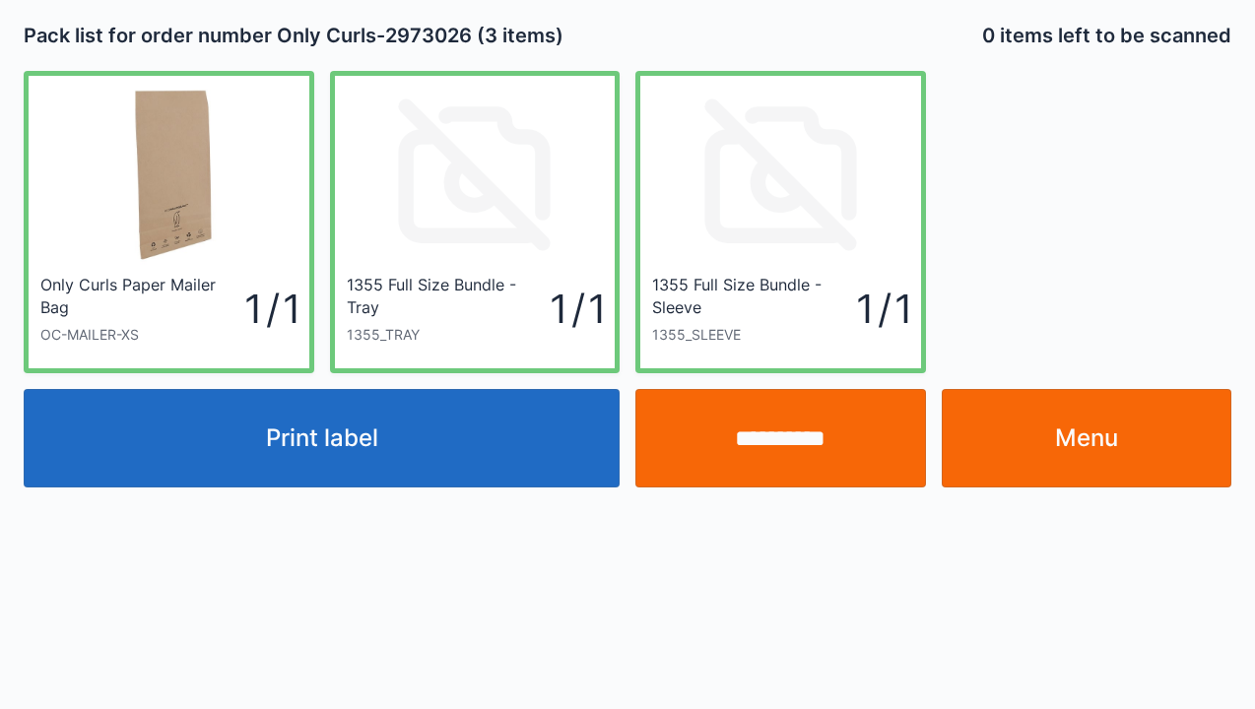
click at [341, 439] on button "Print label" at bounding box center [322, 438] width 596 height 98
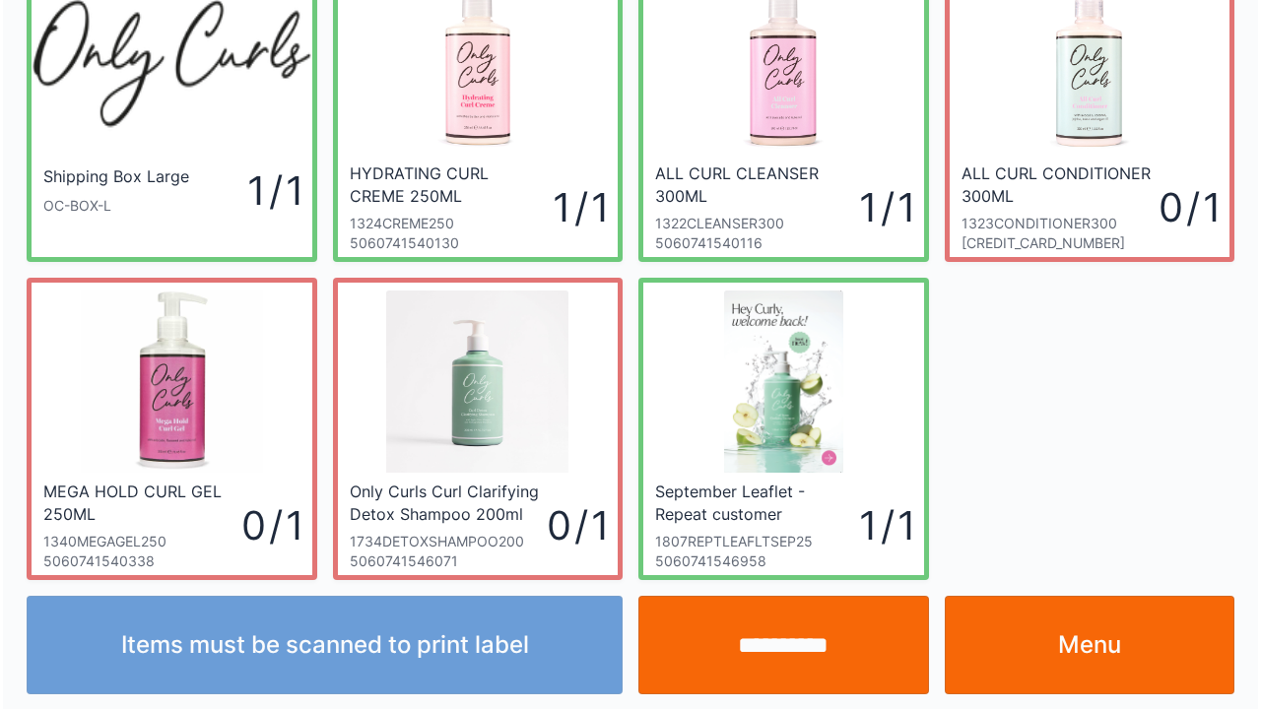
scroll to position [114, 0]
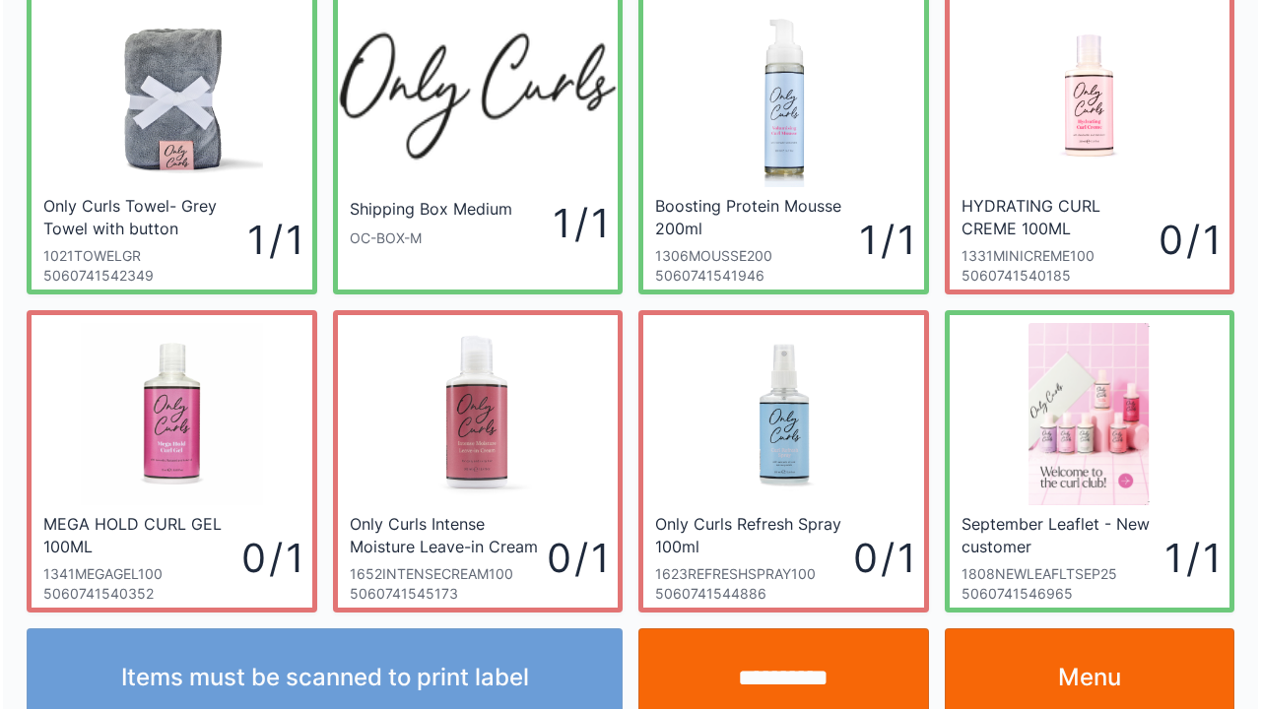
scroll to position [114, 0]
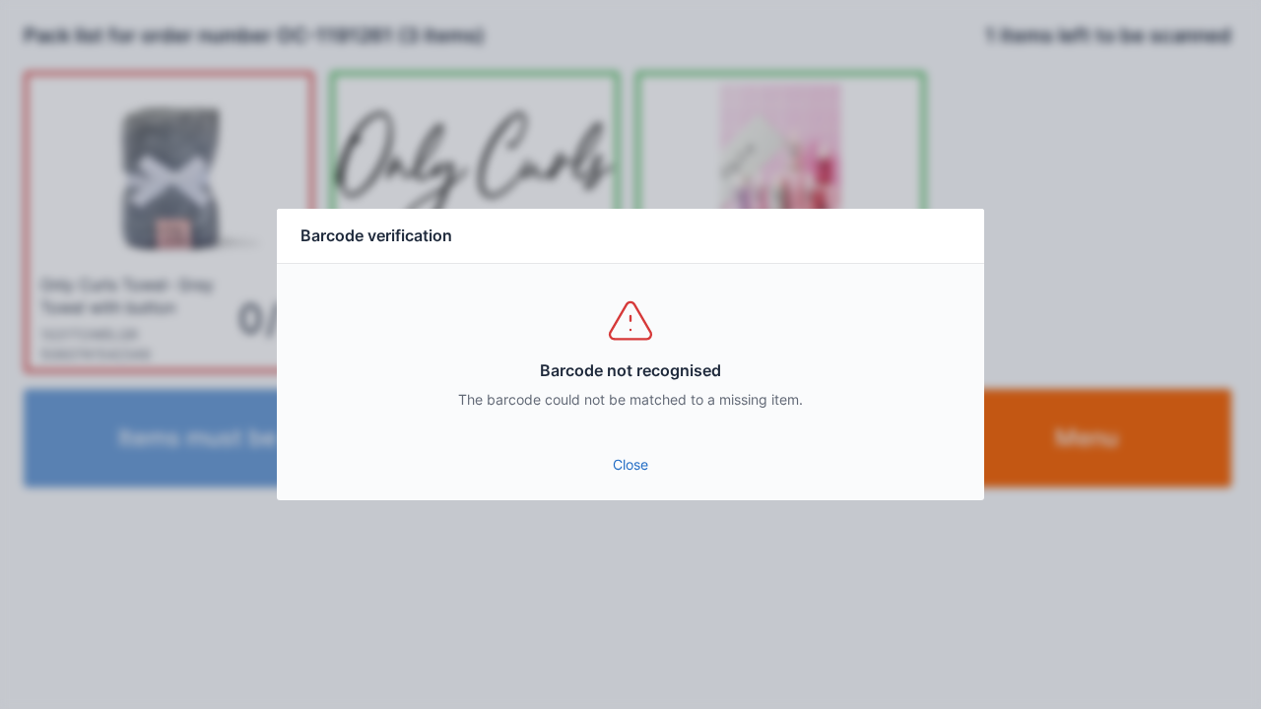
click at [595, 451] on link "Close" at bounding box center [631, 464] width 676 height 35
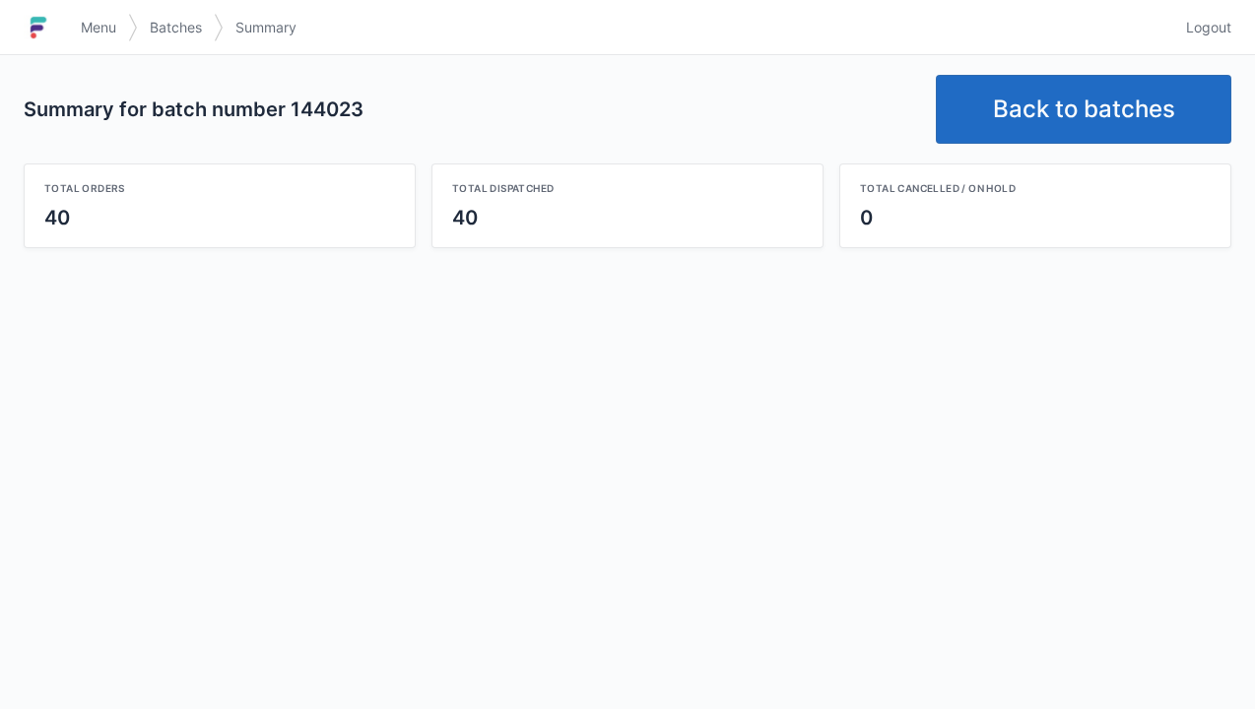
click at [49, 39] on img at bounding box center [39, 28] width 30 height 32
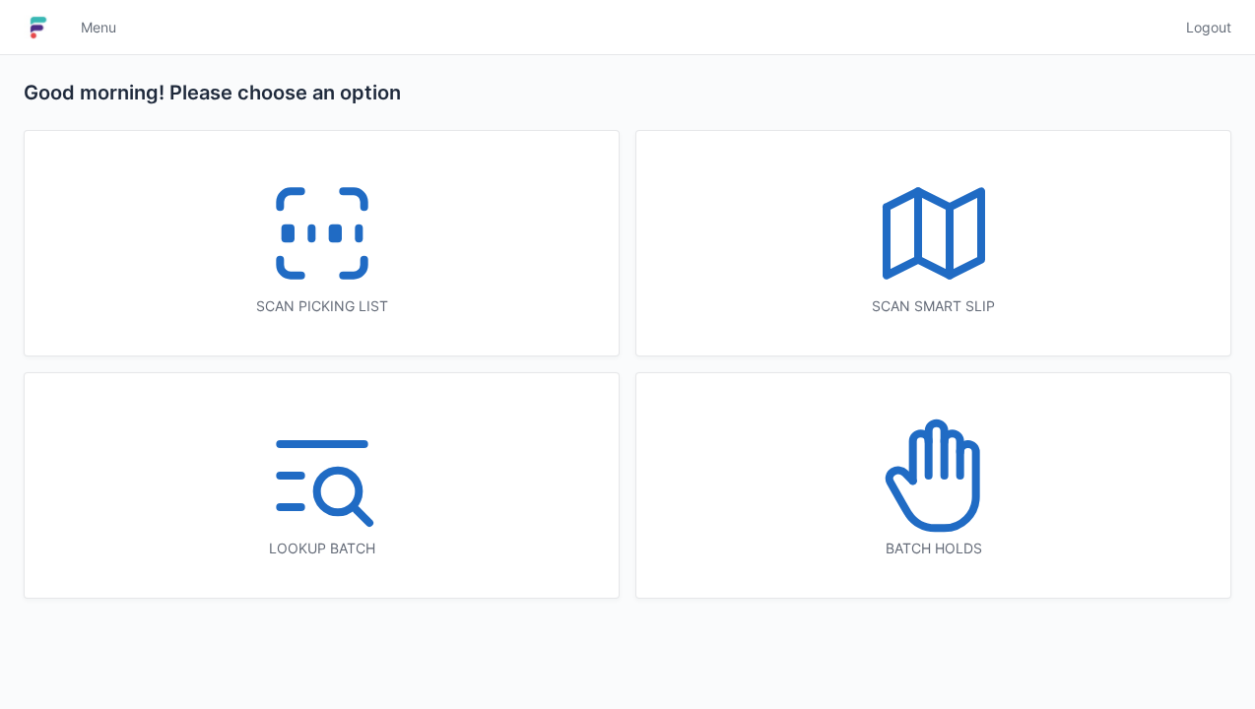
click at [941, 484] on icon at bounding box center [934, 476] width 126 height 126
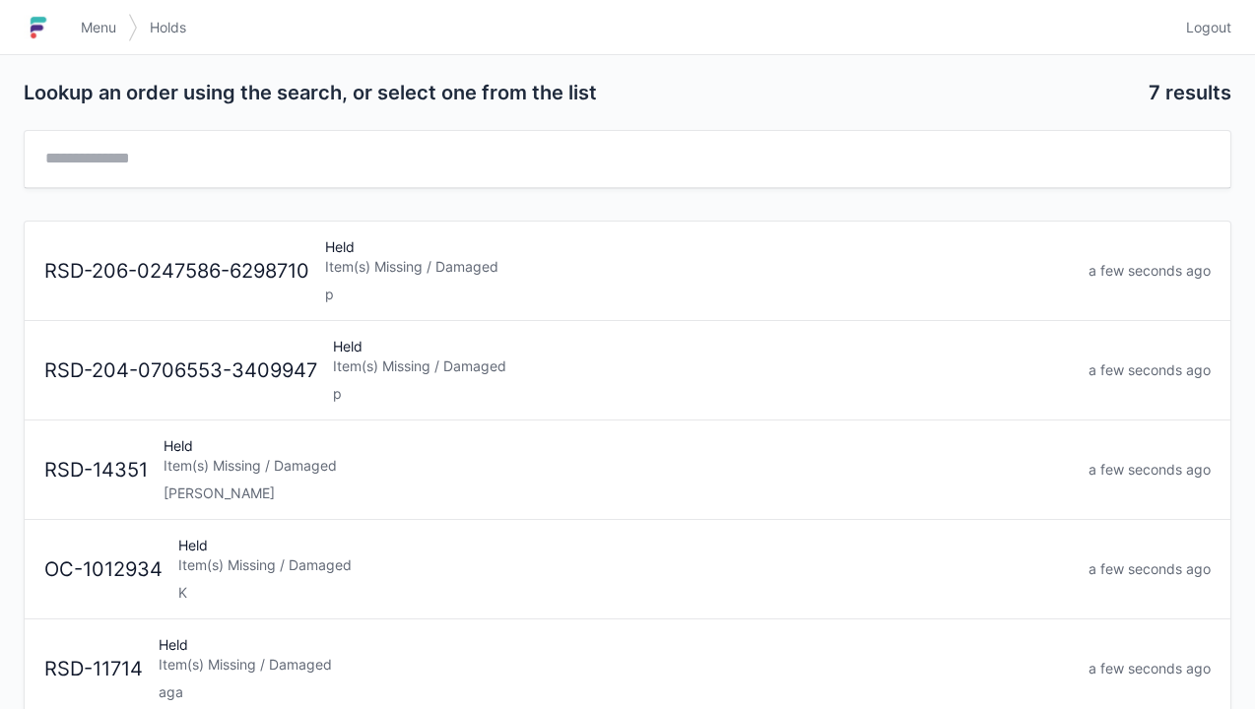
click at [82, 13] on link "Menu" at bounding box center [98, 27] width 59 height 35
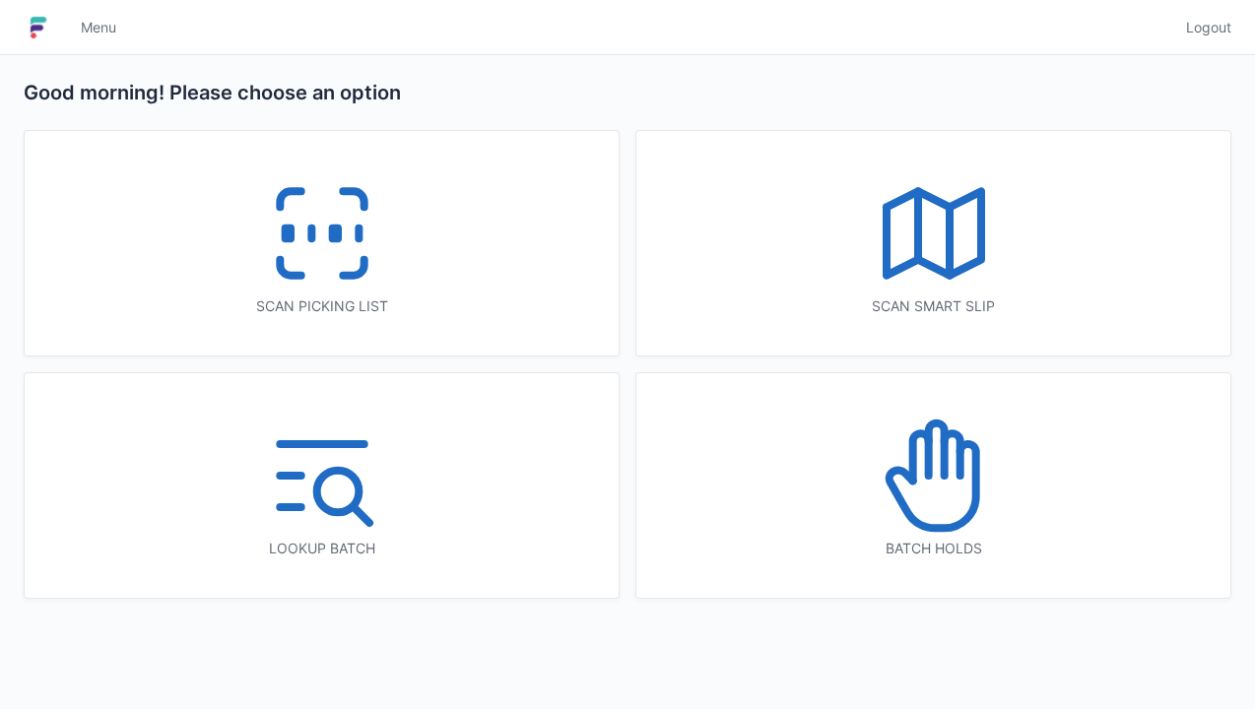
click at [345, 215] on icon at bounding box center [322, 233] width 126 height 126
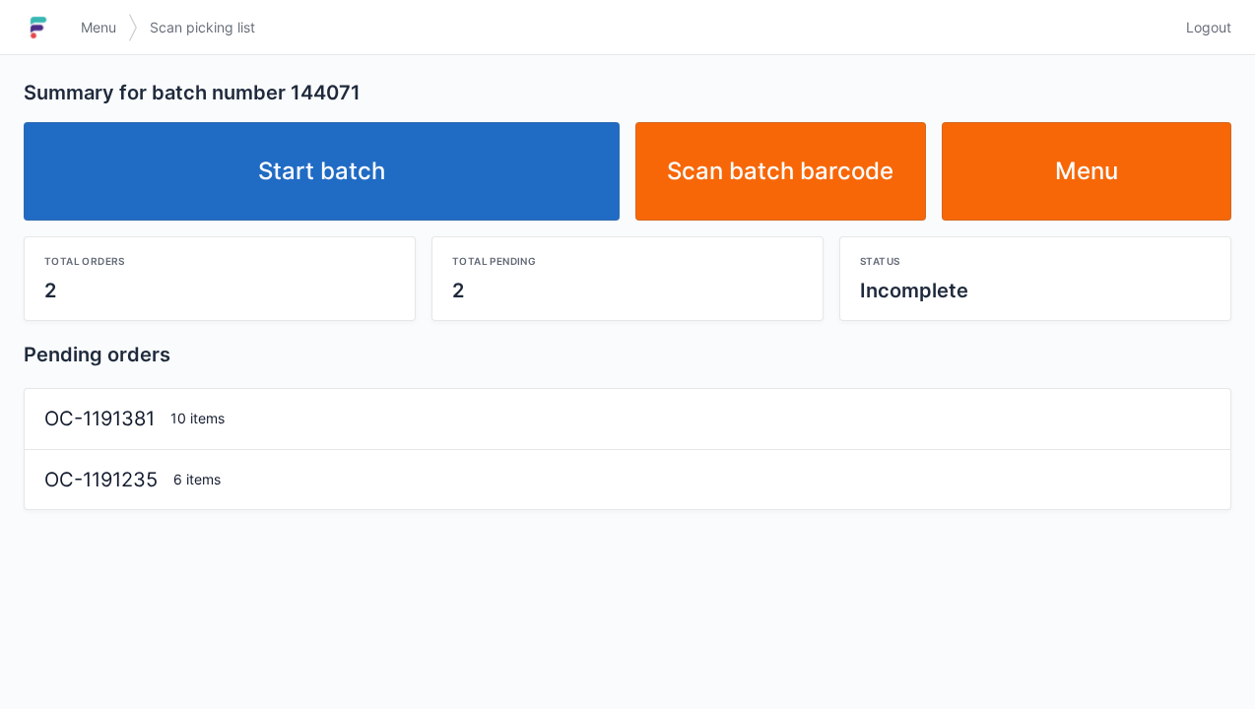
click at [326, 152] on link "Start batch" at bounding box center [322, 171] width 596 height 98
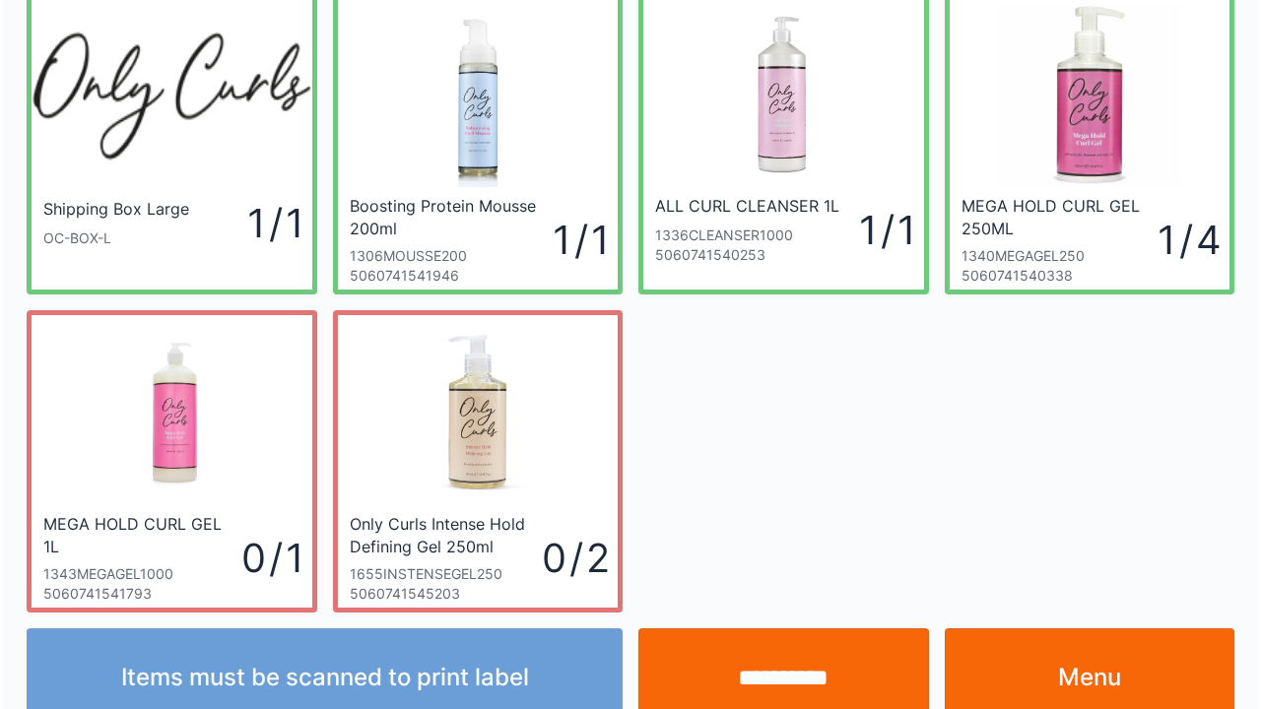
scroll to position [114, 0]
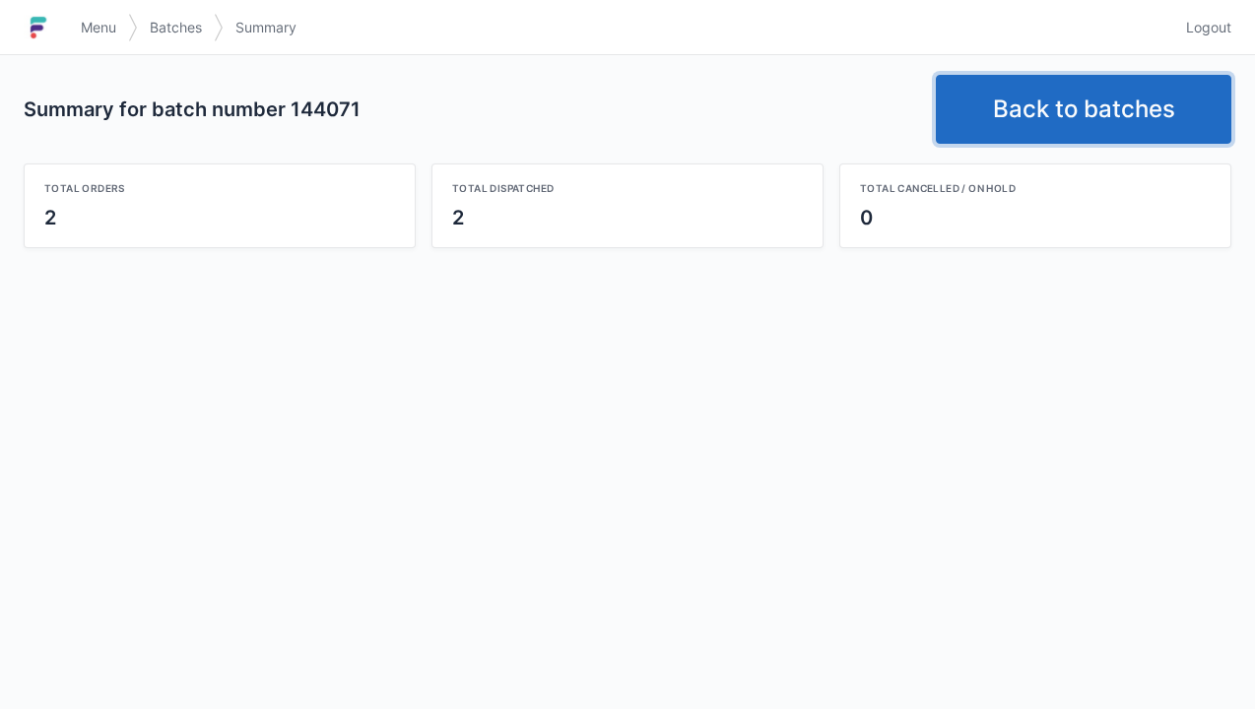
click at [1026, 111] on link "Back to batches" at bounding box center [1083, 109] width 295 height 69
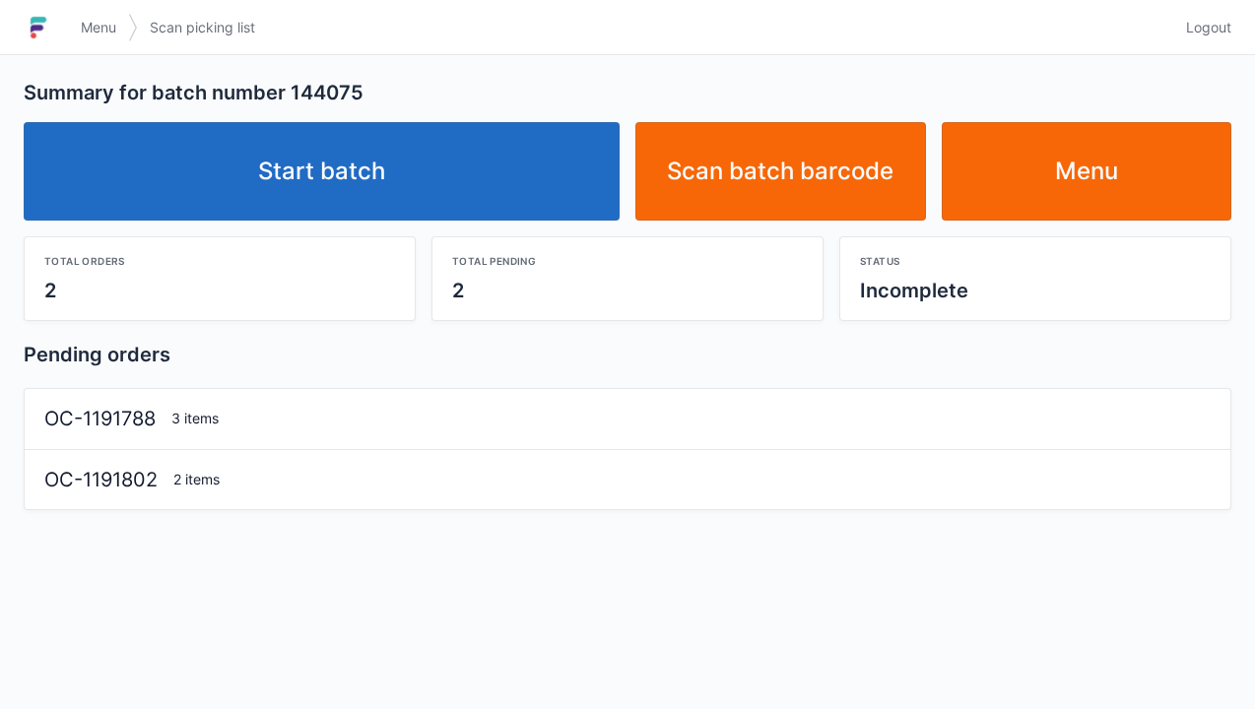
click at [386, 168] on link "Start batch" at bounding box center [322, 171] width 596 height 98
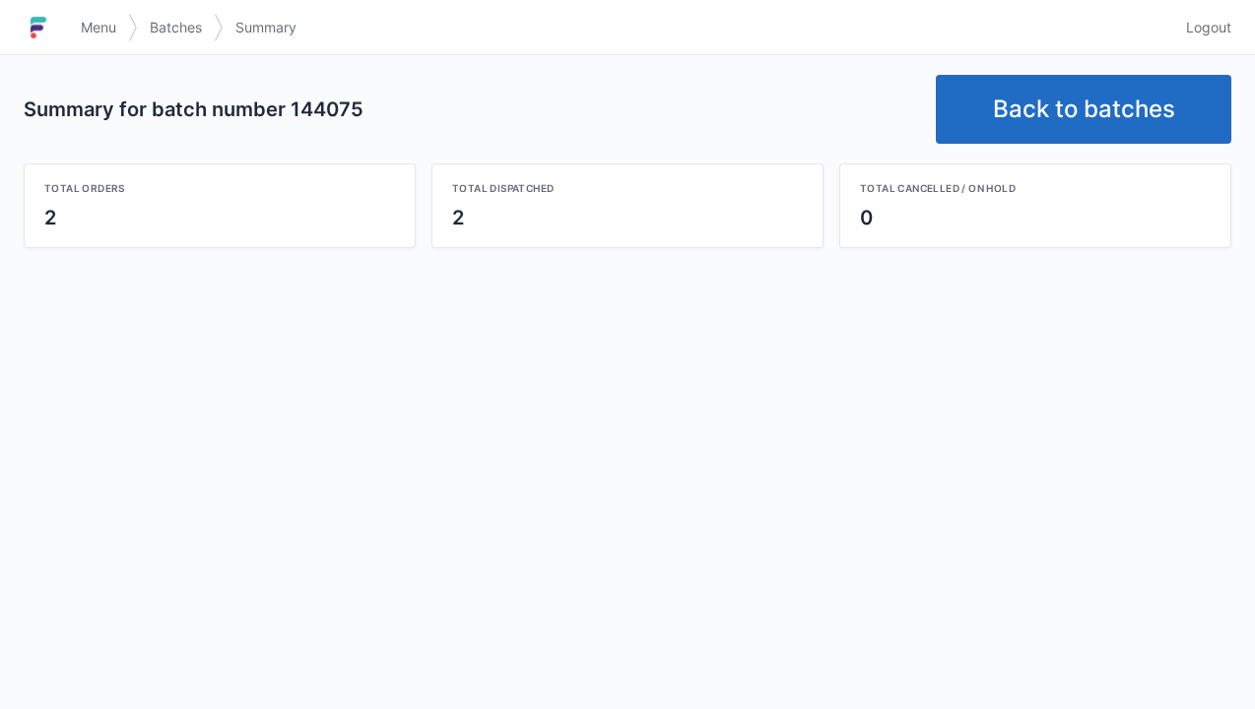
click at [1034, 127] on link "Back to batches" at bounding box center [1083, 109] width 295 height 69
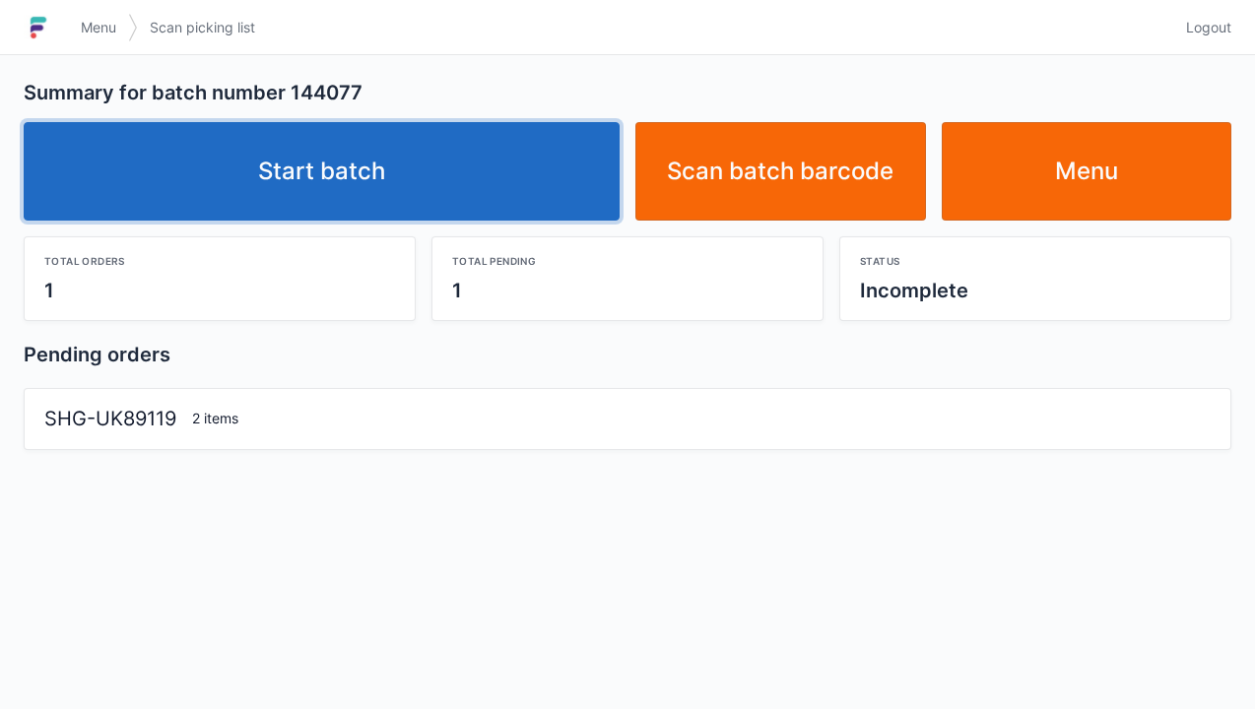
click at [369, 169] on link "Start batch" at bounding box center [322, 171] width 596 height 98
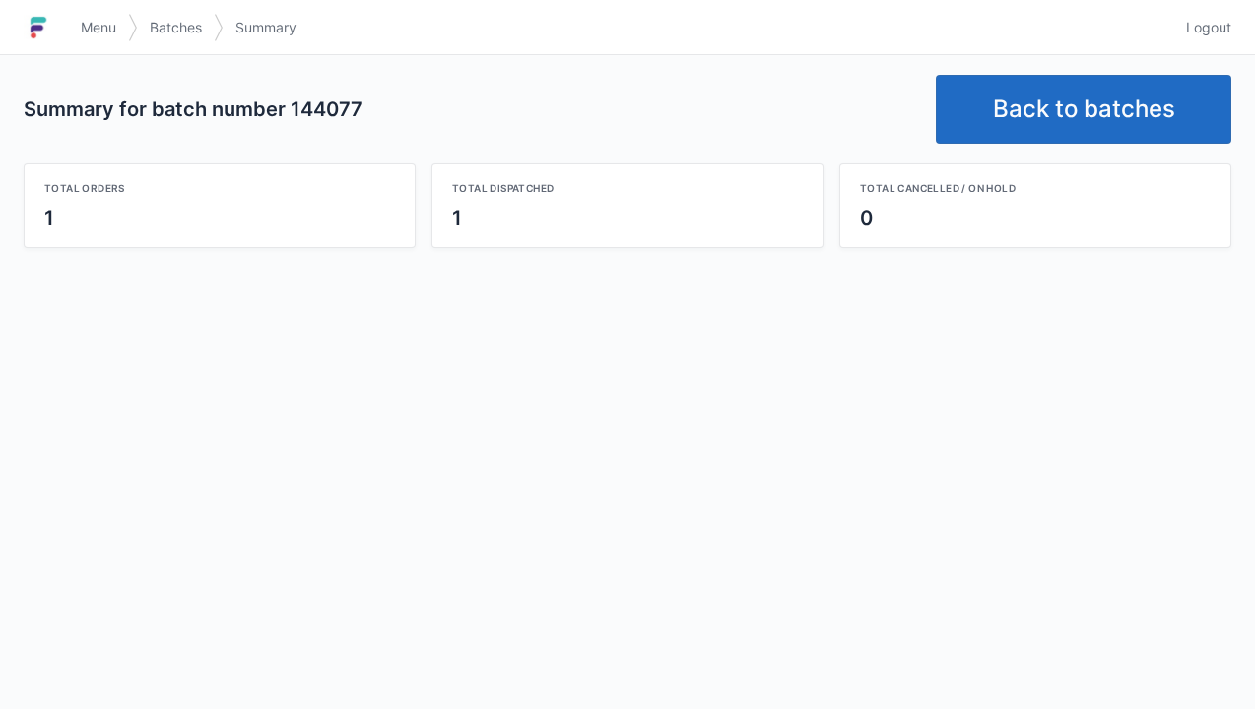
click at [1051, 125] on link "Back to batches" at bounding box center [1083, 109] width 295 height 69
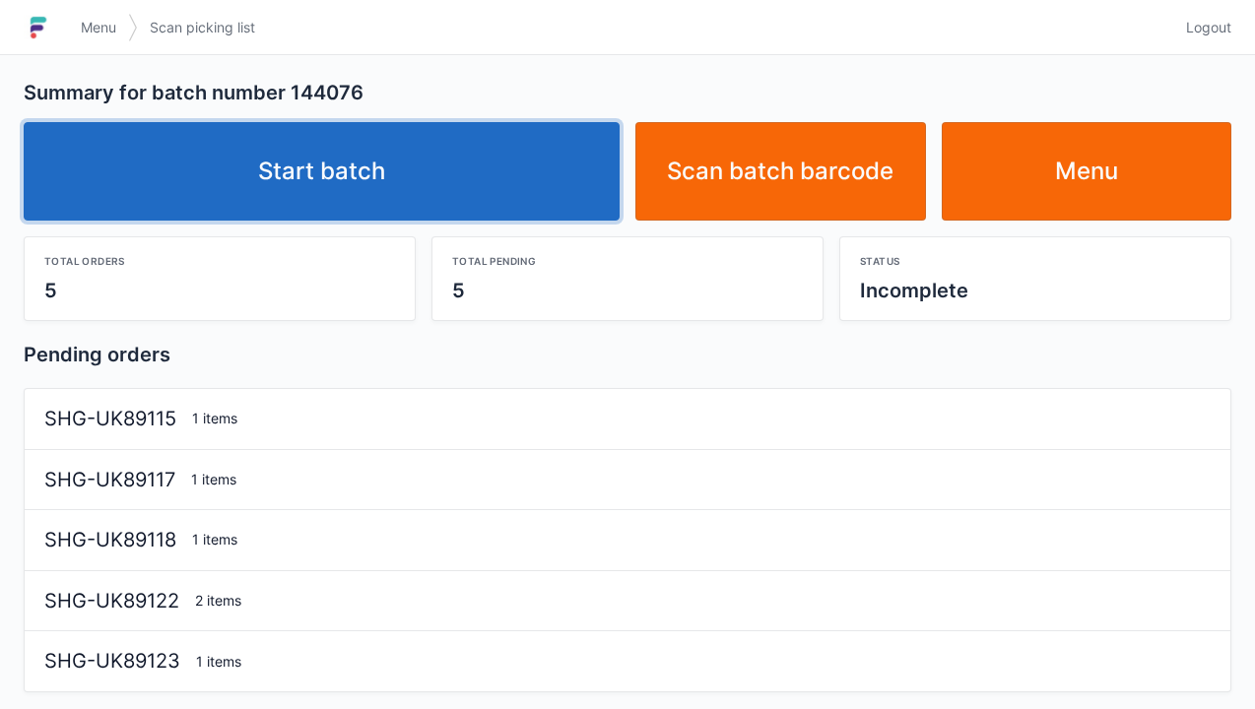
click at [357, 148] on link "Start batch" at bounding box center [322, 171] width 596 height 98
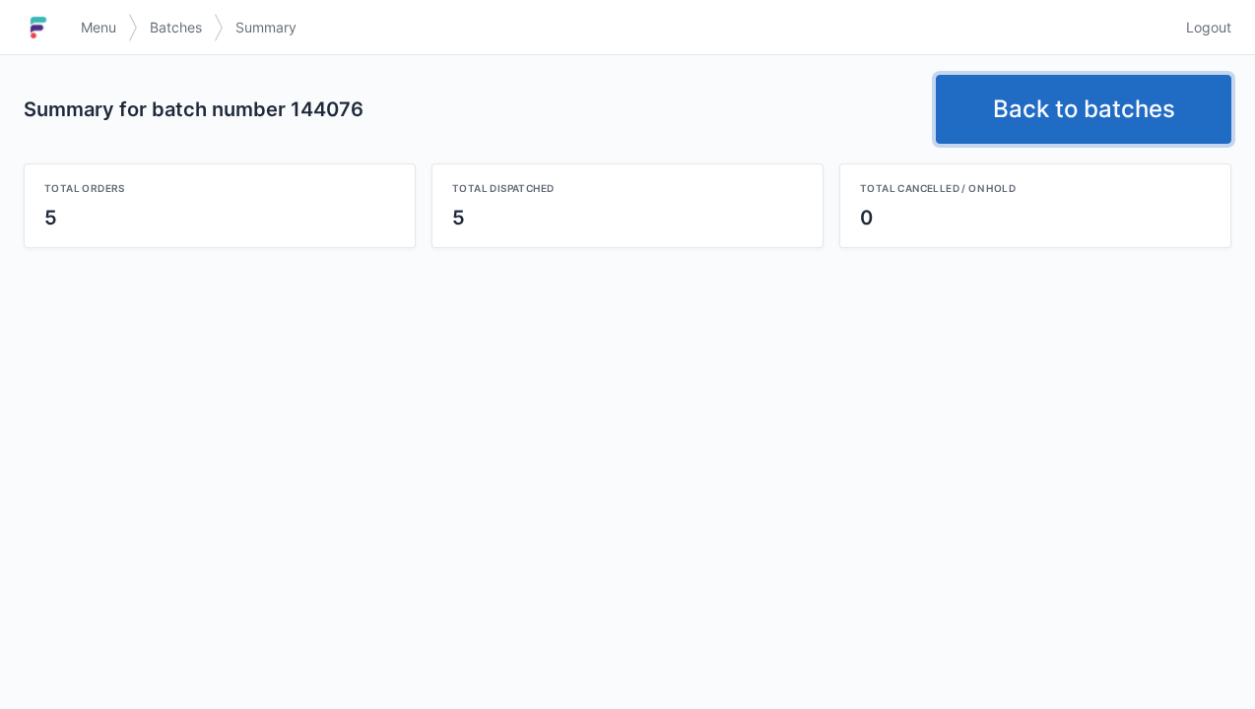
click at [1023, 107] on link "Back to batches" at bounding box center [1083, 109] width 295 height 69
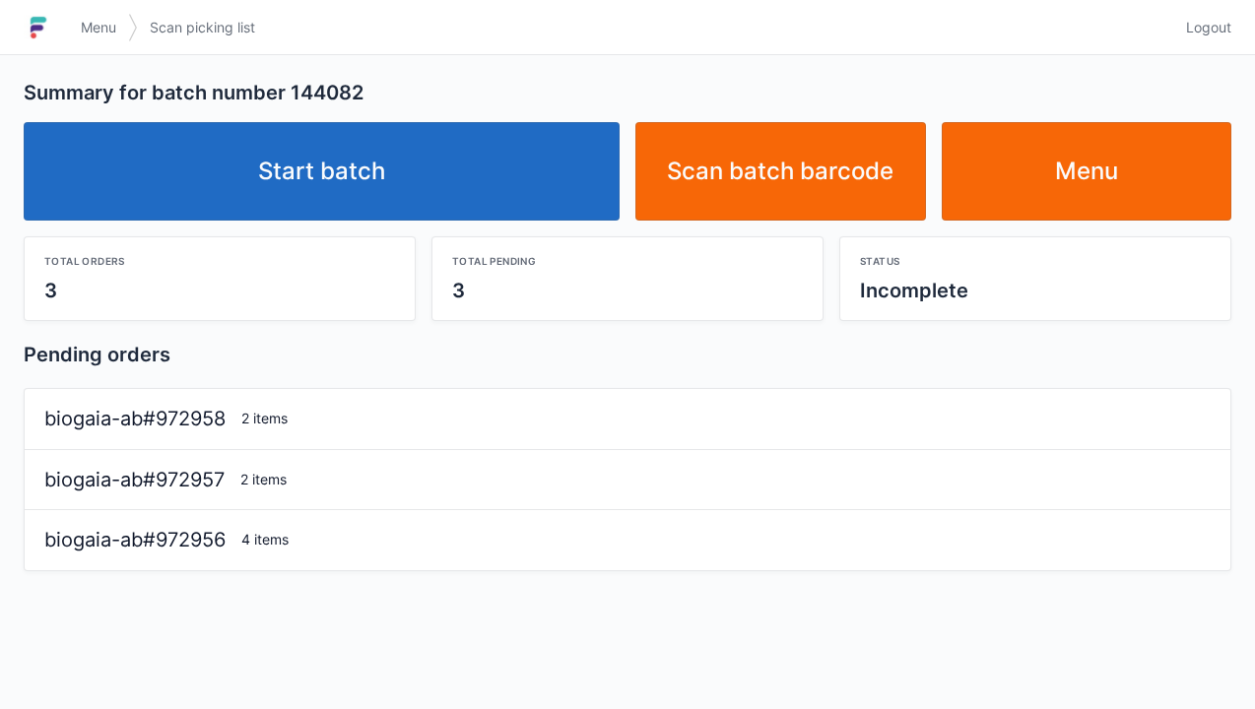
click at [364, 164] on link "Start batch" at bounding box center [322, 171] width 596 height 98
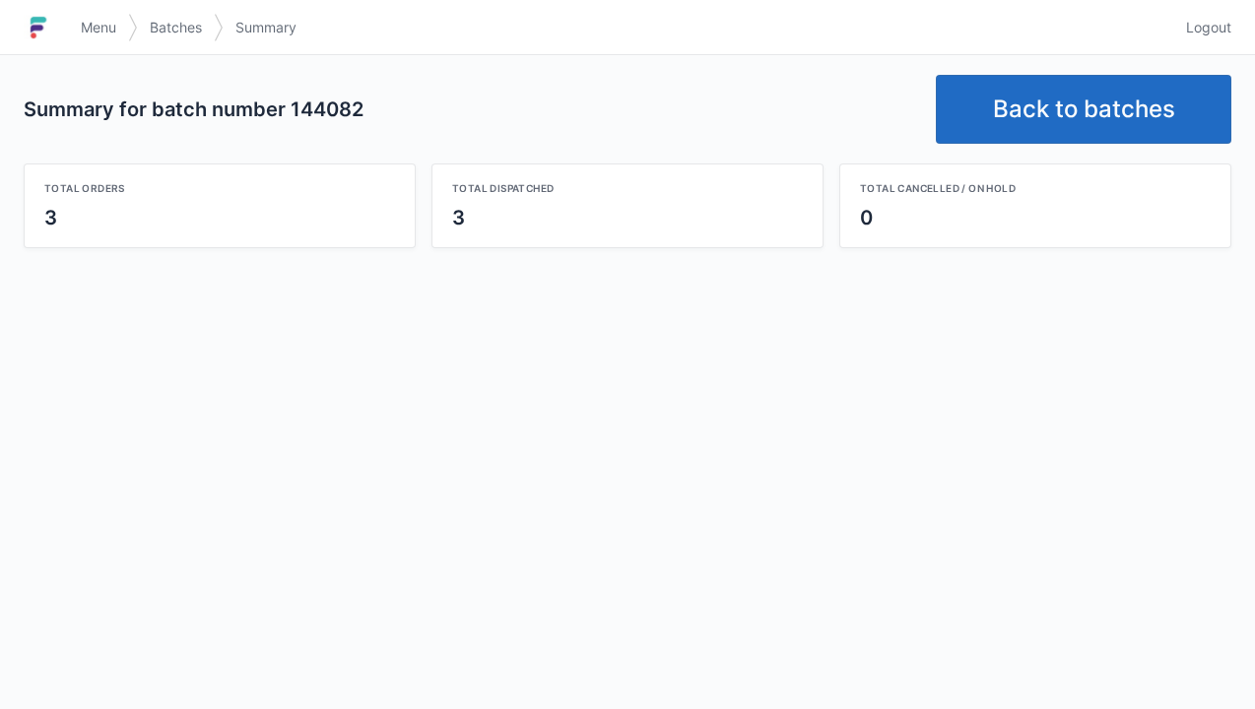
click at [1068, 114] on link "Back to batches" at bounding box center [1083, 109] width 295 height 69
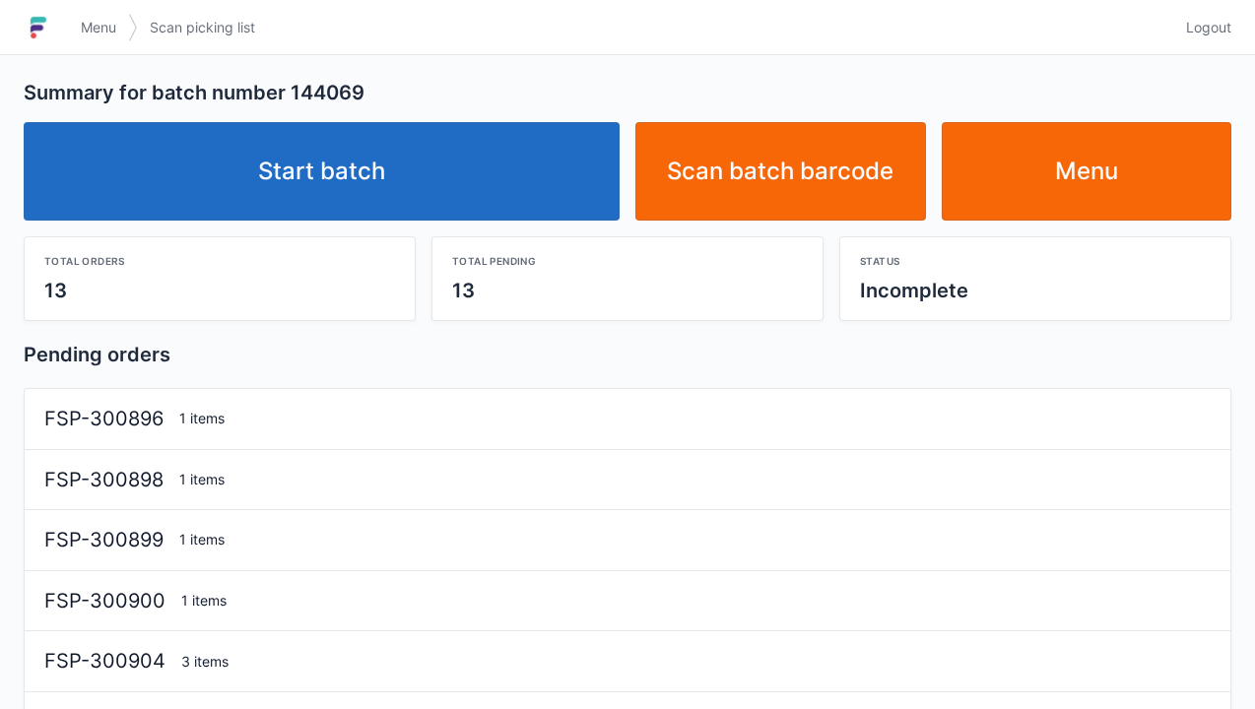
click at [327, 193] on link "Start batch" at bounding box center [322, 171] width 596 height 98
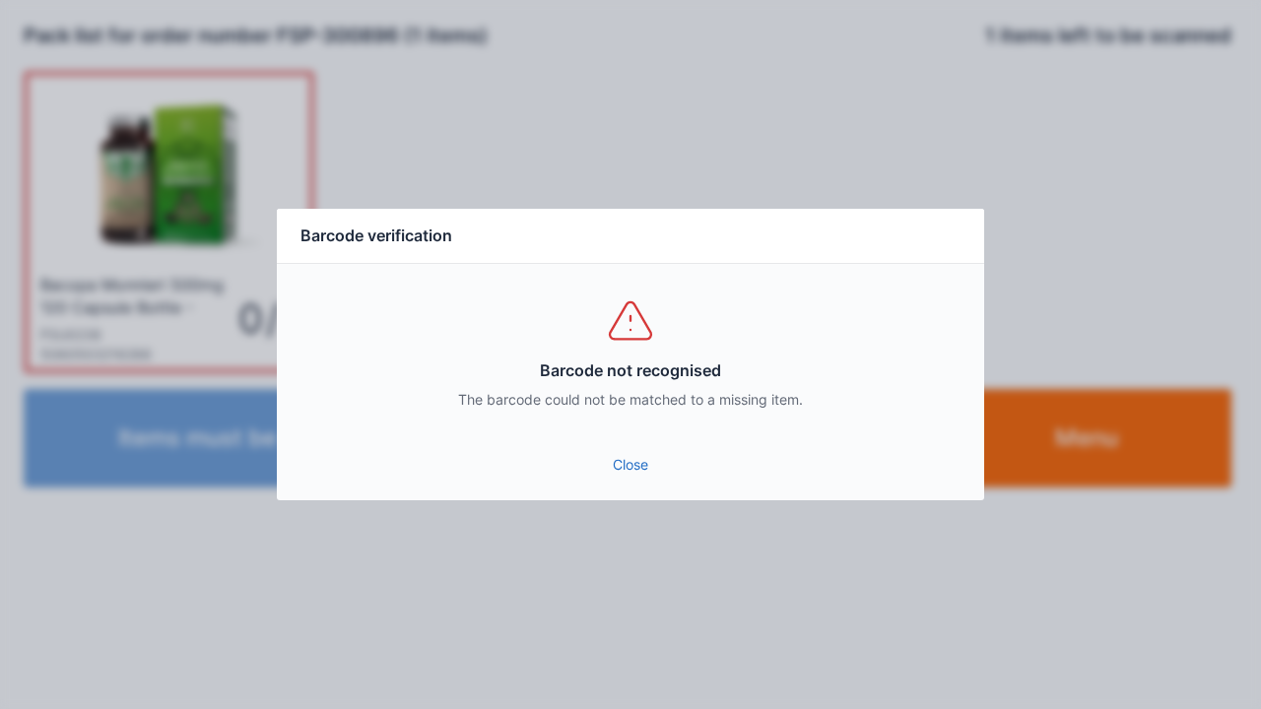
click at [634, 476] on link "Close" at bounding box center [631, 464] width 676 height 35
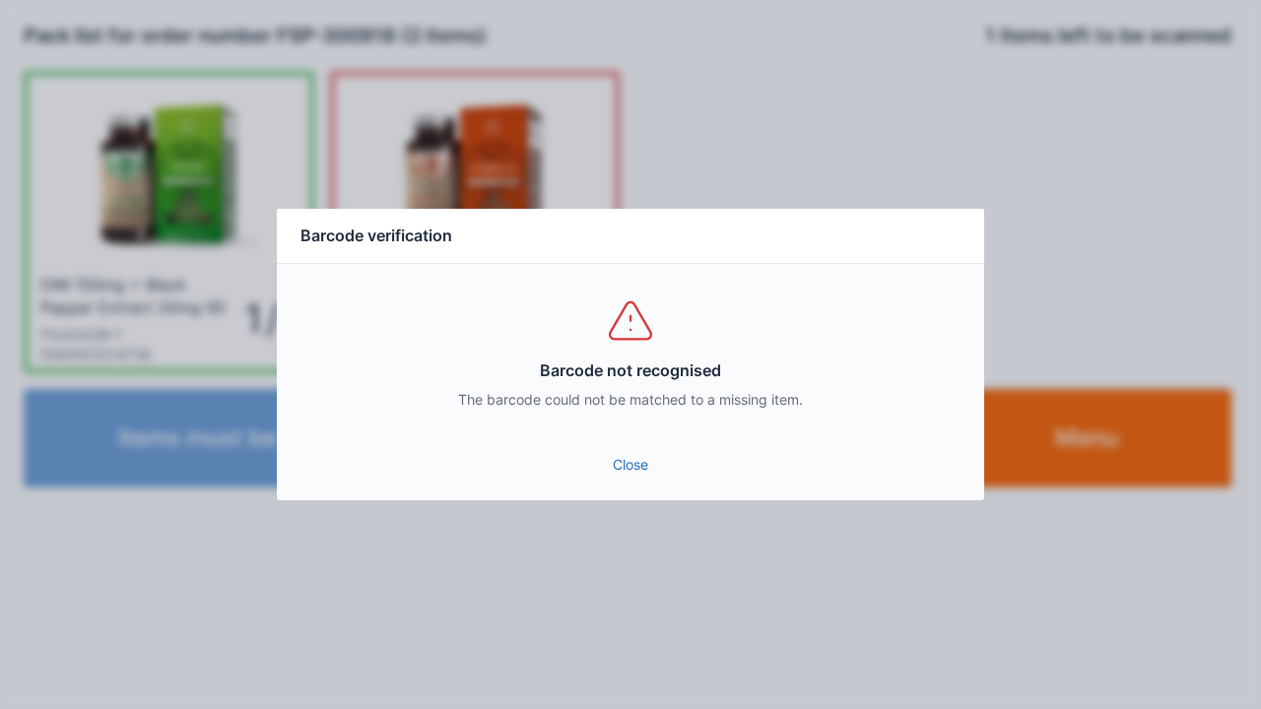
click at [626, 475] on link "Close" at bounding box center [631, 464] width 676 height 35
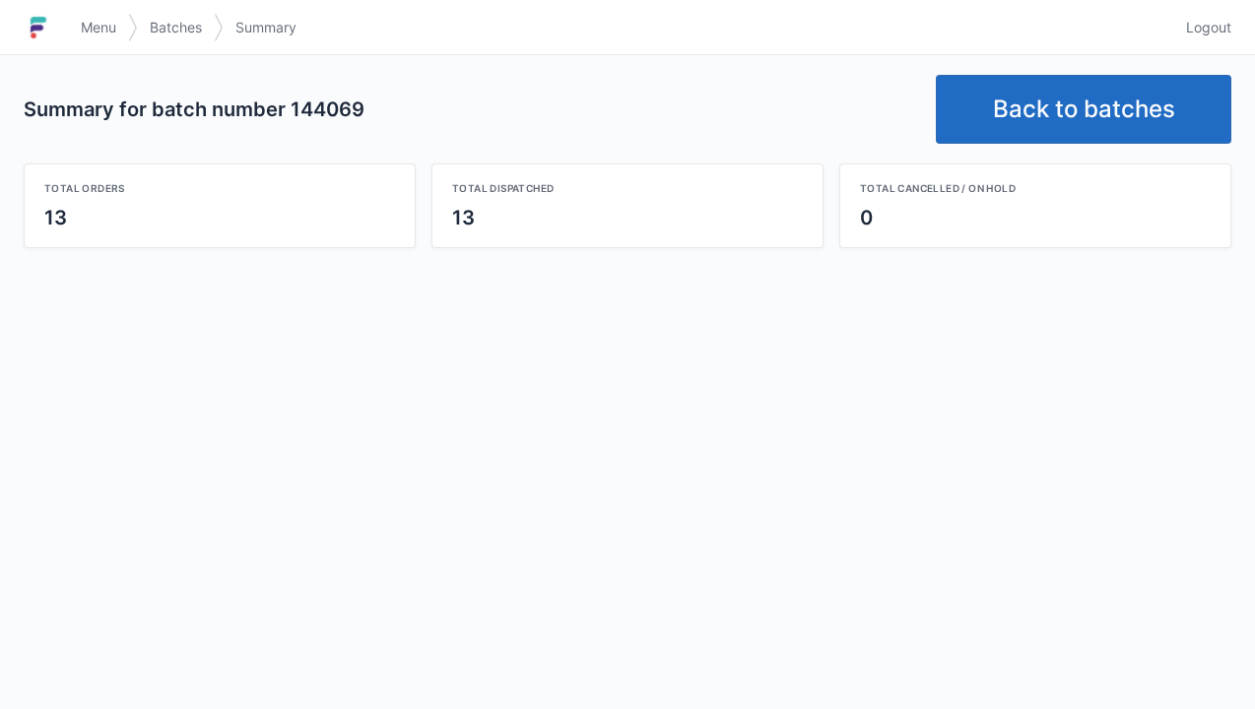
click at [1028, 108] on link "Back to batches" at bounding box center [1083, 109] width 295 height 69
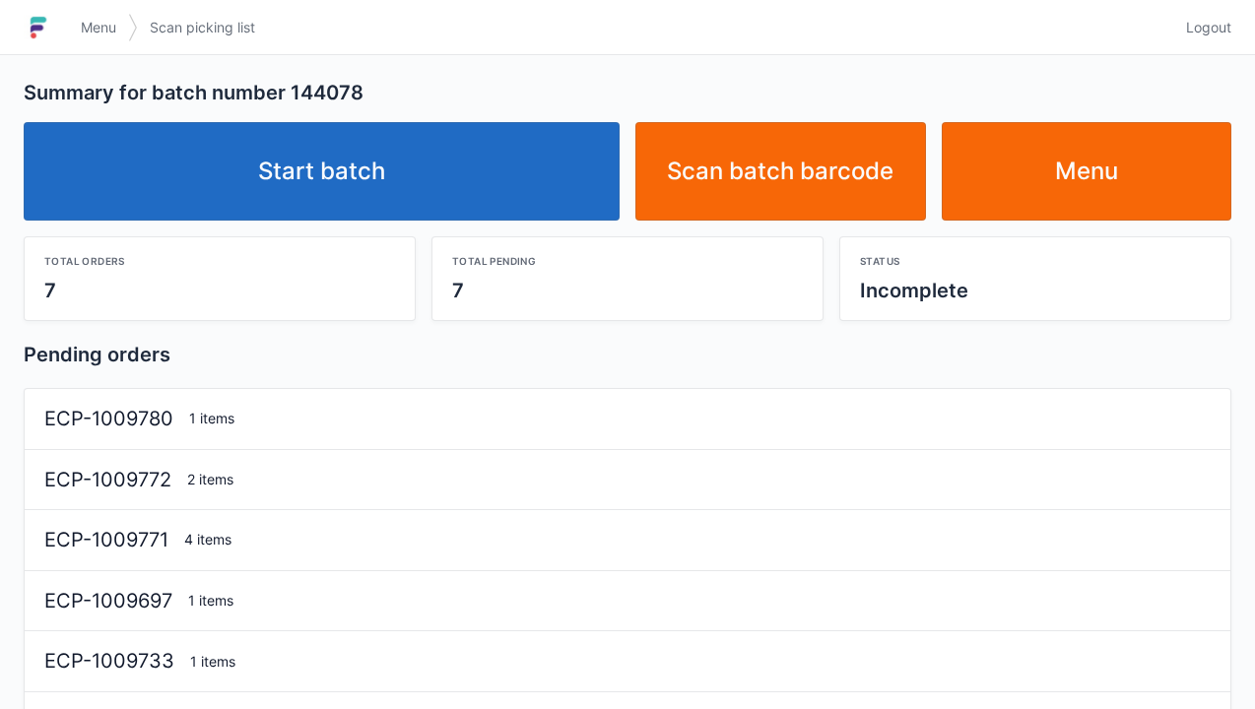
click at [347, 176] on link "Start batch" at bounding box center [322, 171] width 596 height 98
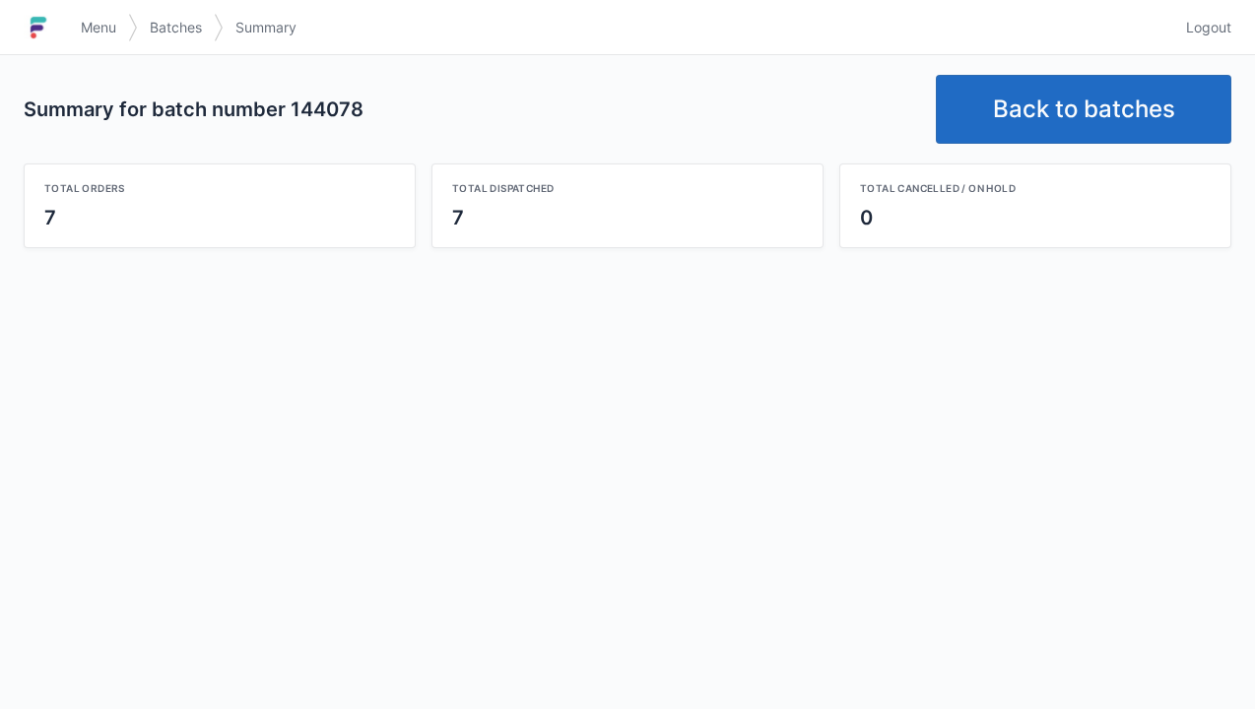
click at [1087, 100] on link "Back to batches" at bounding box center [1083, 109] width 295 height 69
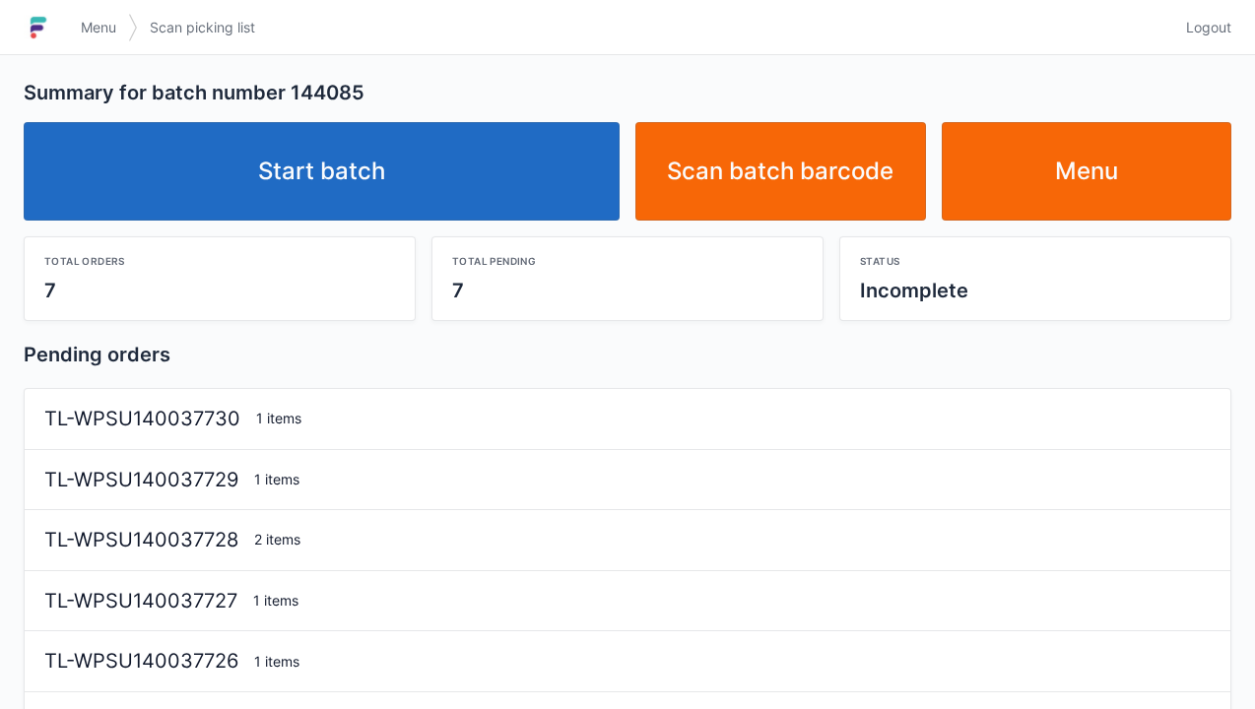
click at [305, 170] on link "Start batch" at bounding box center [322, 171] width 596 height 98
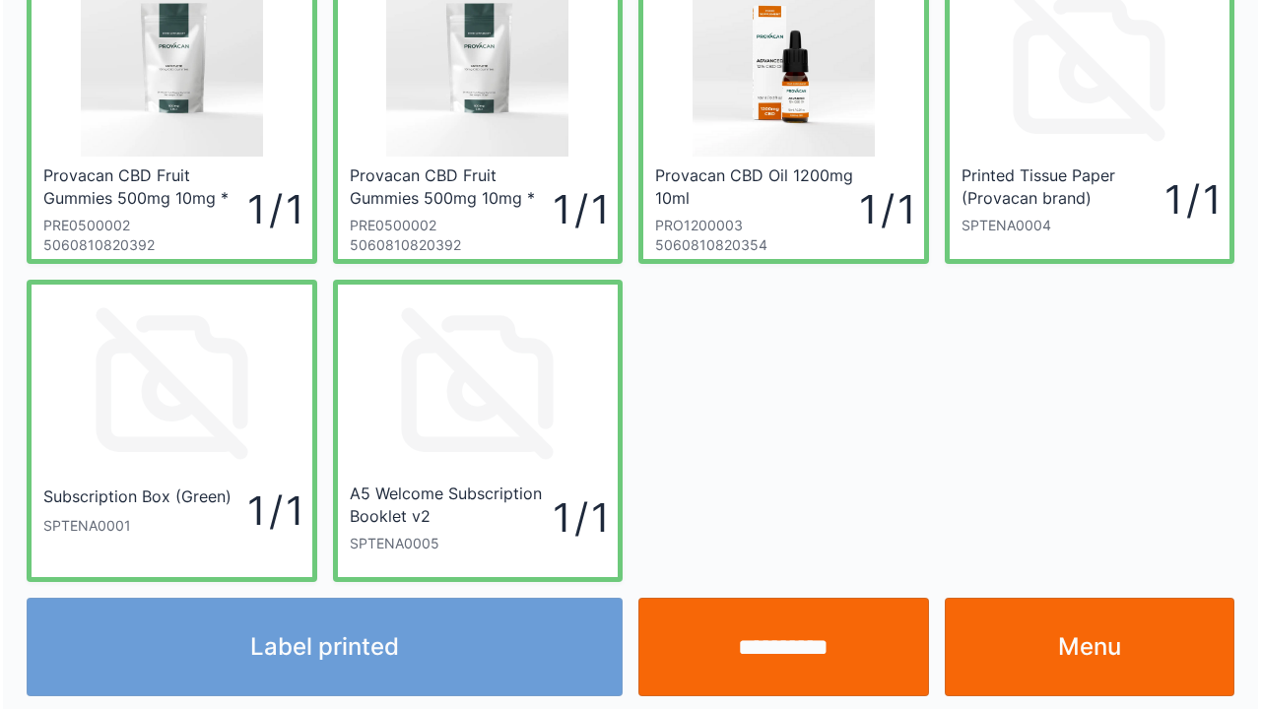
scroll to position [114, 0]
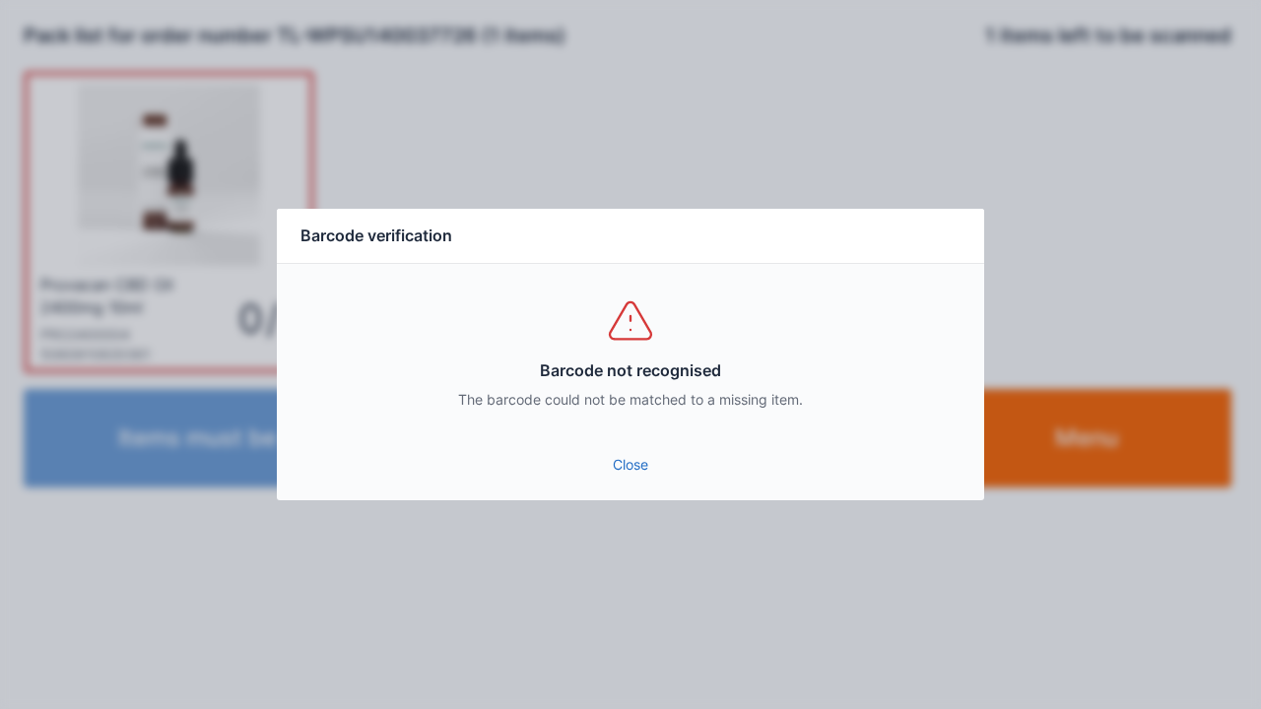
click at [591, 435] on div "Barcode not recognised The barcode could not be matched to a missing item." at bounding box center [630, 352] width 707 height 177
click at [636, 477] on link "Close" at bounding box center [631, 464] width 676 height 35
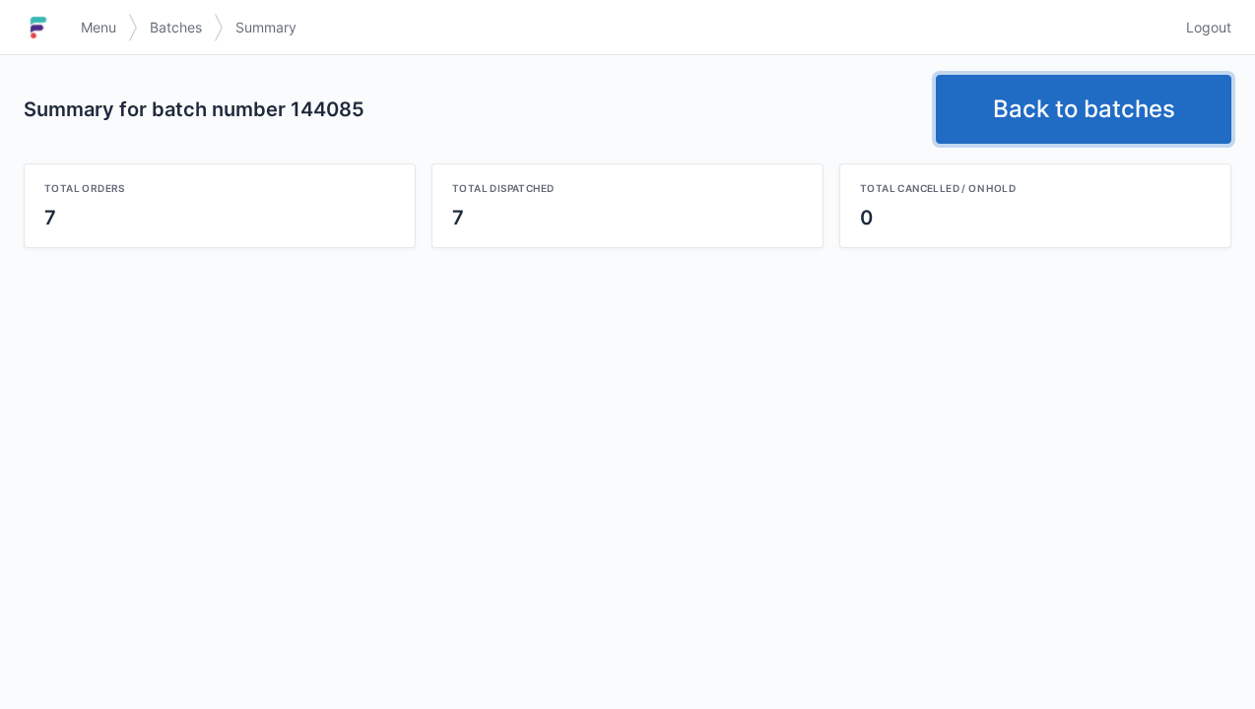
click at [1073, 98] on link "Back to batches" at bounding box center [1083, 109] width 295 height 69
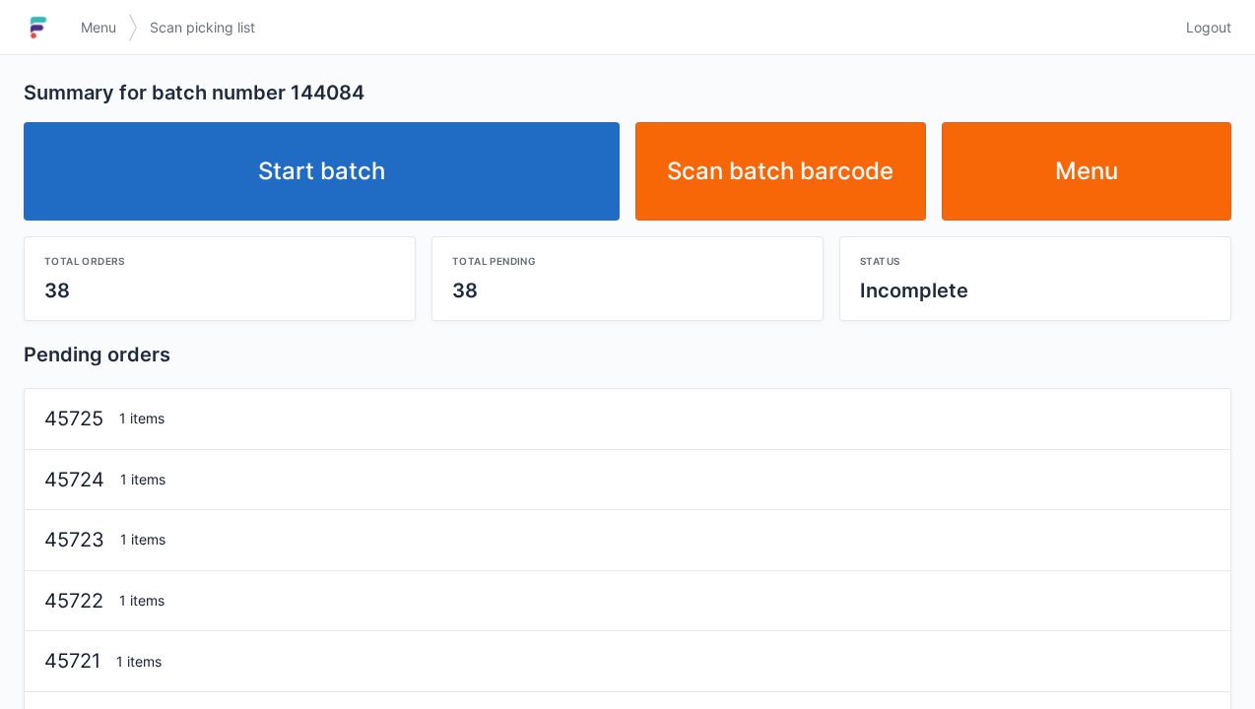
click at [386, 176] on link "Start batch" at bounding box center [322, 171] width 596 height 98
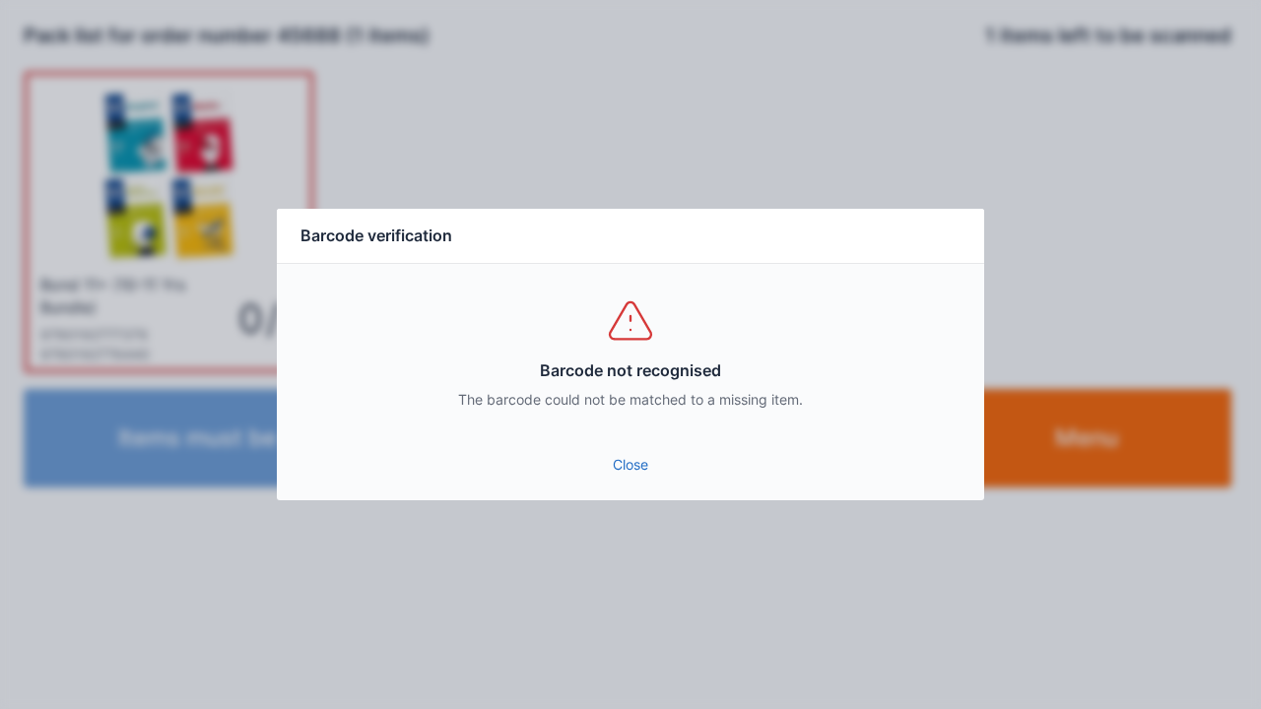
click at [623, 470] on link "Close" at bounding box center [631, 464] width 676 height 35
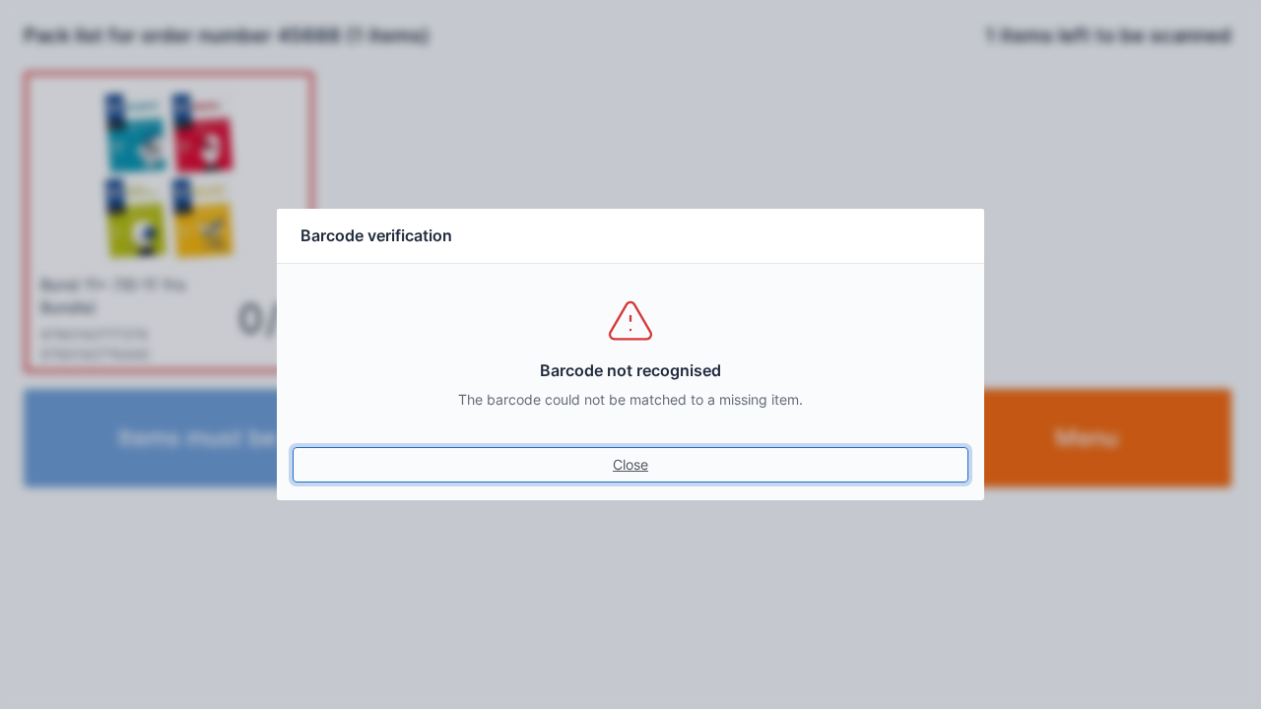
click at [654, 450] on link "Close" at bounding box center [631, 464] width 676 height 35
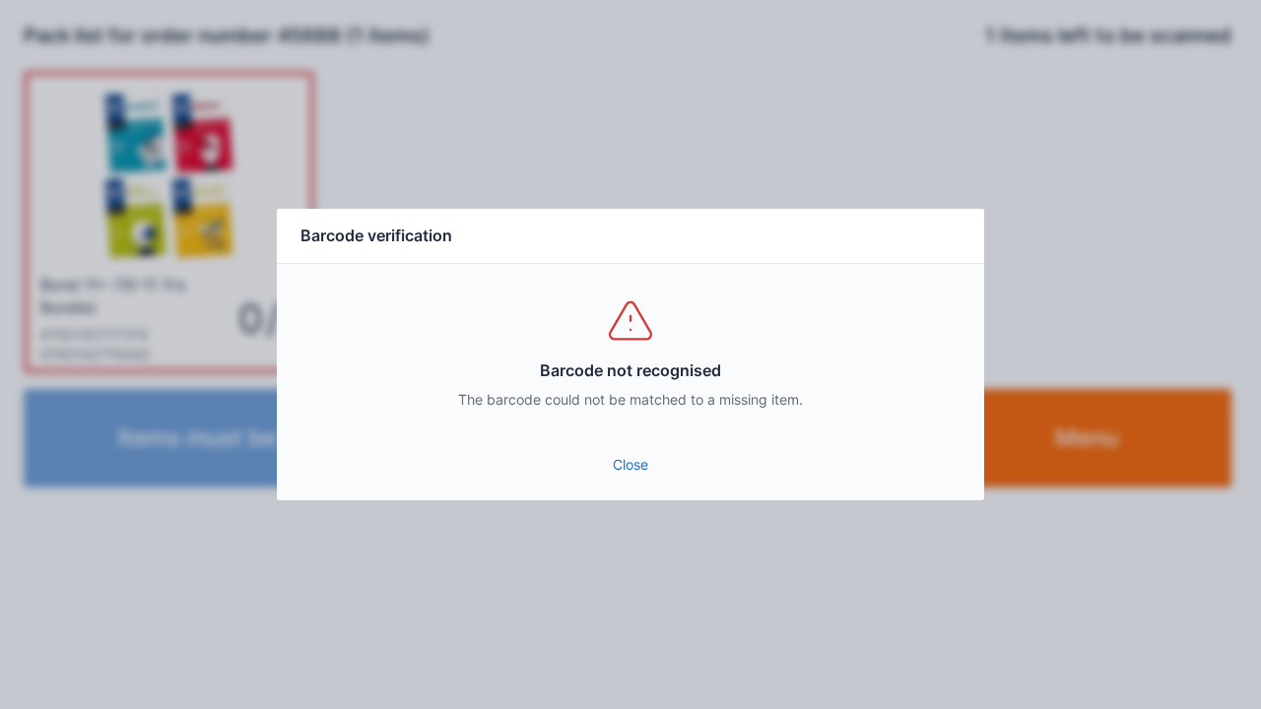
click at [641, 471] on link "Close" at bounding box center [631, 464] width 676 height 35
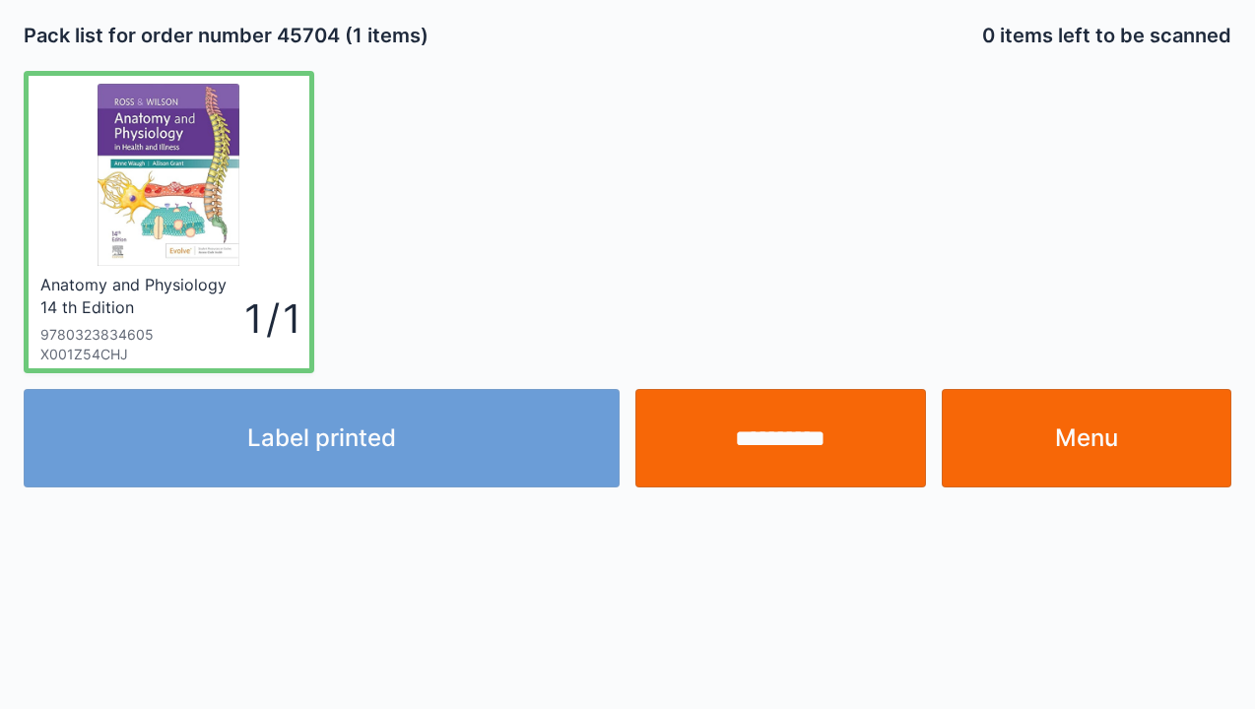
click at [331, 434] on div "Label printed" at bounding box center [322, 438] width 612 height 98
click at [292, 451] on div "Label printed" at bounding box center [322, 438] width 612 height 98
click at [319, 451] on div "Label printed" at bounding box center [322, 438] width 612 height 98
click at [318, 439] on div "Label printed" at bounding box center [322, 438] width 612 height 98
click at [357, 422] on div "Label printed" at bounding box center [322, 438] width 612 height 98
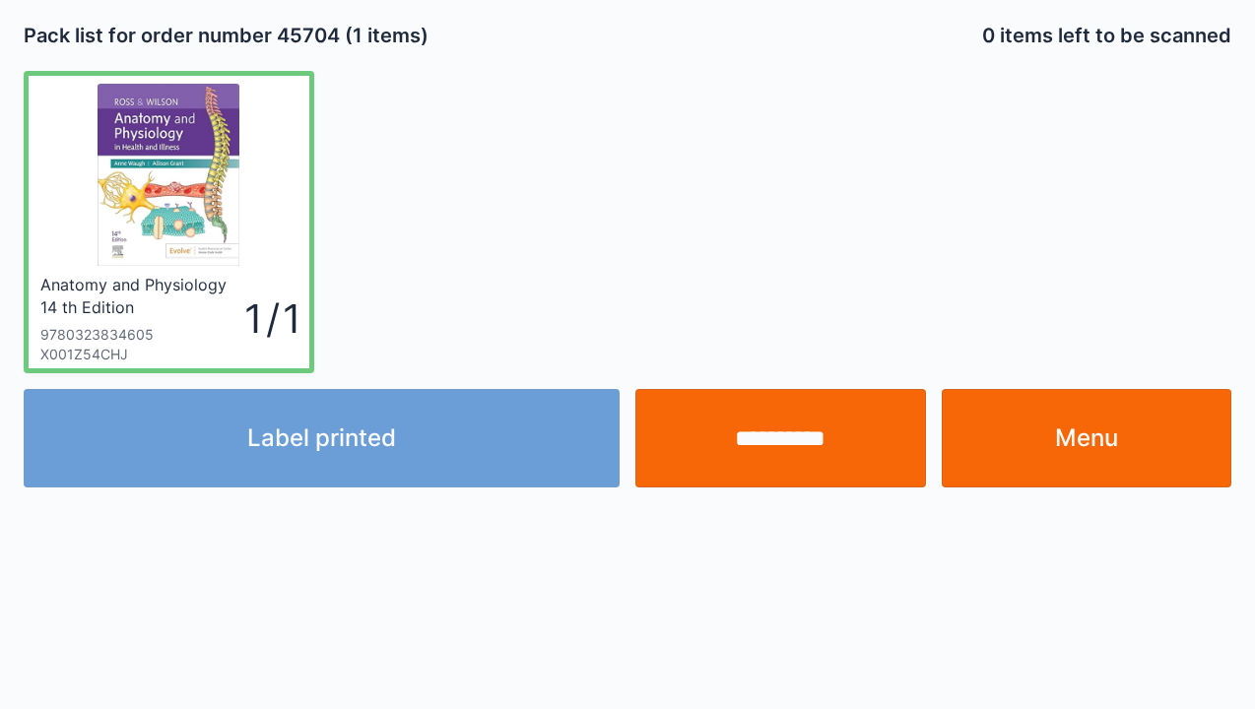
click at [376, 443] on div "Label printed" at bounding box center [322, 438] width 612 height 98
click at [1074, 439] on link "Menu" at bounding box center [1087, 438] width 291 height 98
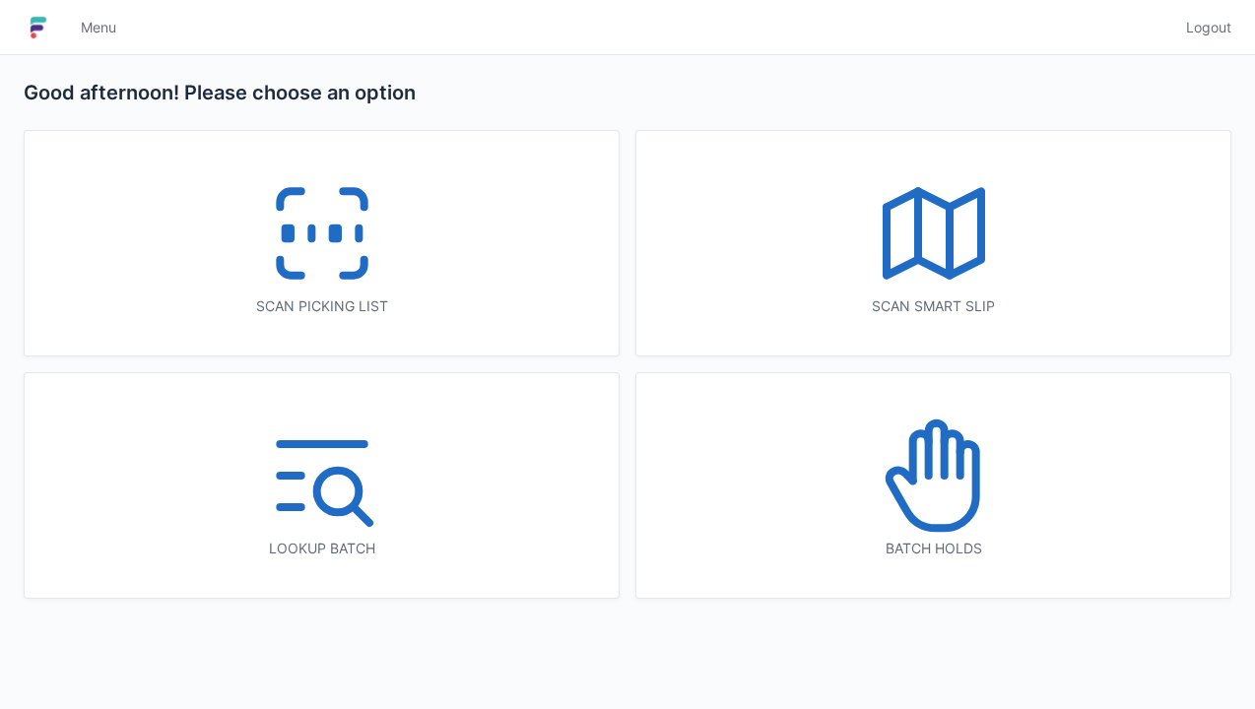
click at [295, 214] on icon at bounding box center [322, 233] width 126 height 126
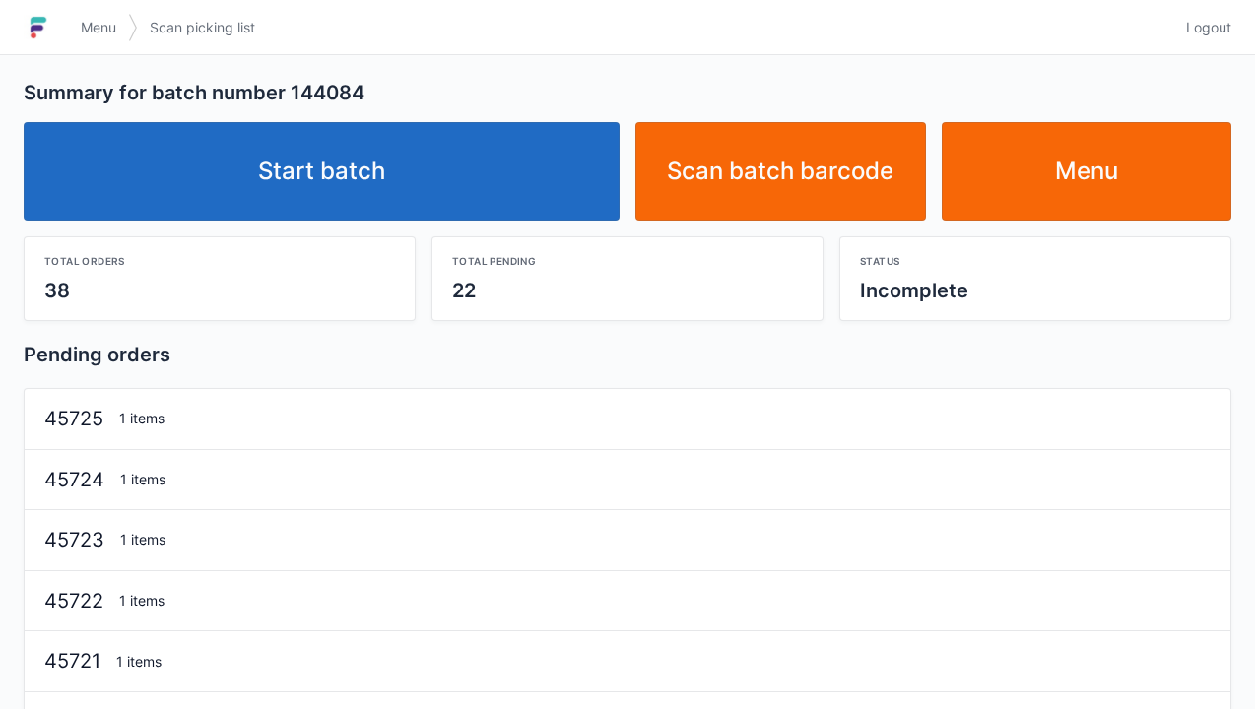
click at [78, 42] on link "Menu" at bounding box center [98, 27] width 59 height 35
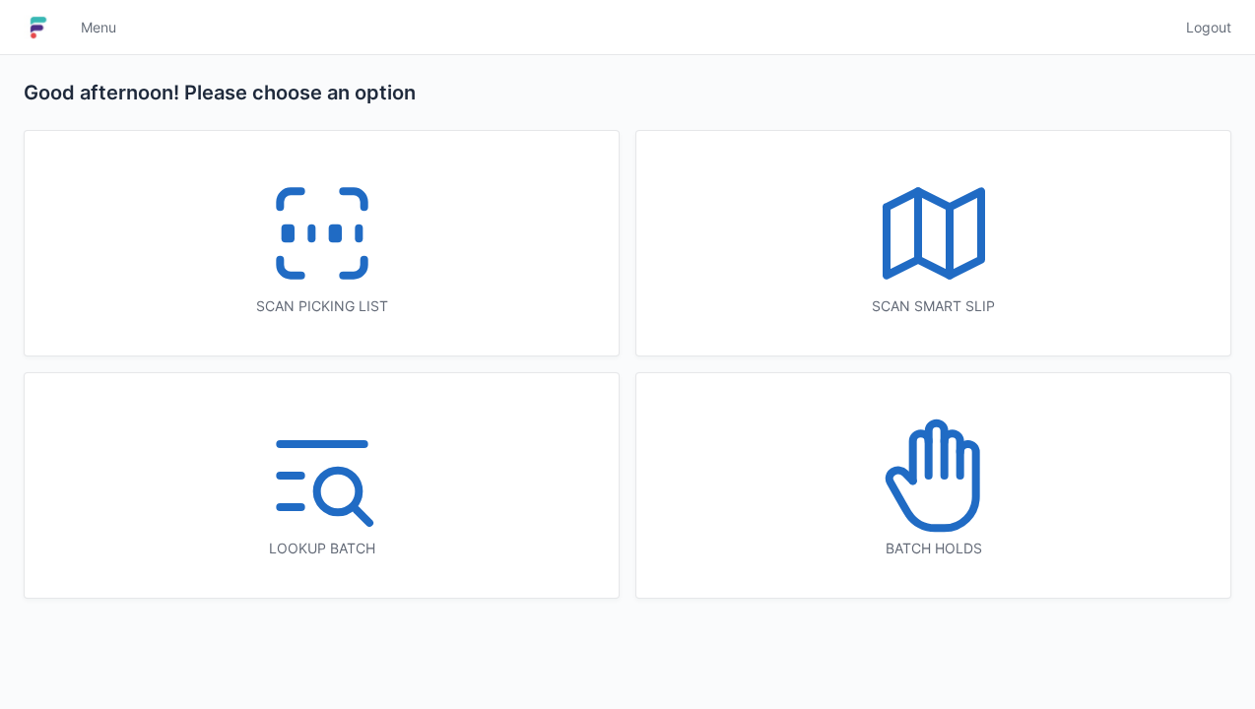
click at [305, 234] on icon at bounding box center [322, 233] width 126 height 126
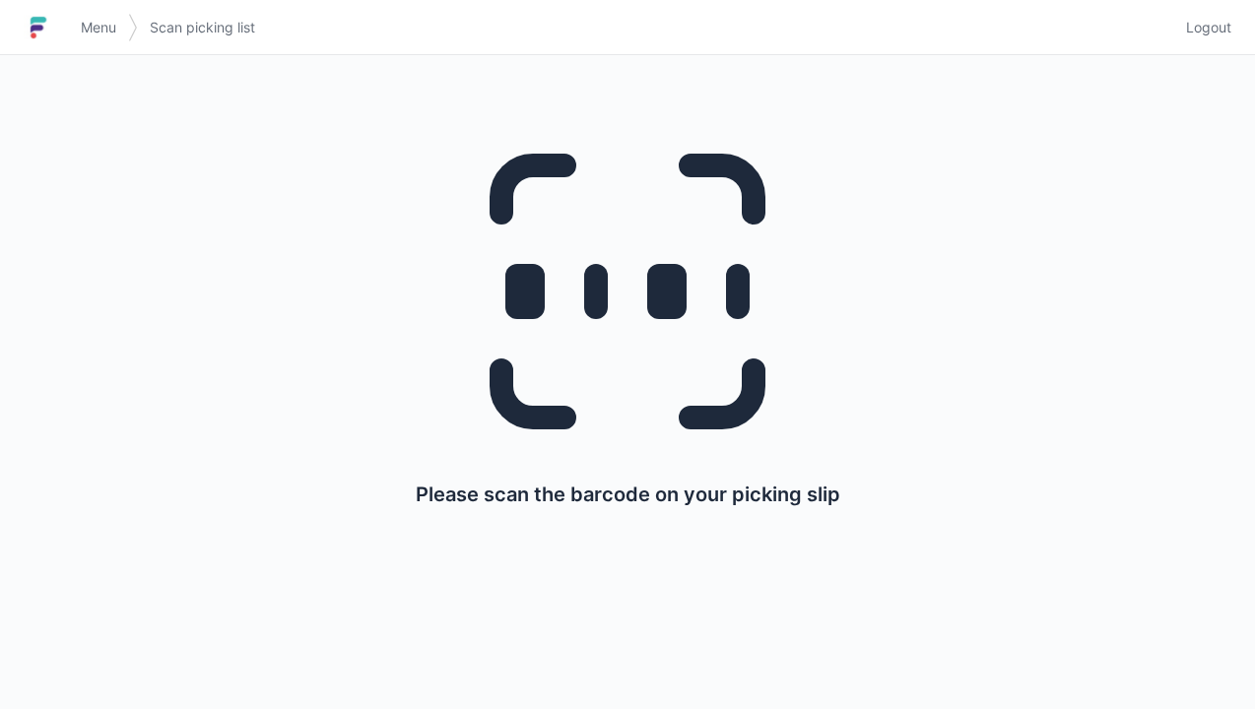
click at [64, 39] on h1 at bounding box center [46, 27] width 45 height 47
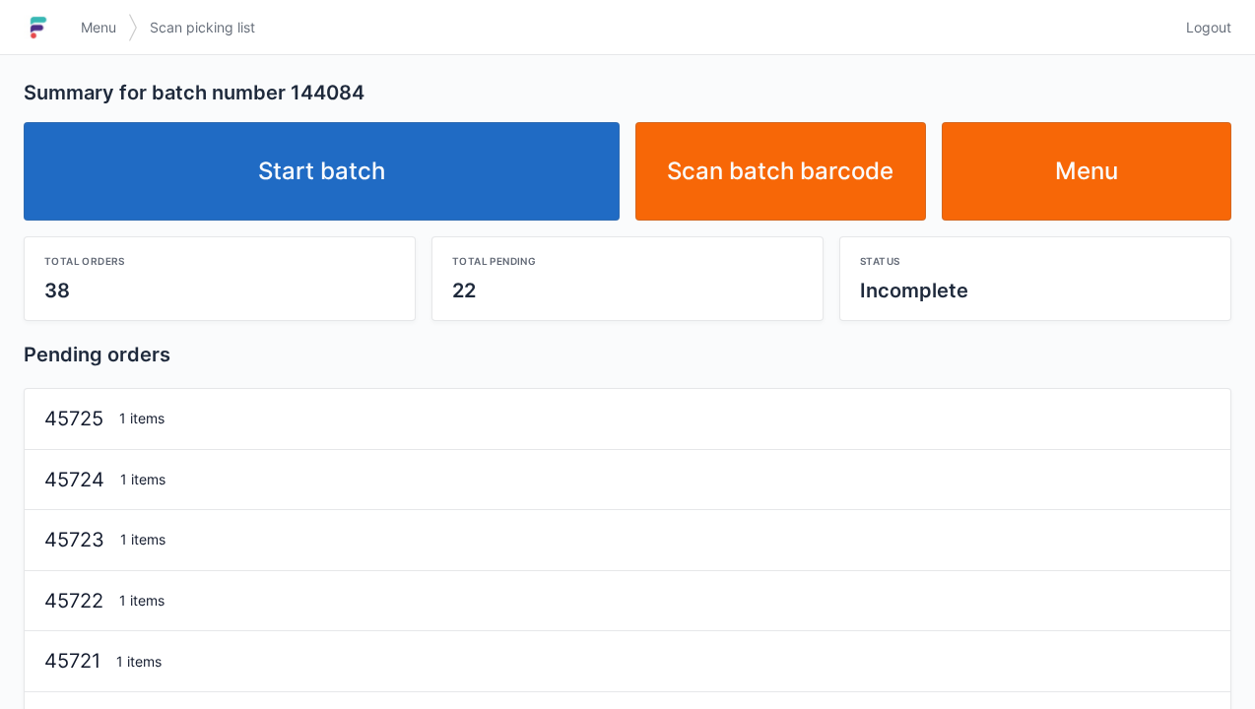
click at [320, 164] on link "Start batch" at bounding box center [322, 171] width 596 height 98
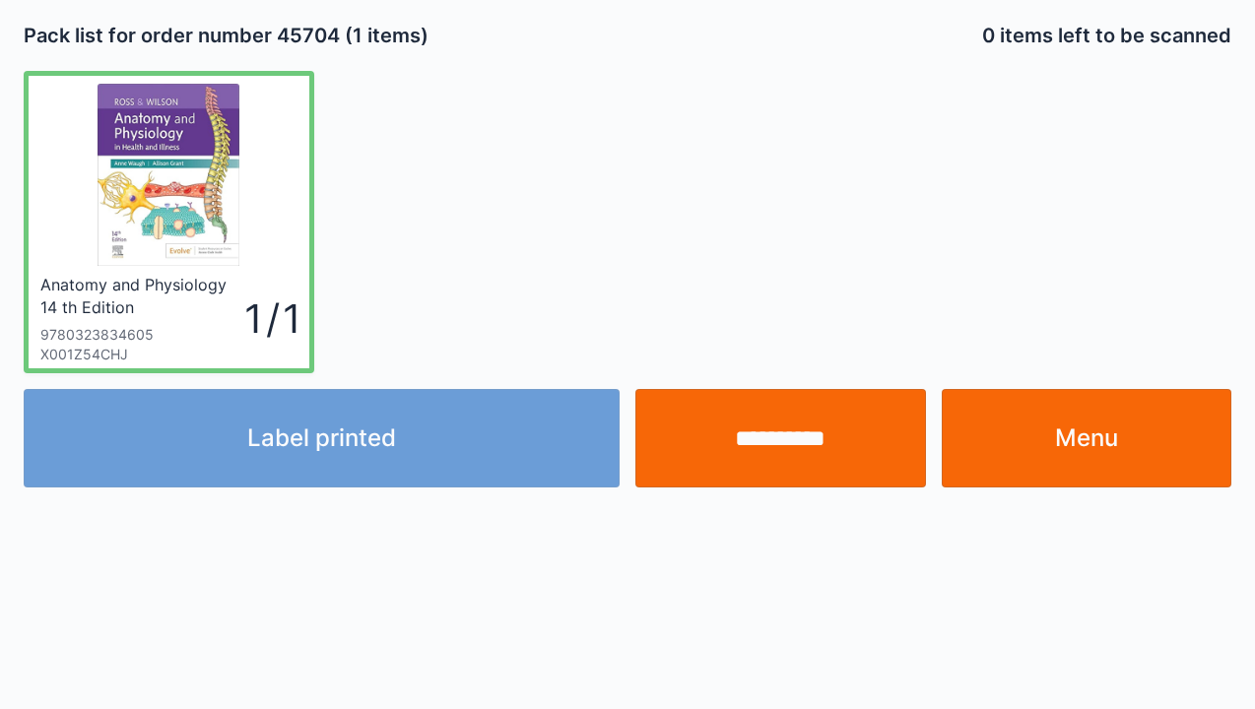
click at [349, 451] on div "Label printed" at bounding box center [322, 438] width 612 height 98
click at [327, 451] on div "Label printed" at bounding box center [322, 438] width 612 height 98
click at [354, 461] on div "Label printed" at bounding box center [322, 438] width 612 height 98
click at [323, 445] on div "Label printed" at bounding box center [322, 438] width 612 height 98
click at [1217, 528] on div "**********" at bounding box center [627, 354] width 1255 height 709
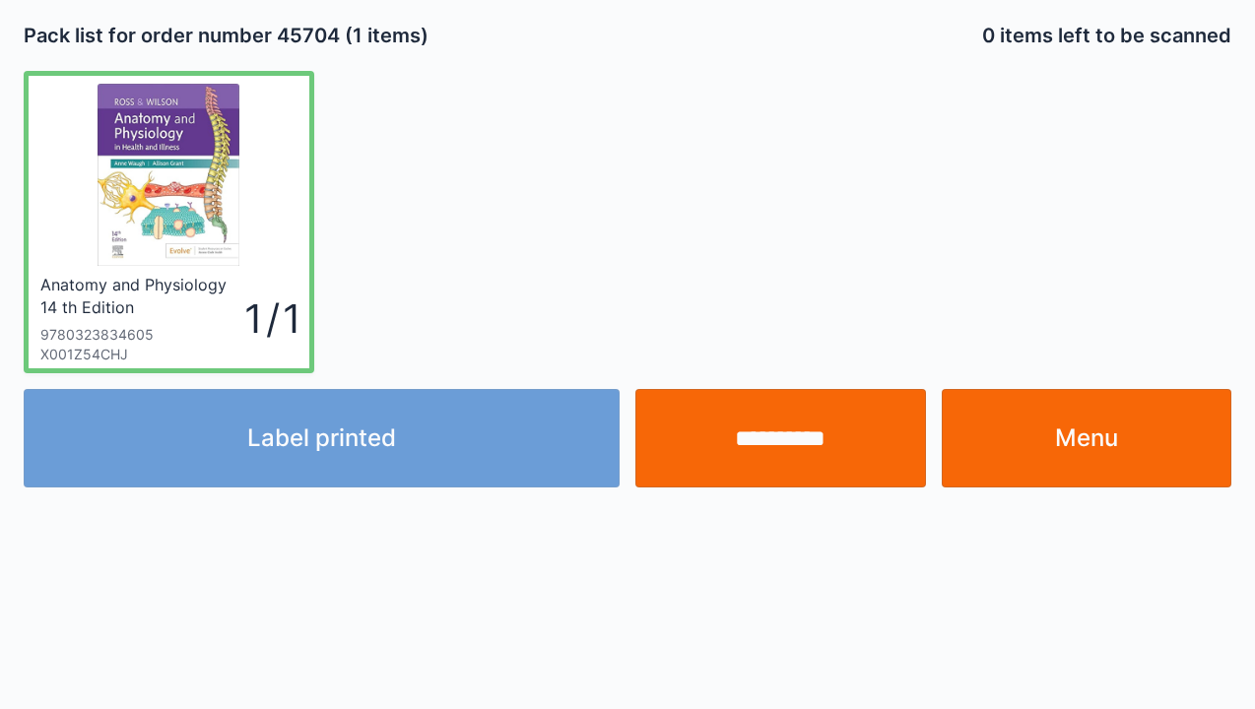
click at [1100, 440] on link "Menu" at bounding box center [1087, 438] width 291 height 98
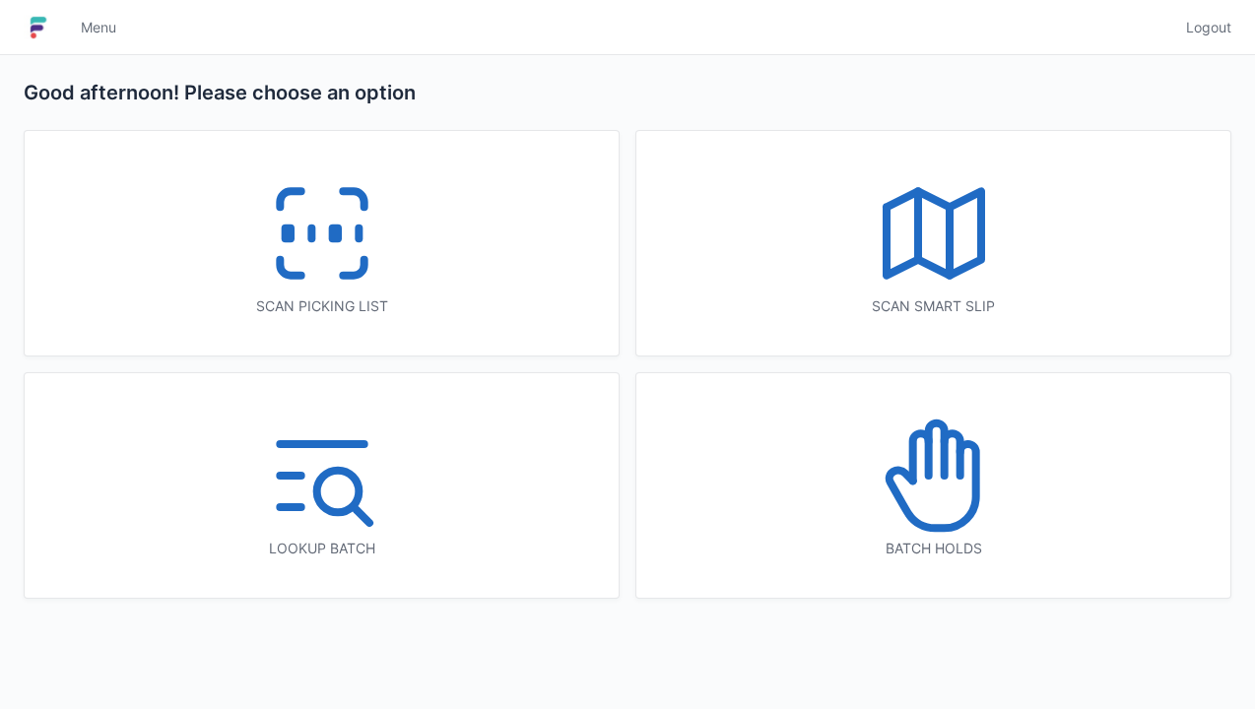
click at [309, 222] on icon at bounding box center [322, 233] width 126 height 126
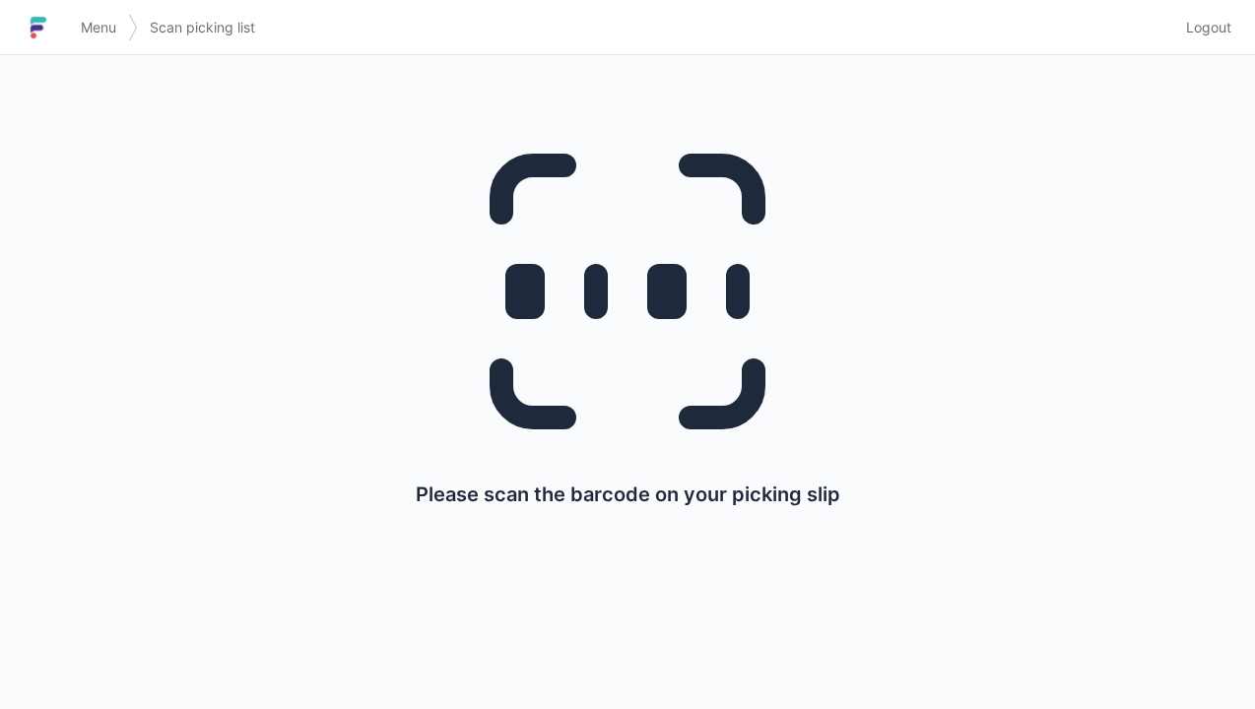
click at [64, 26] on h1 at bounding box center [46, 27] width 45 height 47
click at [77, 28] on link "Menu" at bounding box center [98, 27] width 59 height 35
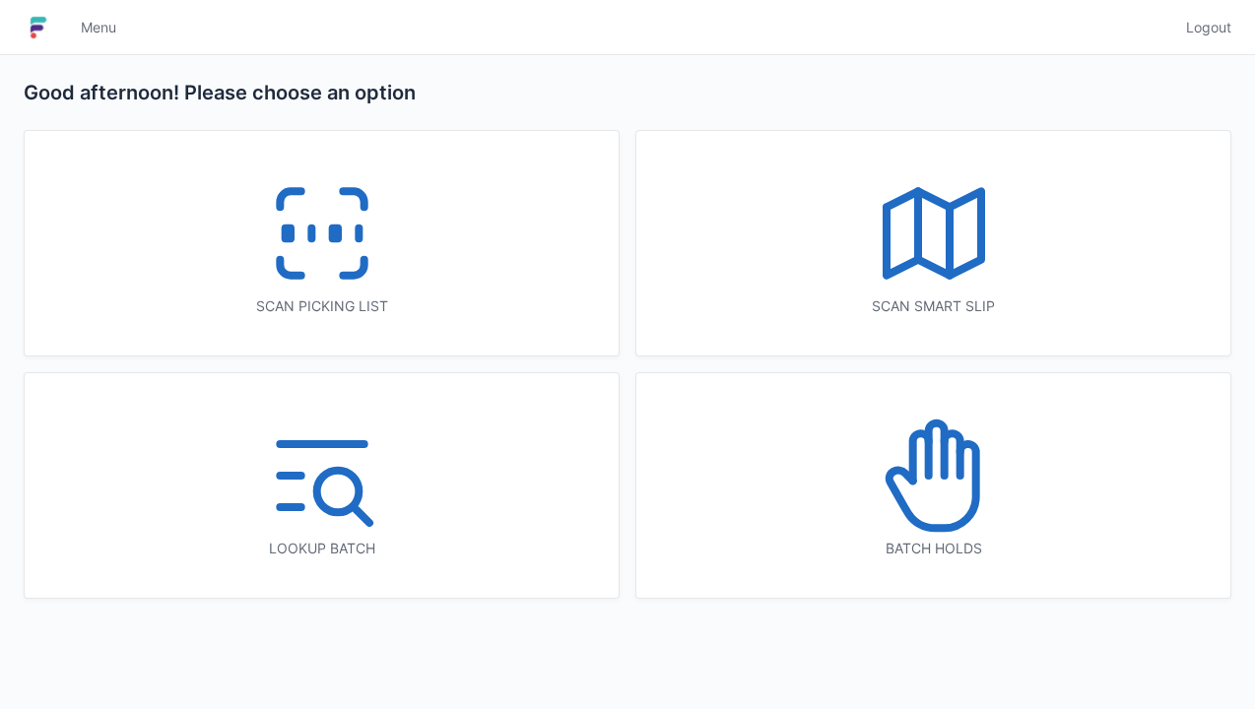
click at [305, 267] on icon at bounding box center [322, 233] width 126 height 126
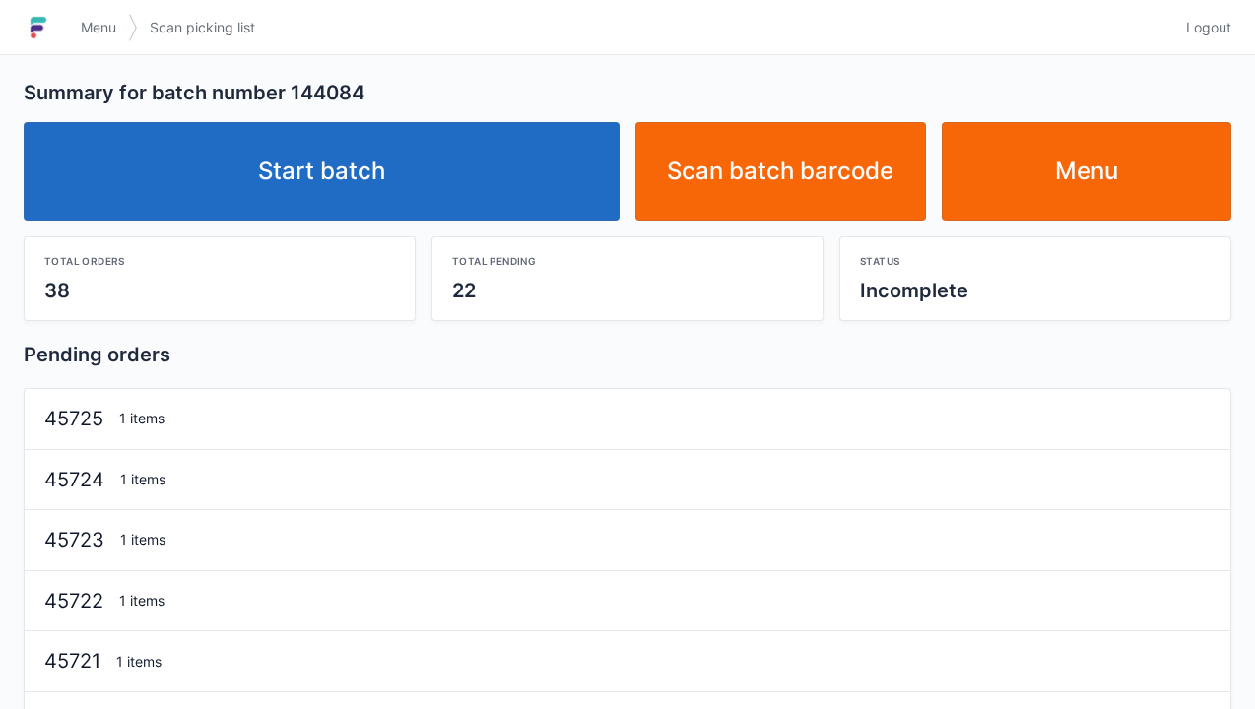
click at [372, 185] on link "Start batch" at bounding box center [322, 171] width 596 height 98
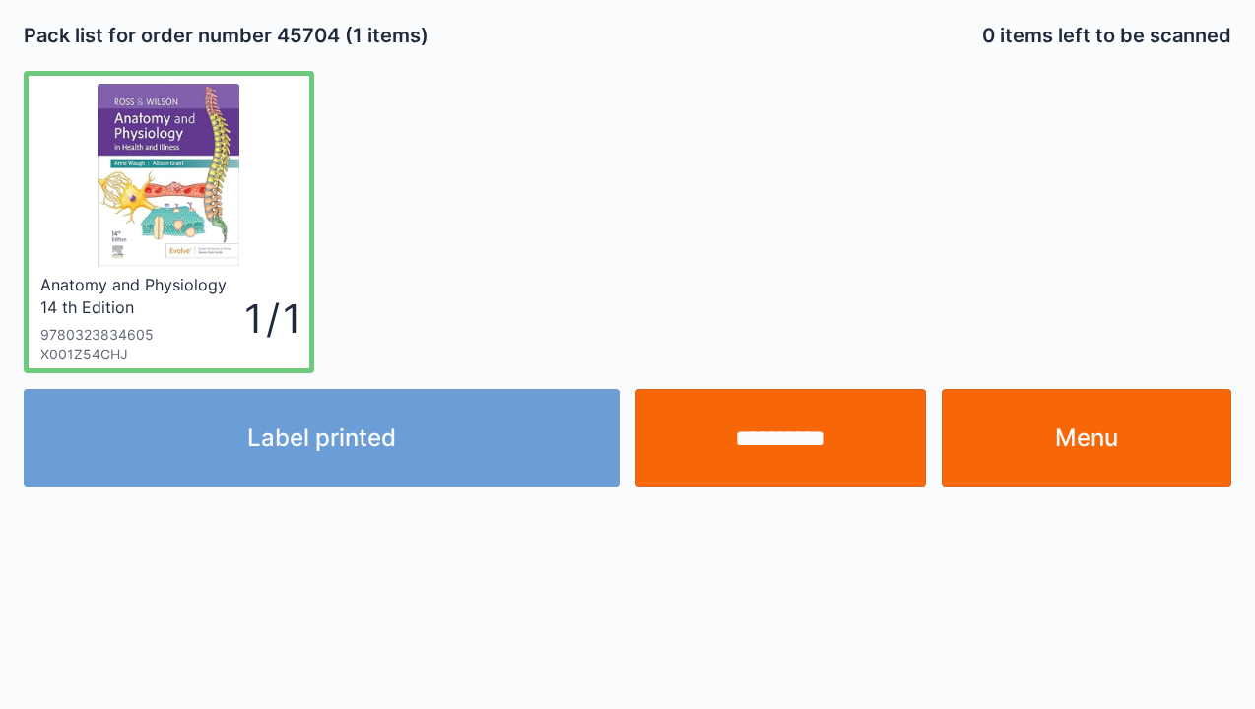
click at [1045, 426] on link "Menu" at bounding box center [1087, 438] width 291 height 98
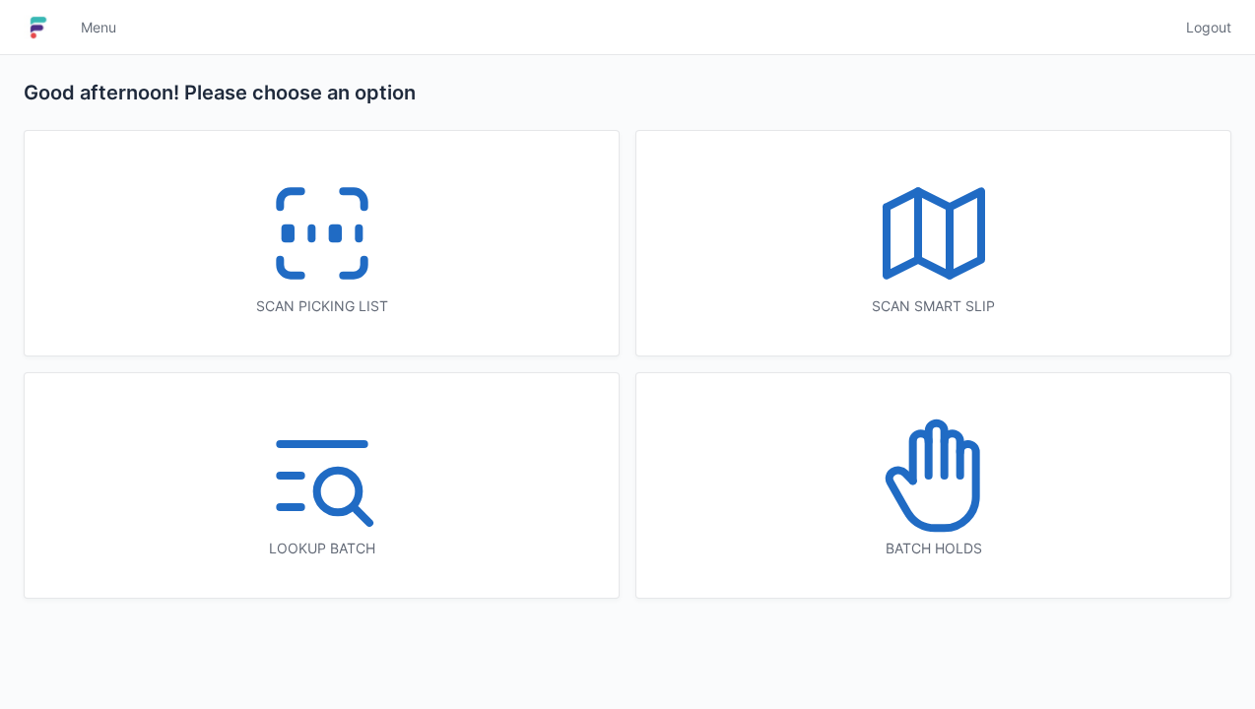
click at [608, 16] on div "Menu" at bounding box center [621, 27] width 1105 height 47
click at [43, 18] on img at bounding box center [39, 28] width 30 height 32
click at [311, 229] on line at bounding box center [311, 234] width 0 height 11
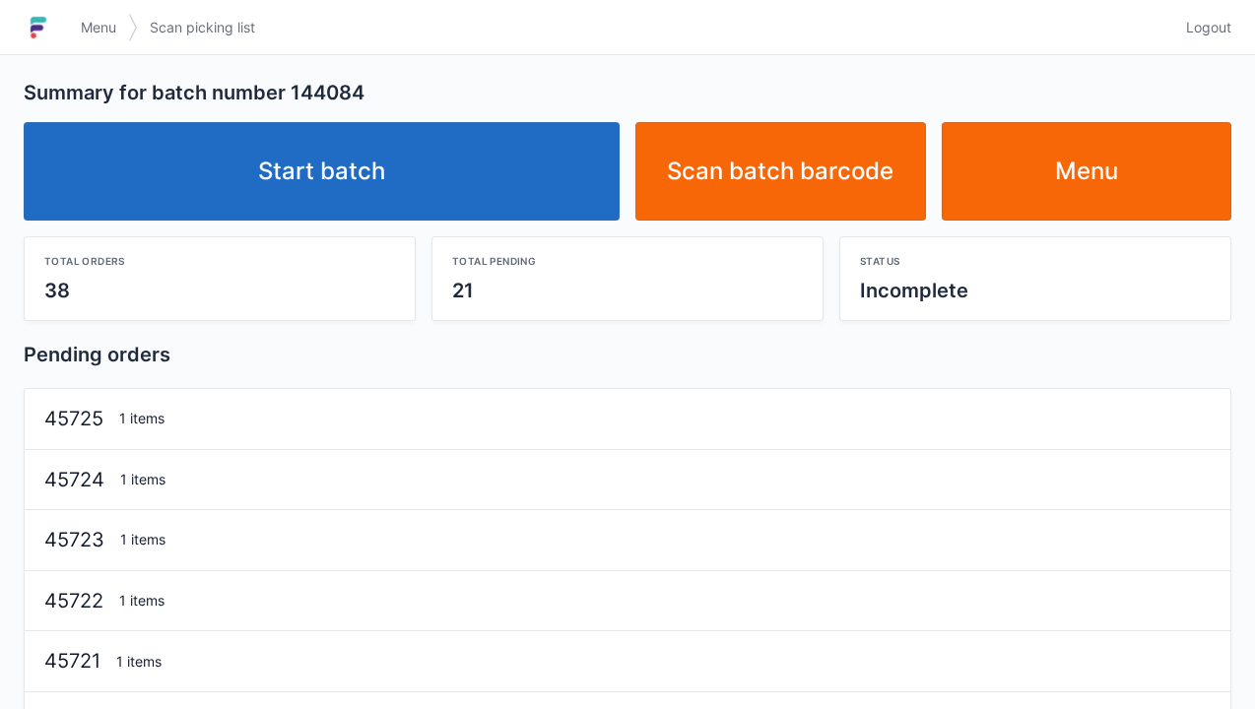
scroll to position [39, 0]
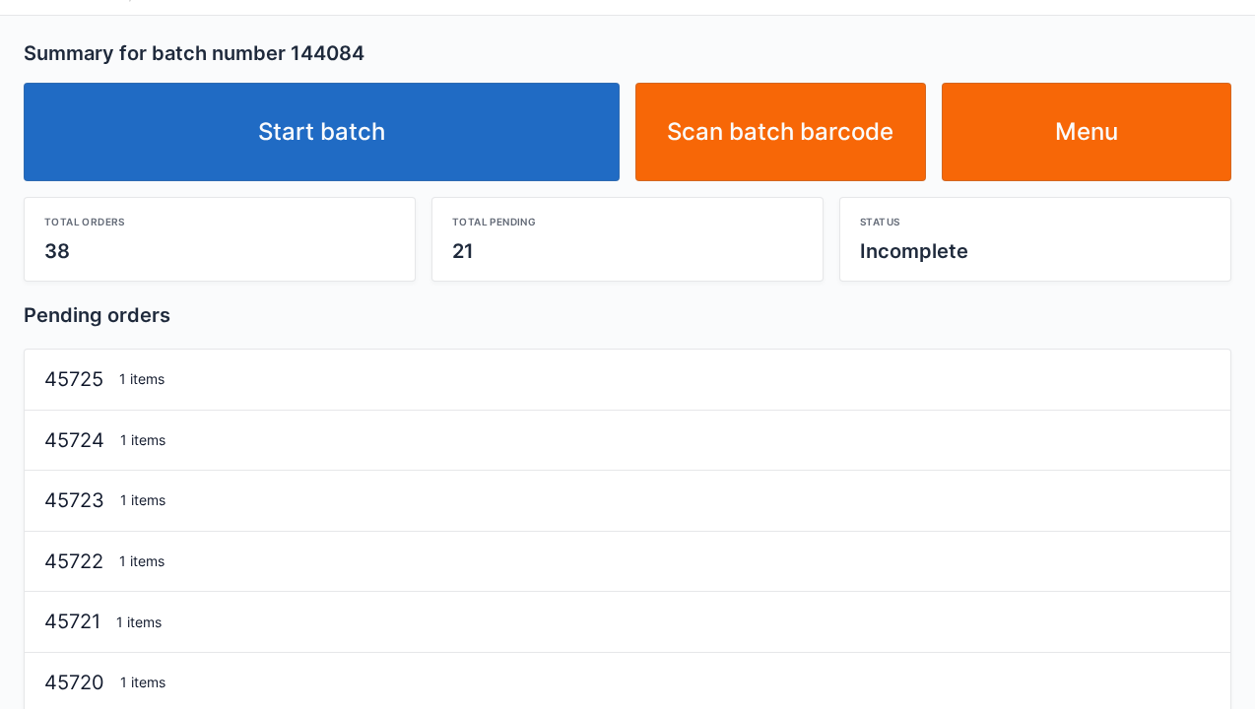
click at [347, 122] on link "Start batch" at bounding box center [322, 132] width 596 height 98
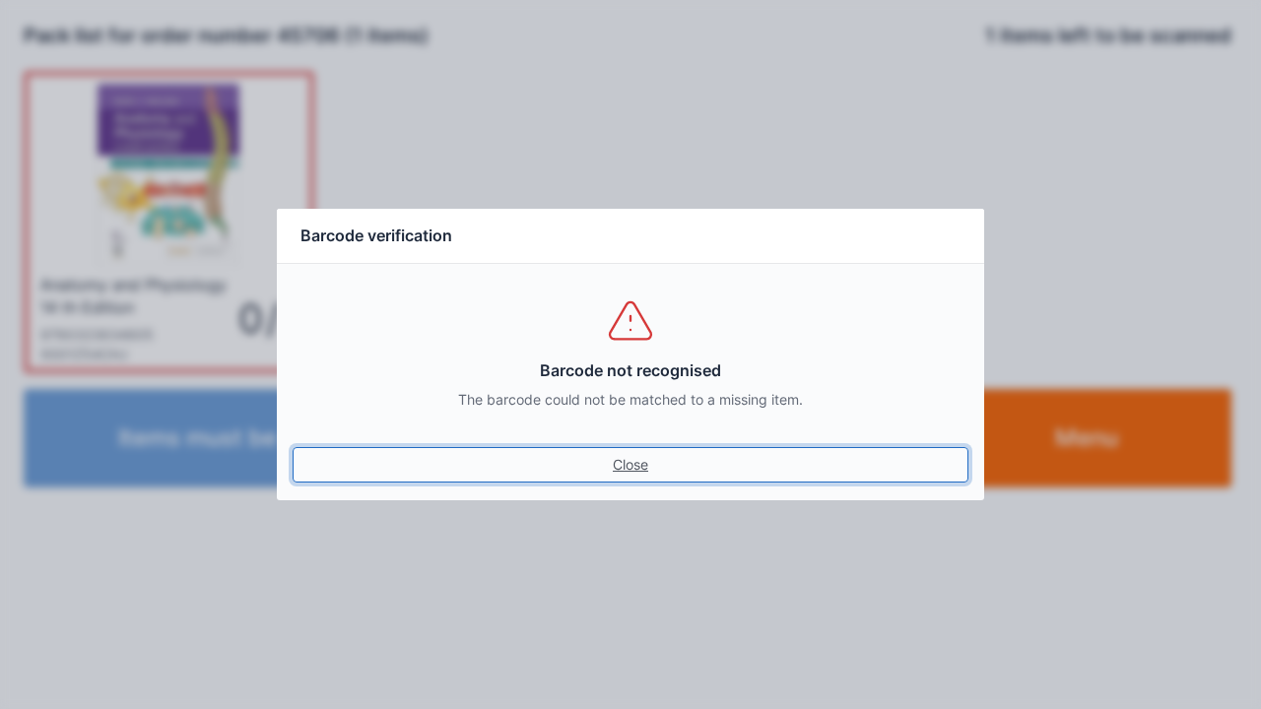
click at [624, 473] on link "Close" at bounding box center [631, 464] width 676 height 35
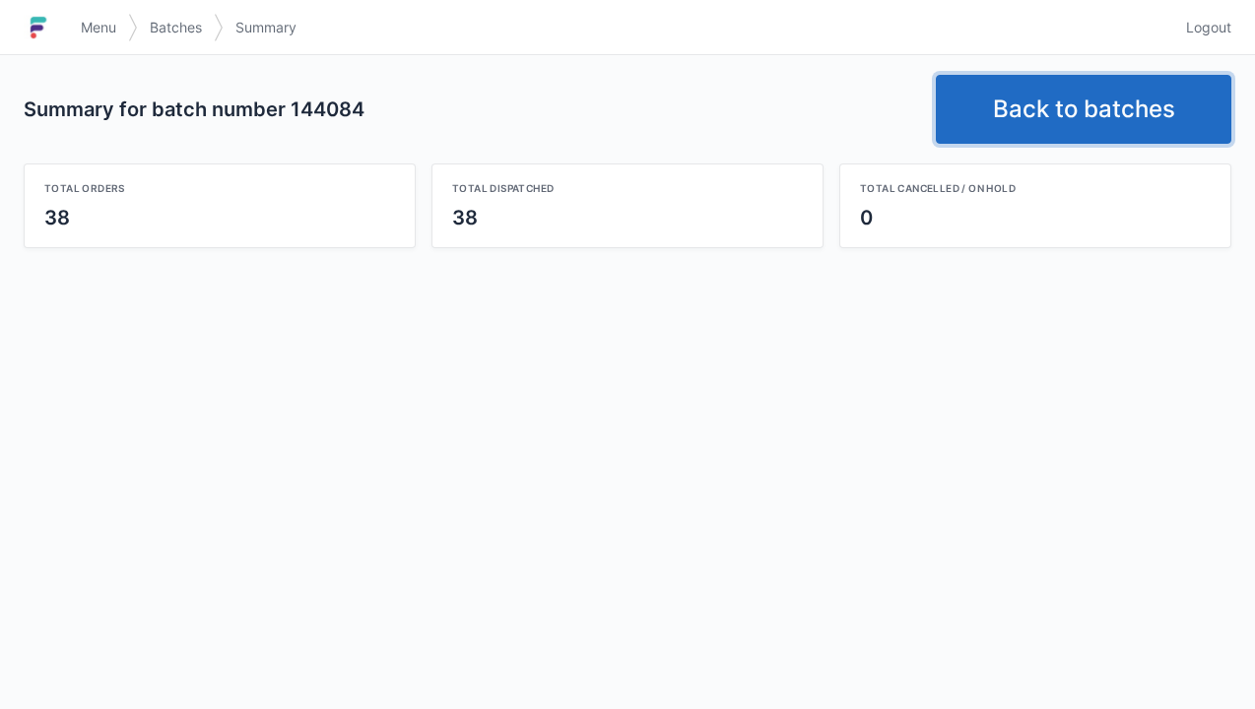
click at [1068, 107] on link "Back to batches" at bounding box center [1083, 109] width 295 height 69
